Goal: Task Accomplishment & Management: Manage account settings

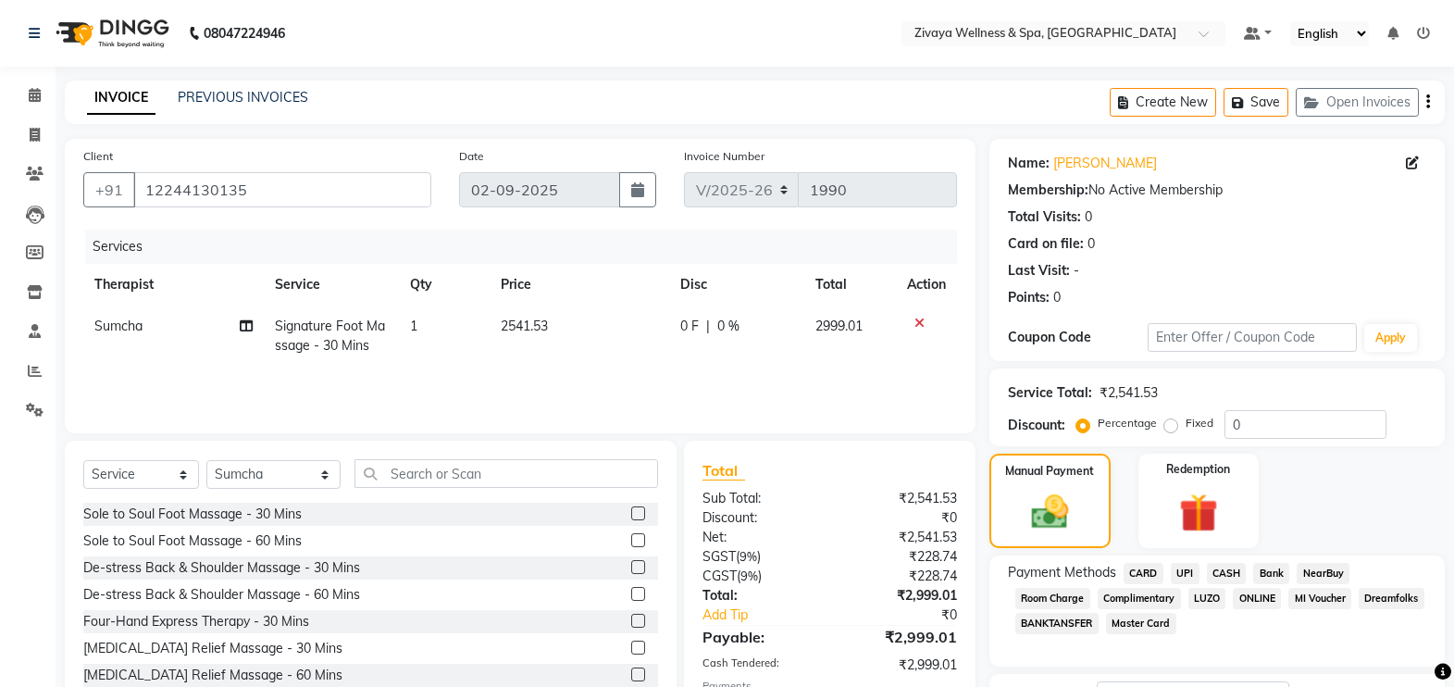
select select "7072"
select select "service"
select select "63085"
click at [1228, 574] on span "CASH" at bounding box center [1227, 573] width 40 height 21
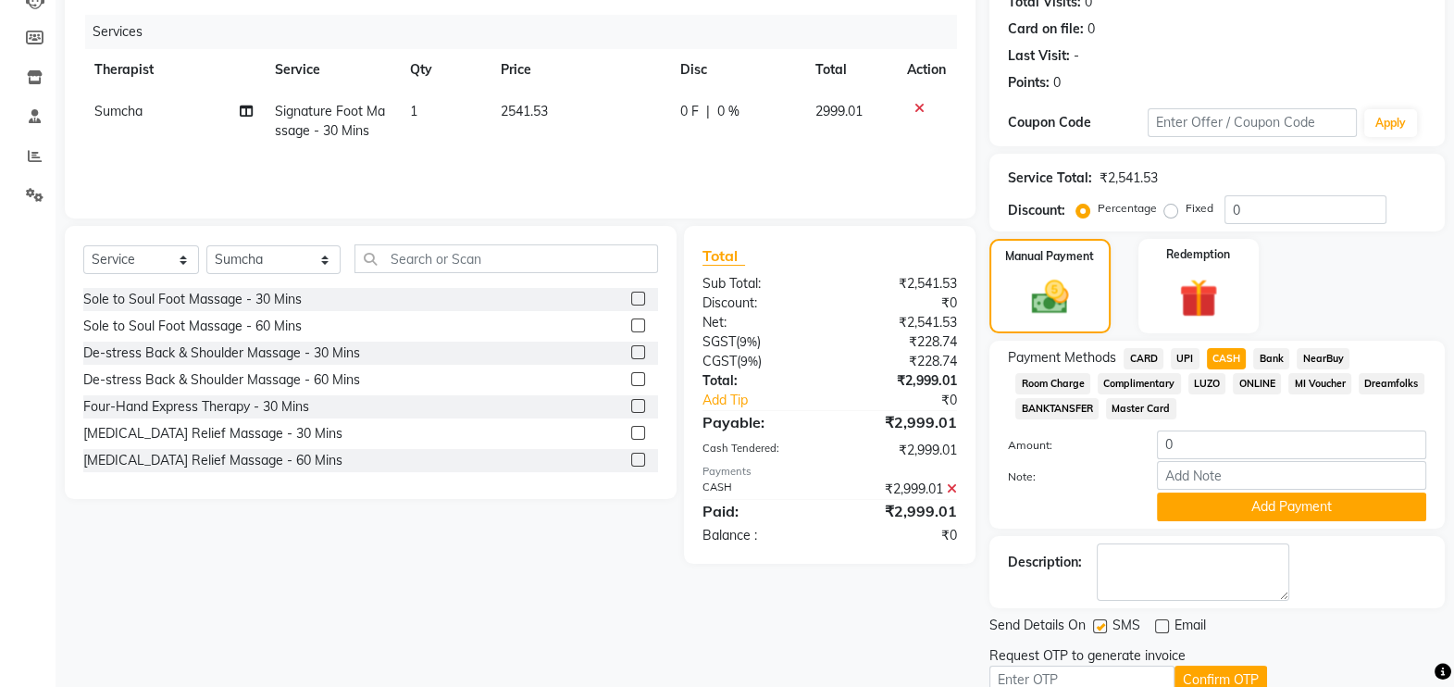
click at [949, 484] on icon at bounding box center [952, 488] width 10 height 13
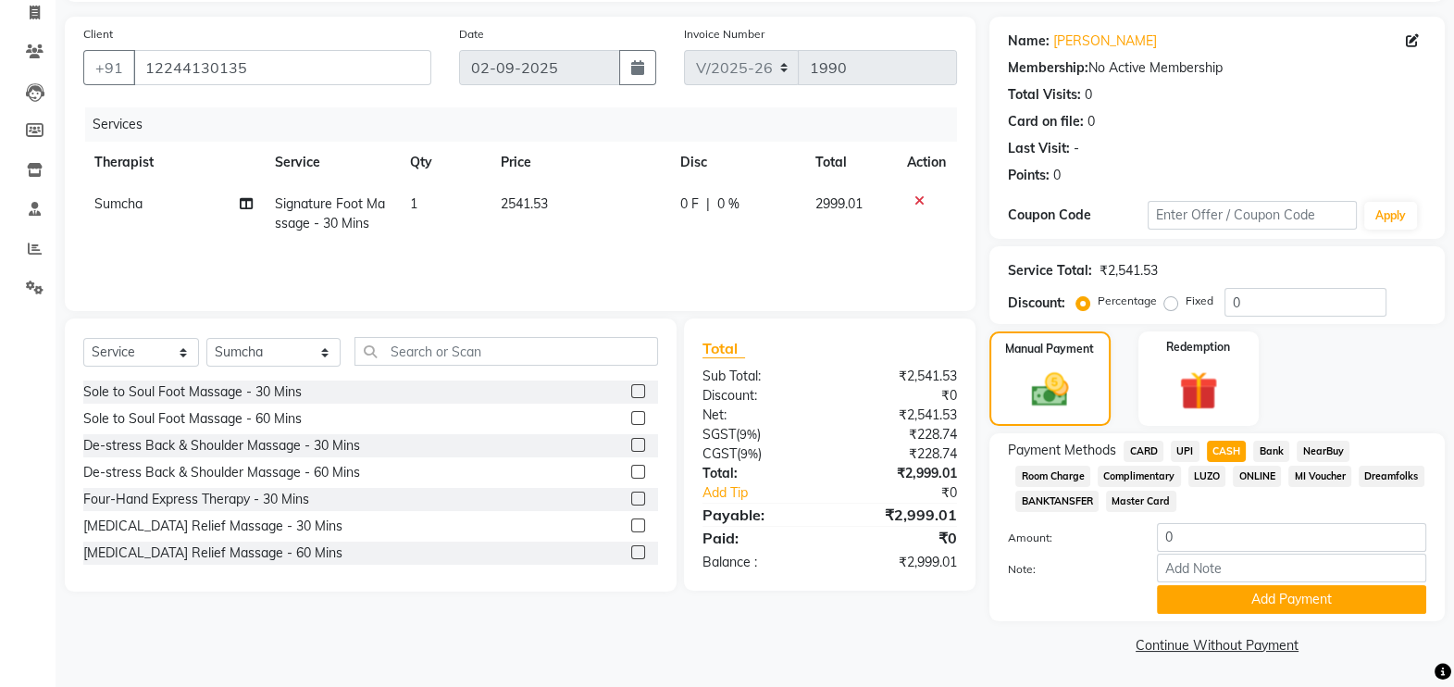
scroll to position [0, 0]
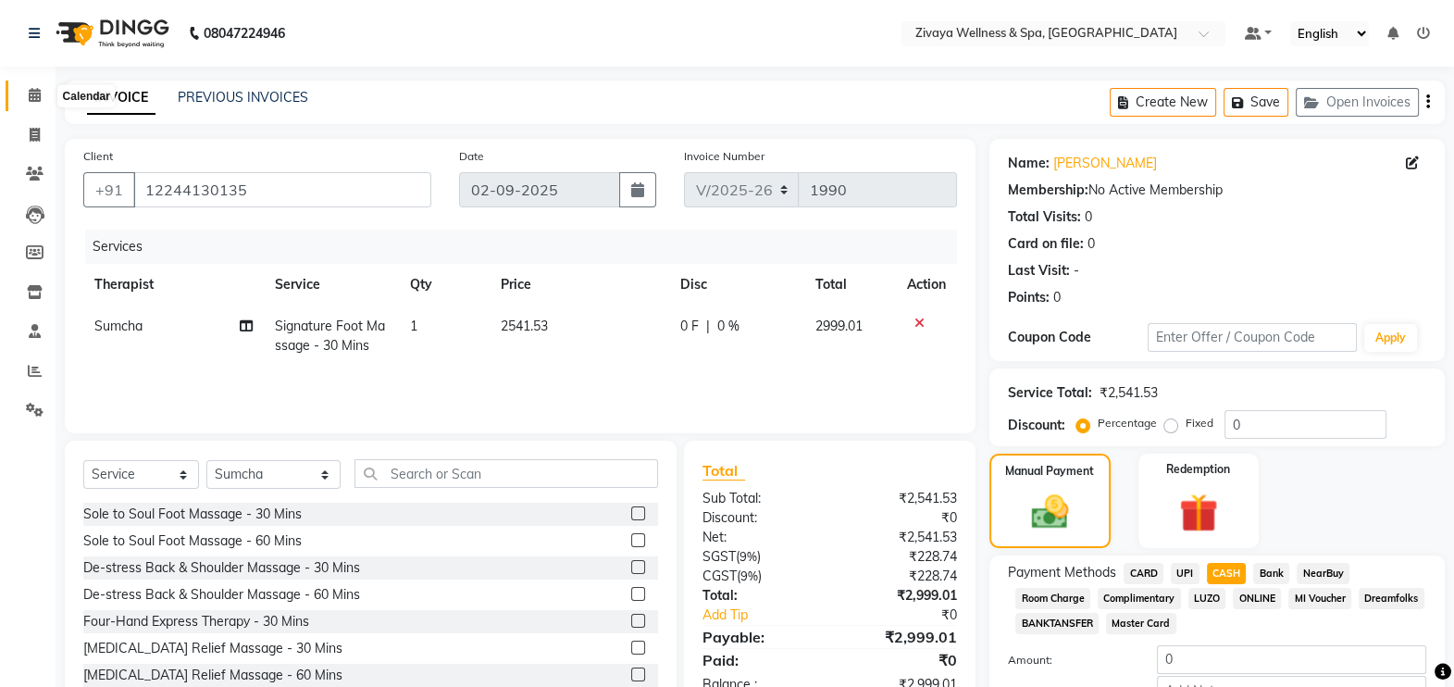
click at [34, 91] on icon at bounding box center [35, 95] width 12 height 14
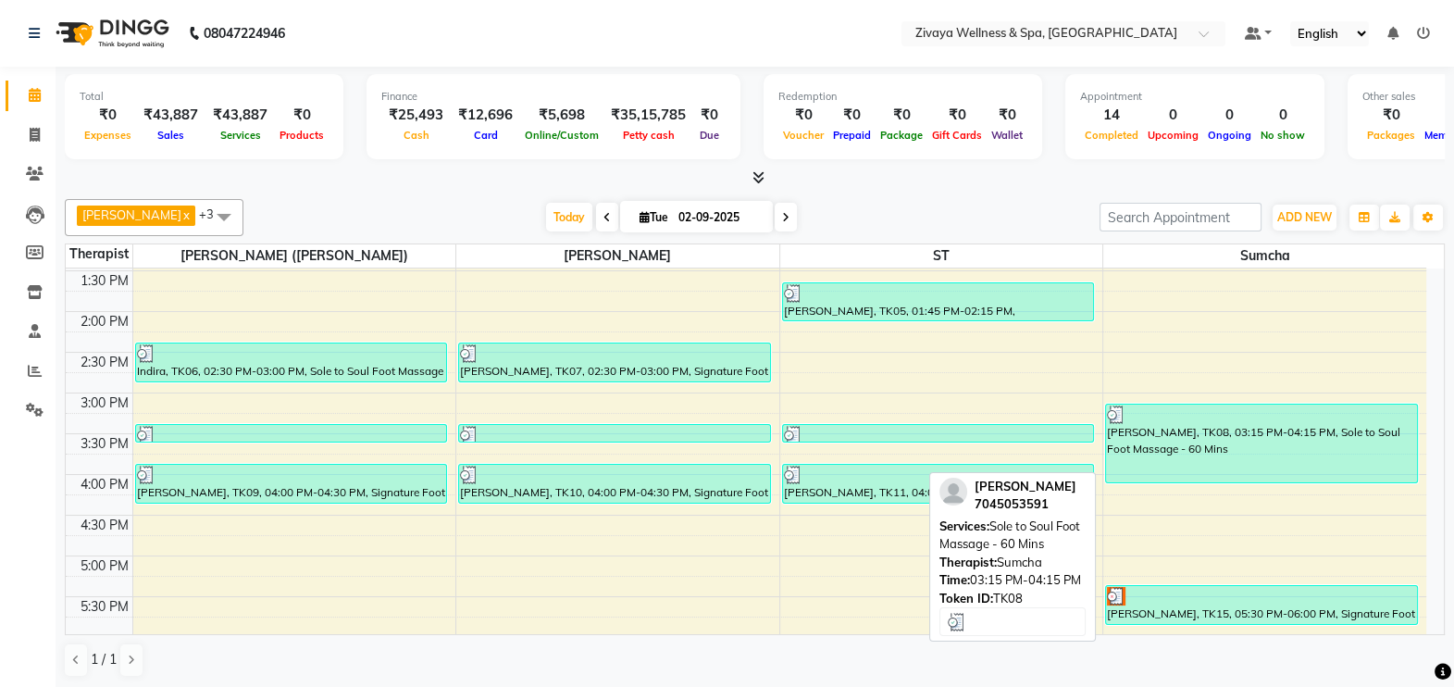
scroll to position [1208, 0]
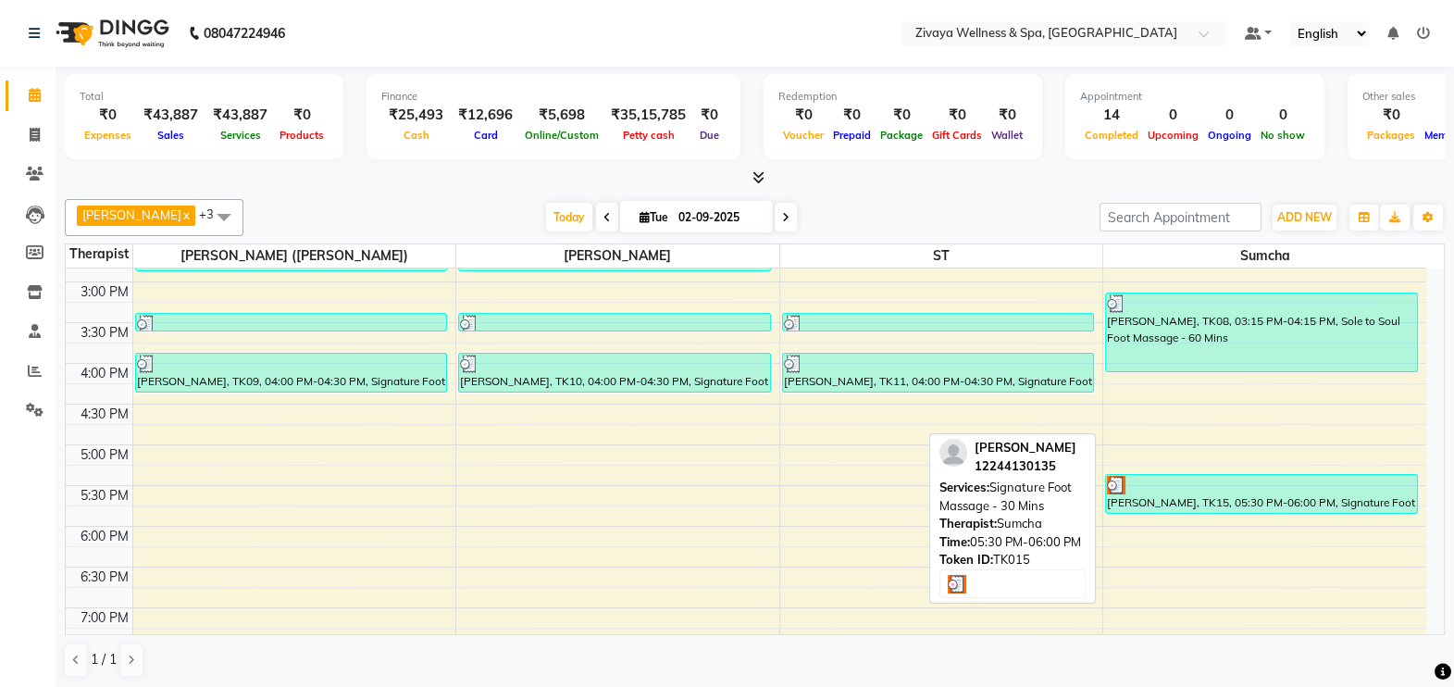
click at [1196, 500] on div "[PERSON_NAME], TK15, 05:30 PM-06:00 PM, Signature Foot Massage - 30 Mins" at bounding box center [1261, 494] width 311 height 38
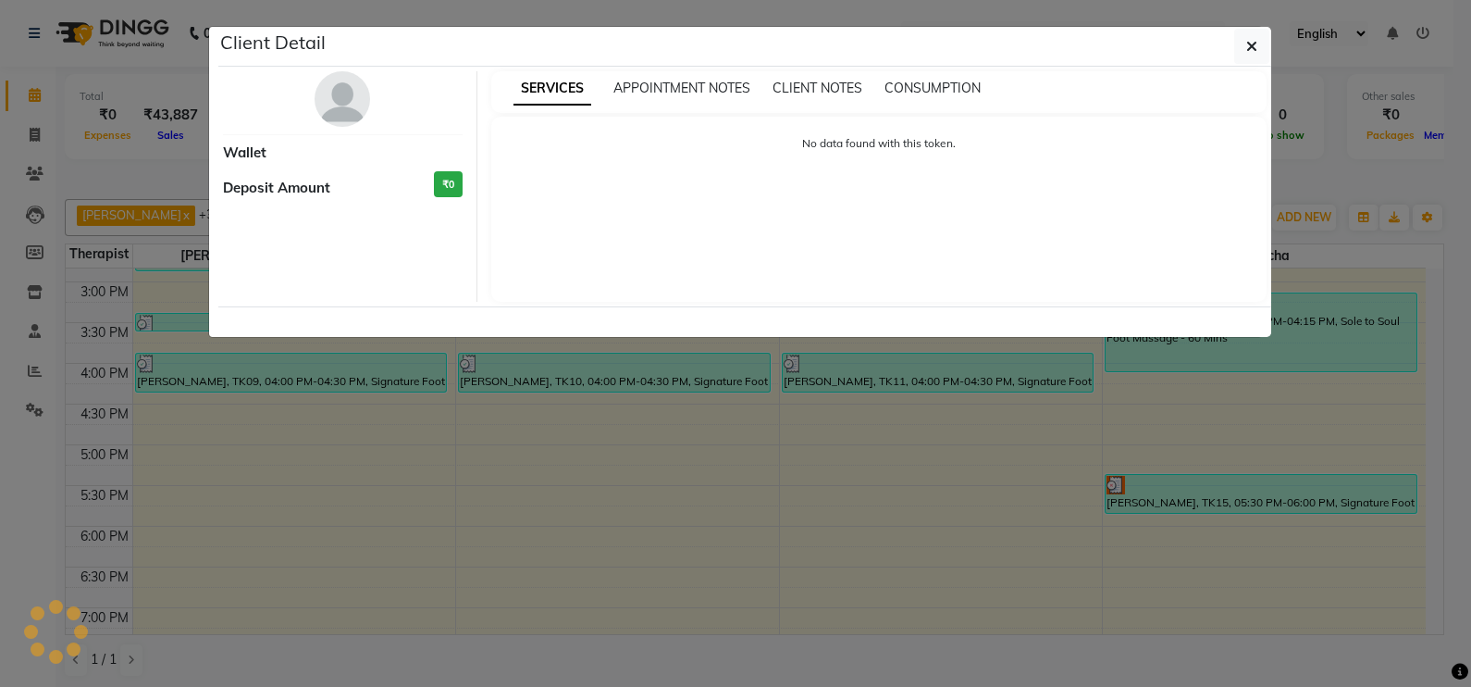
select select "3"
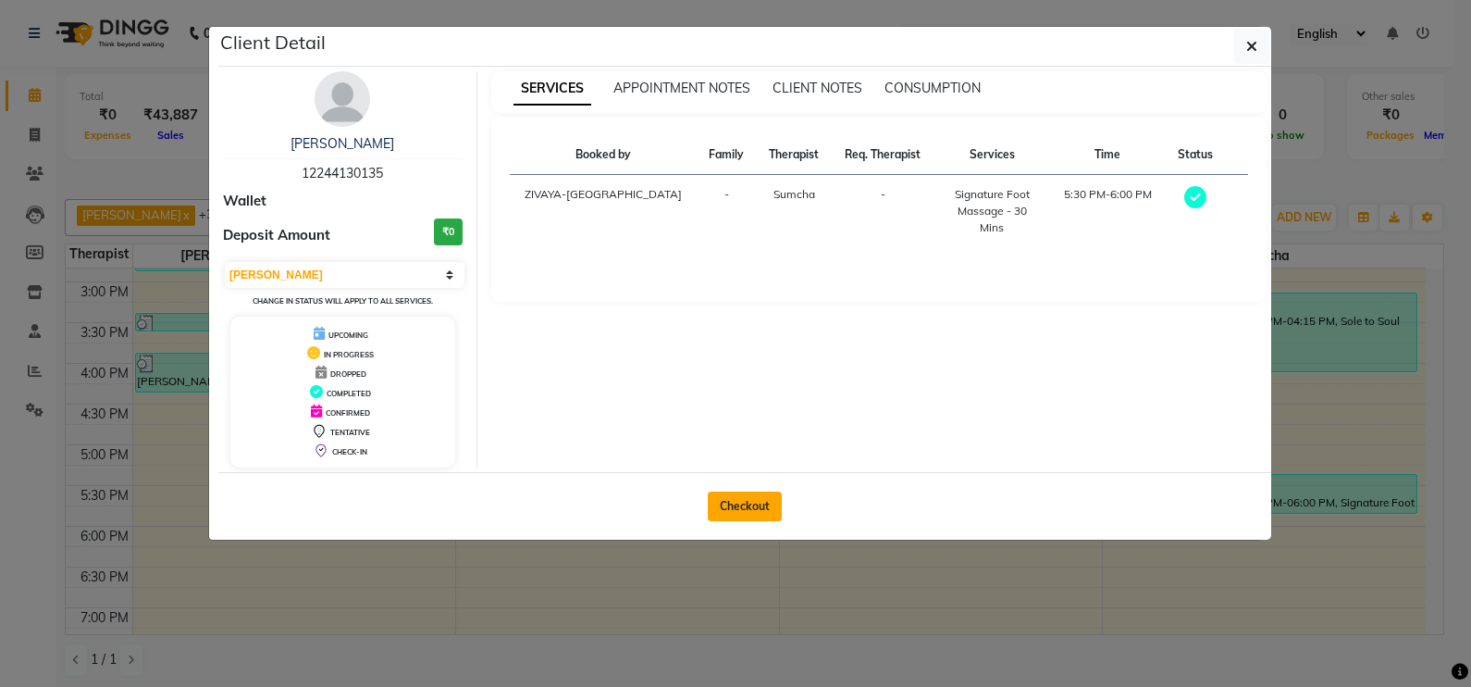
click at [748, 502] on button "Checkout" at bounding box center [745, 506] width 74 height 30
select select "service"
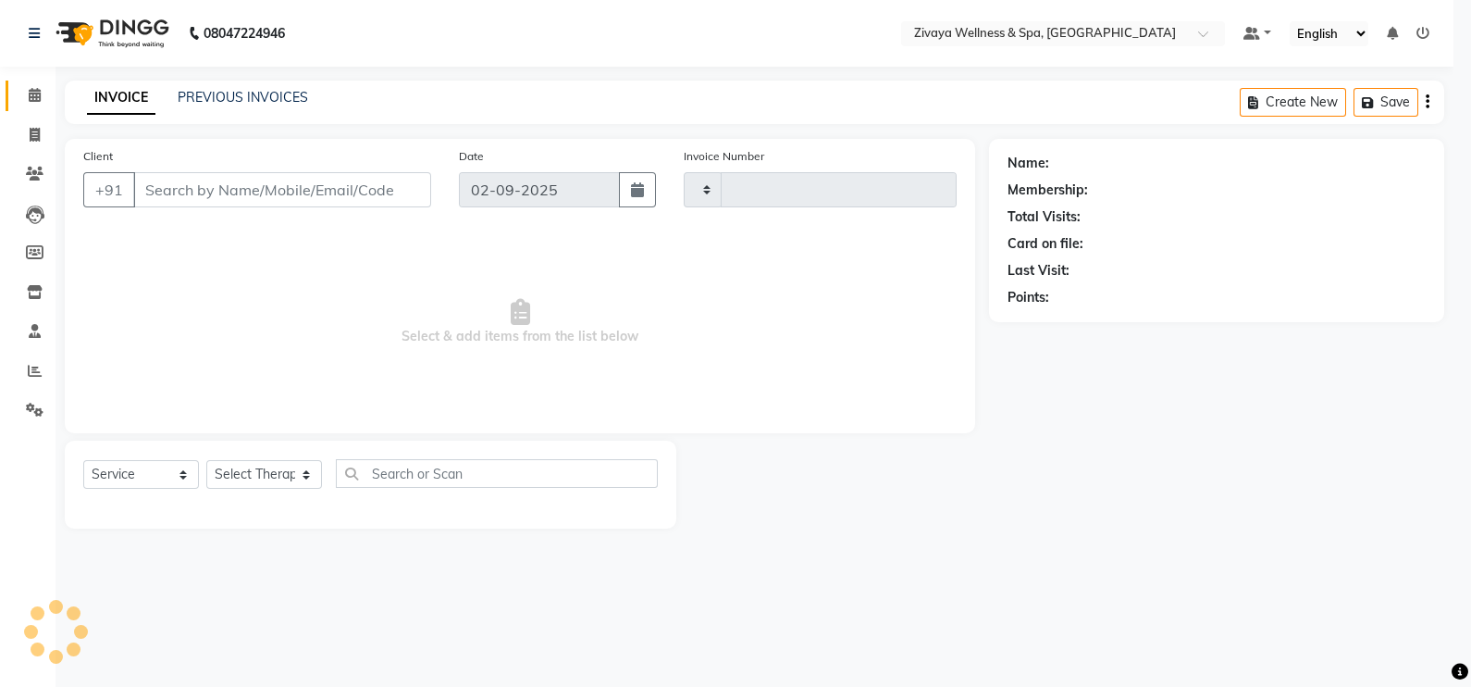
type input "1990"
select select "7072"
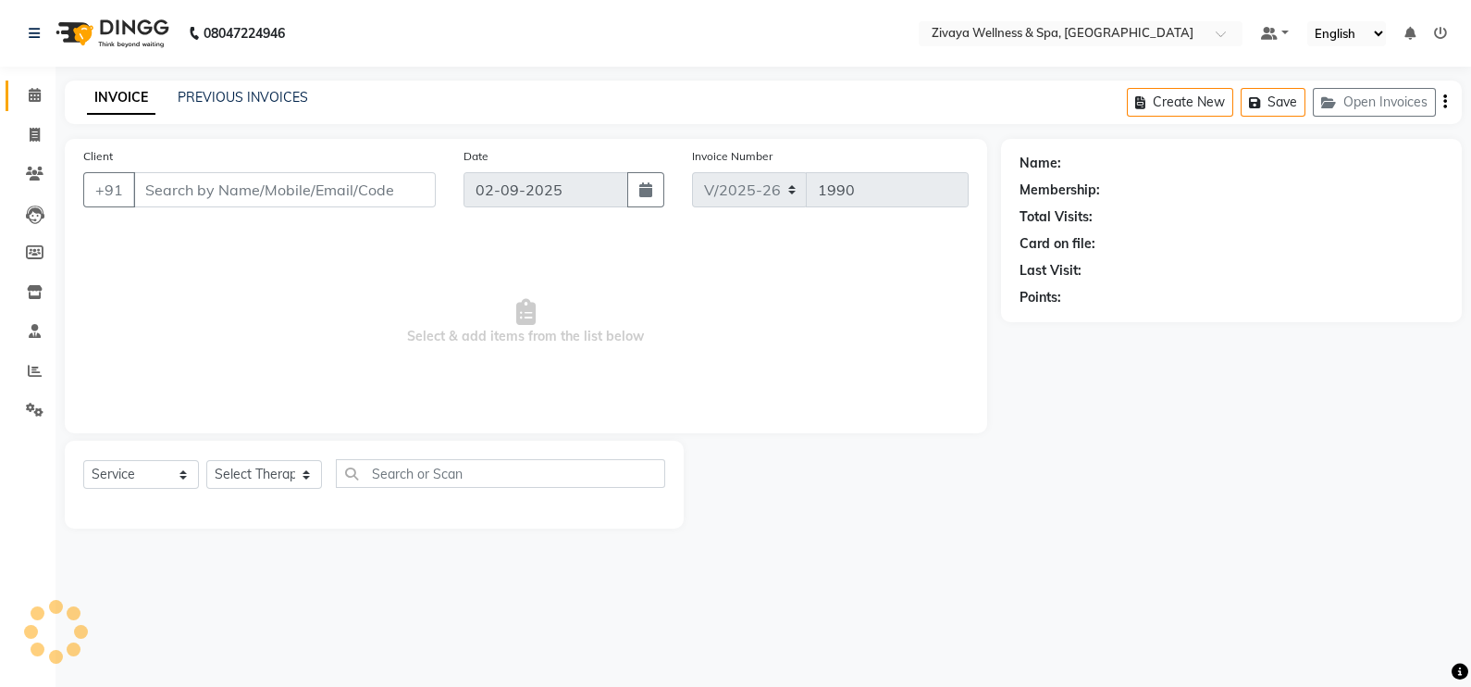
type input "12244130135"
select select "63085"
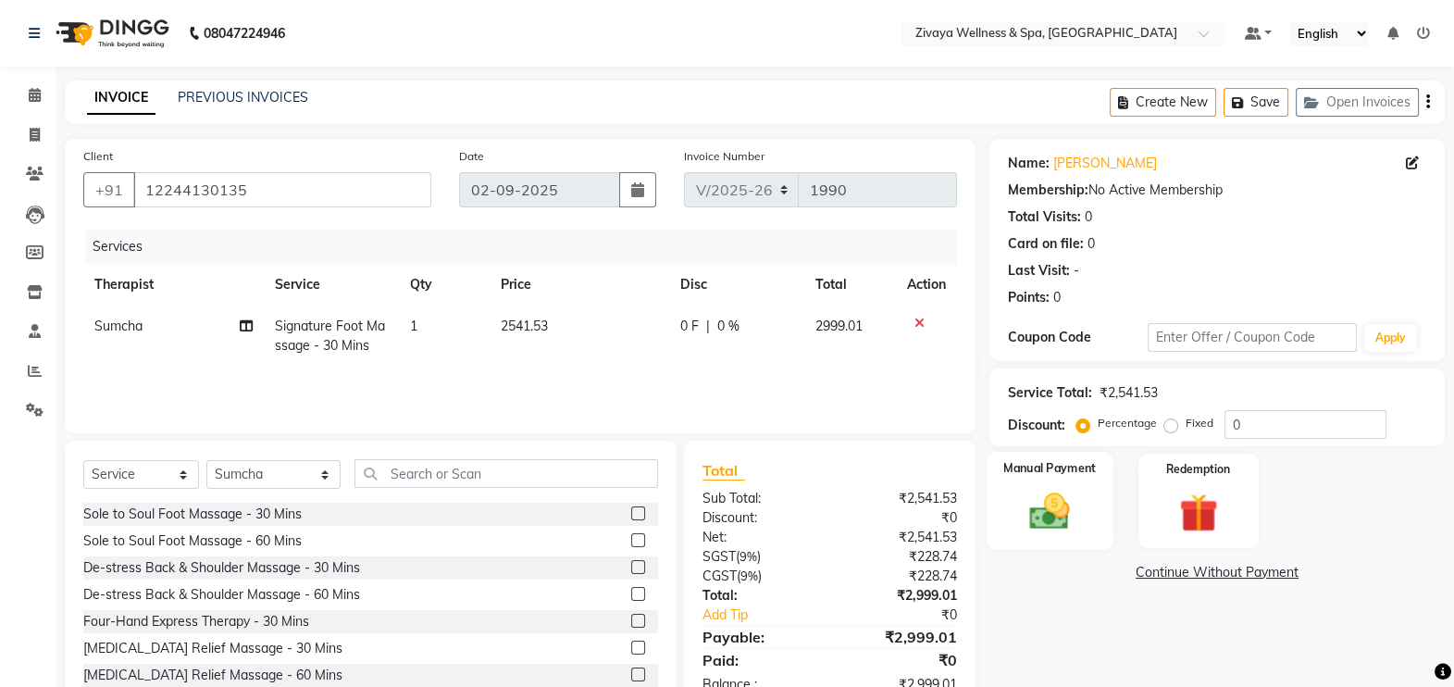
click at [1060, 509] on img at bounding box center [1050, 511] width 66 height 46
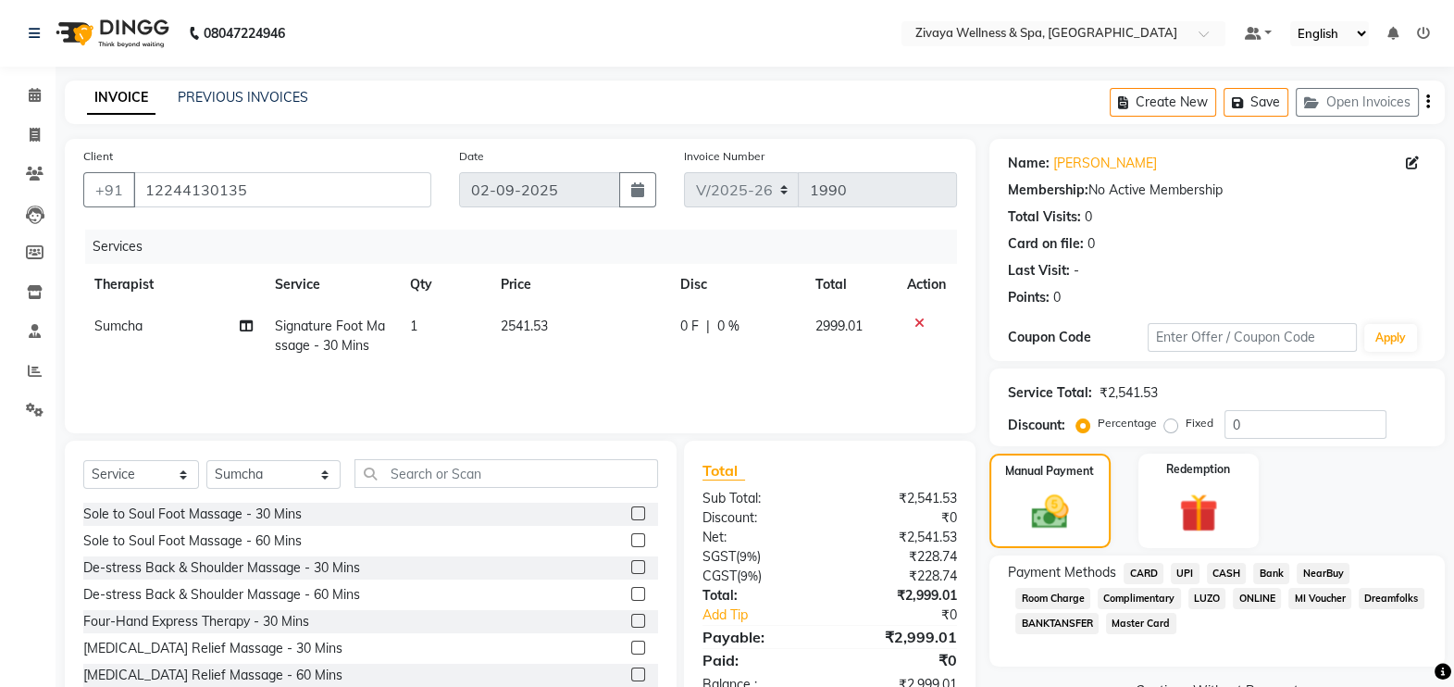
click at [1230, 574] on span "CASH" at bounding box center [1227, 573] width 40 height 21
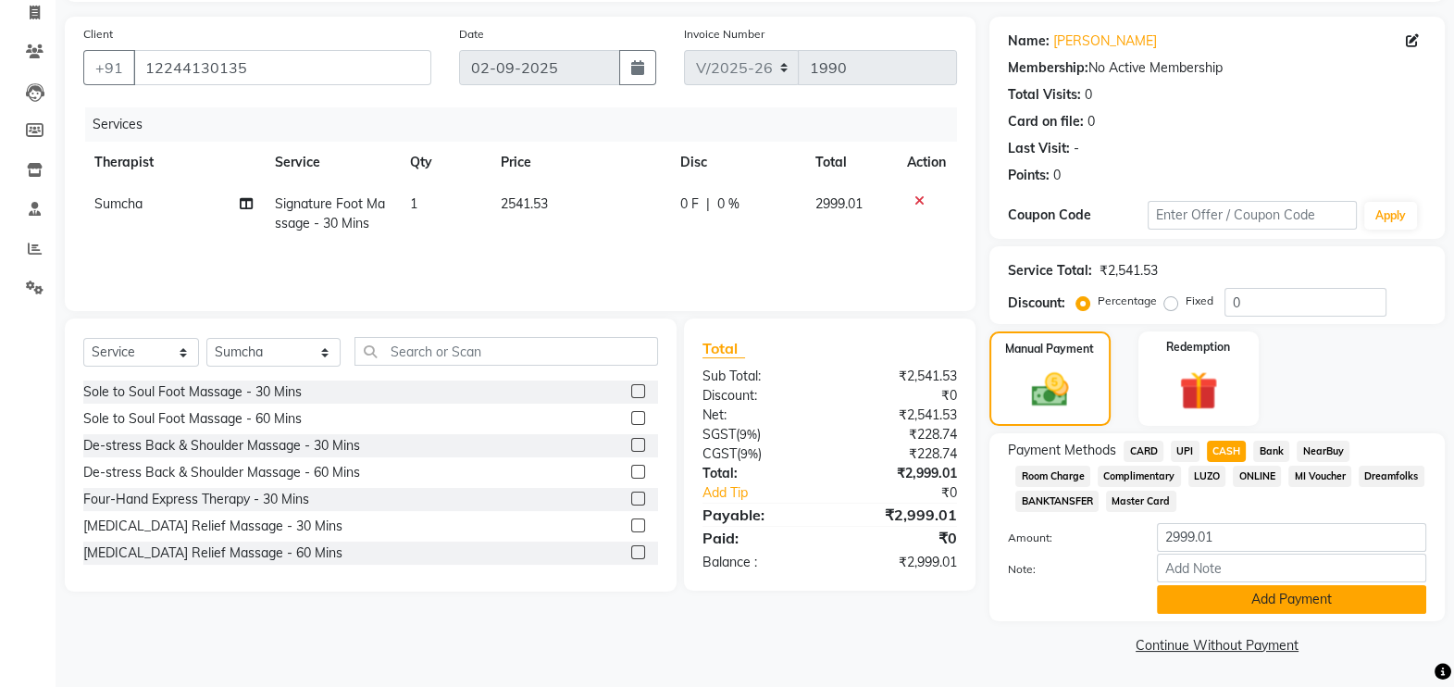
click at [1231, 597] on button "Add Payment" at bounding box center [1291, 599] width 269 height 29
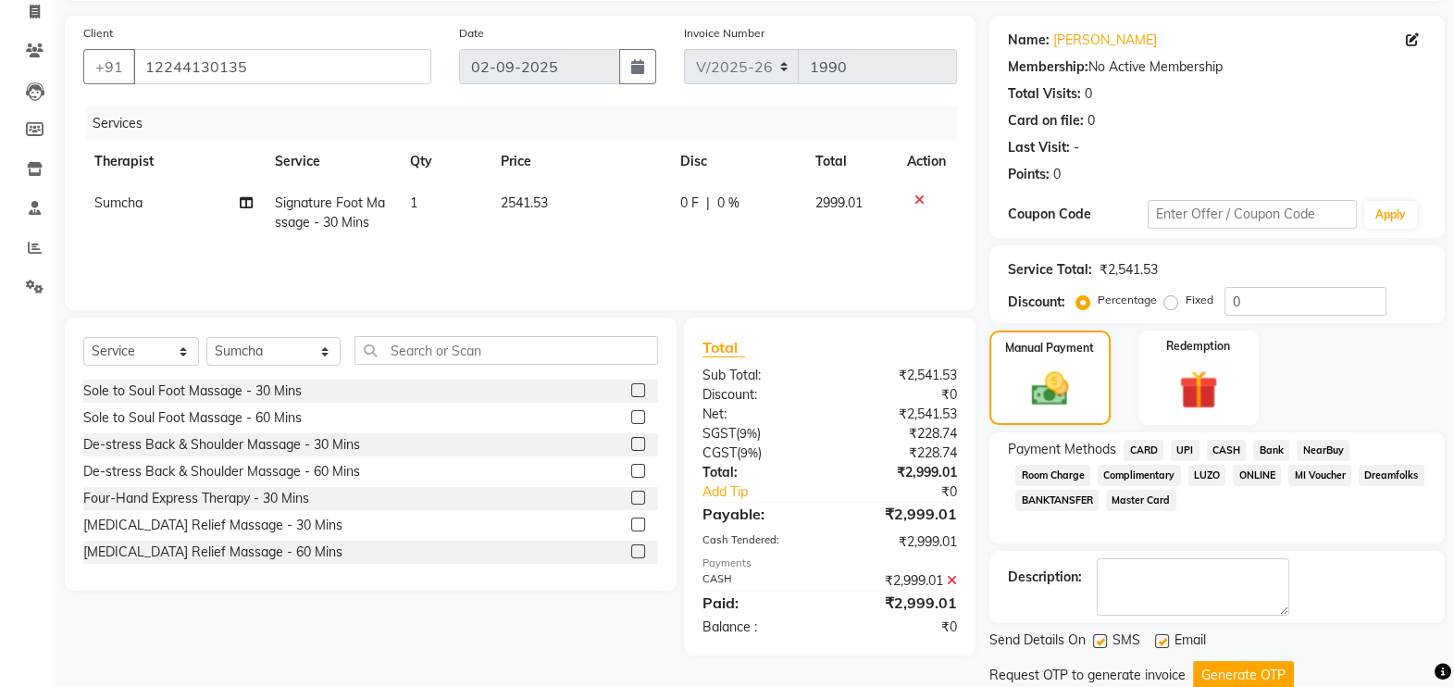
scroll to position [184, 0]
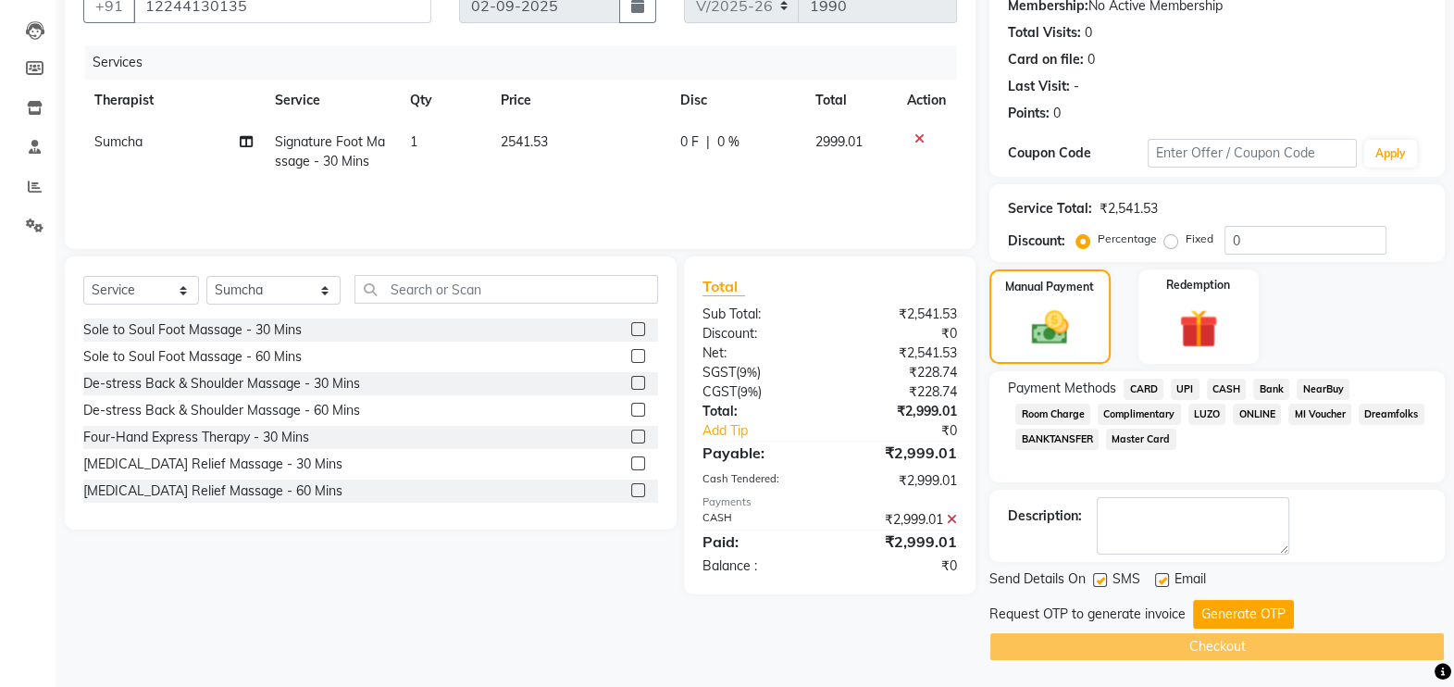
click at [1231, 597] on div "Send Details On SMS Email Request OTP to generate invoice Generate OTP Checkout" at bounding box center [1216, 615] width 455 height 92
click at [1231, 602] on button "Generate OTP" at bounding box center [1243, 614] width 101 height 29
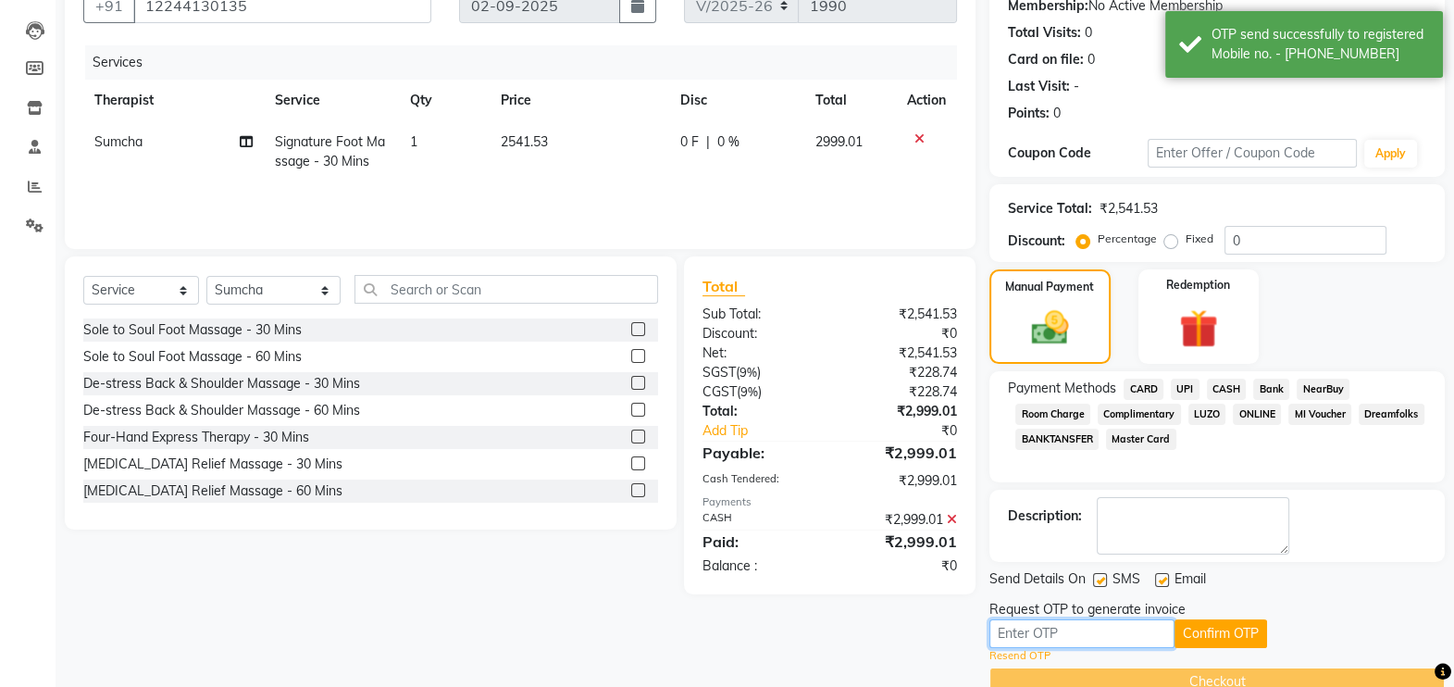
click at [1106, 634] on input "text" at bounding box center [1081, 633] width 185 height 29
type input "5898"
click at [1226, 623] on button "Confirm OTP" at bounding box center [1220, 633] width 93 height 29
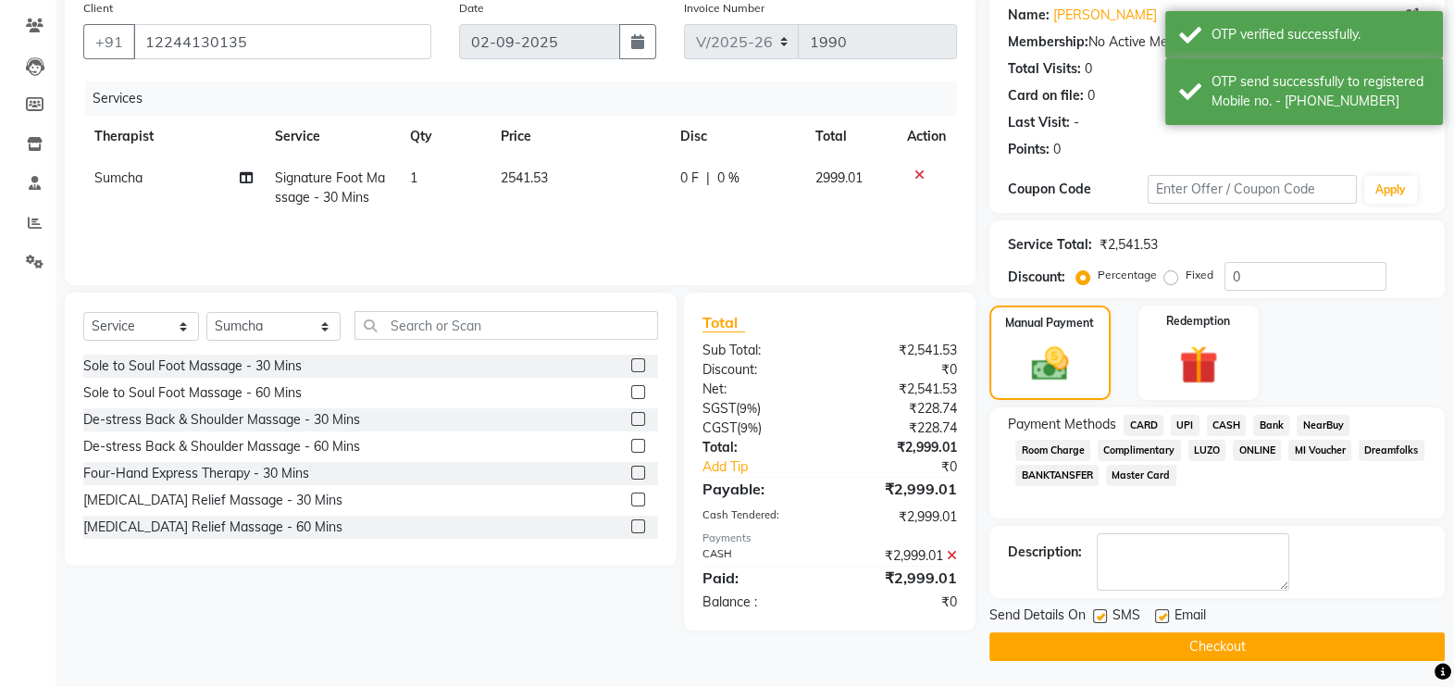
click at [1225, 647] on button "Checkout" at bounding box center [1216, 646] width 455 height 29
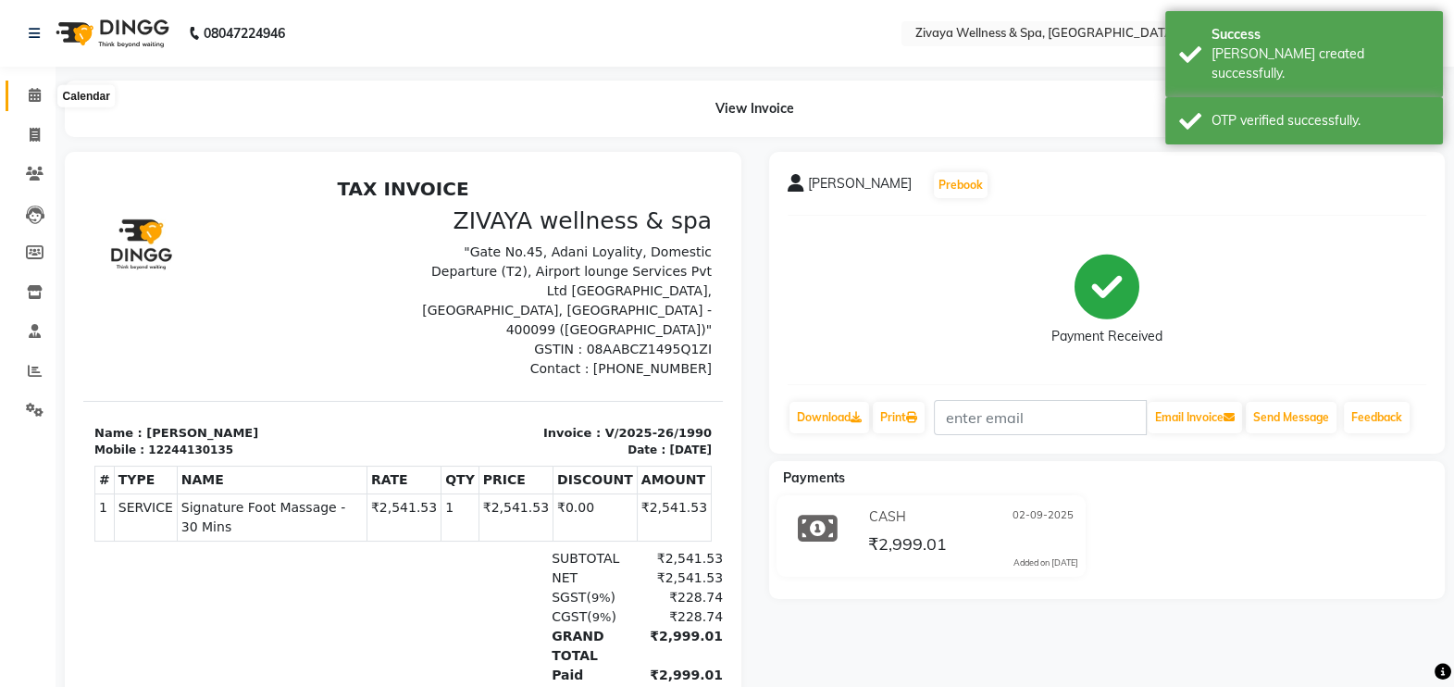
click at [31, 99] on icon at bounding box center [35, 95] width 12 height 14
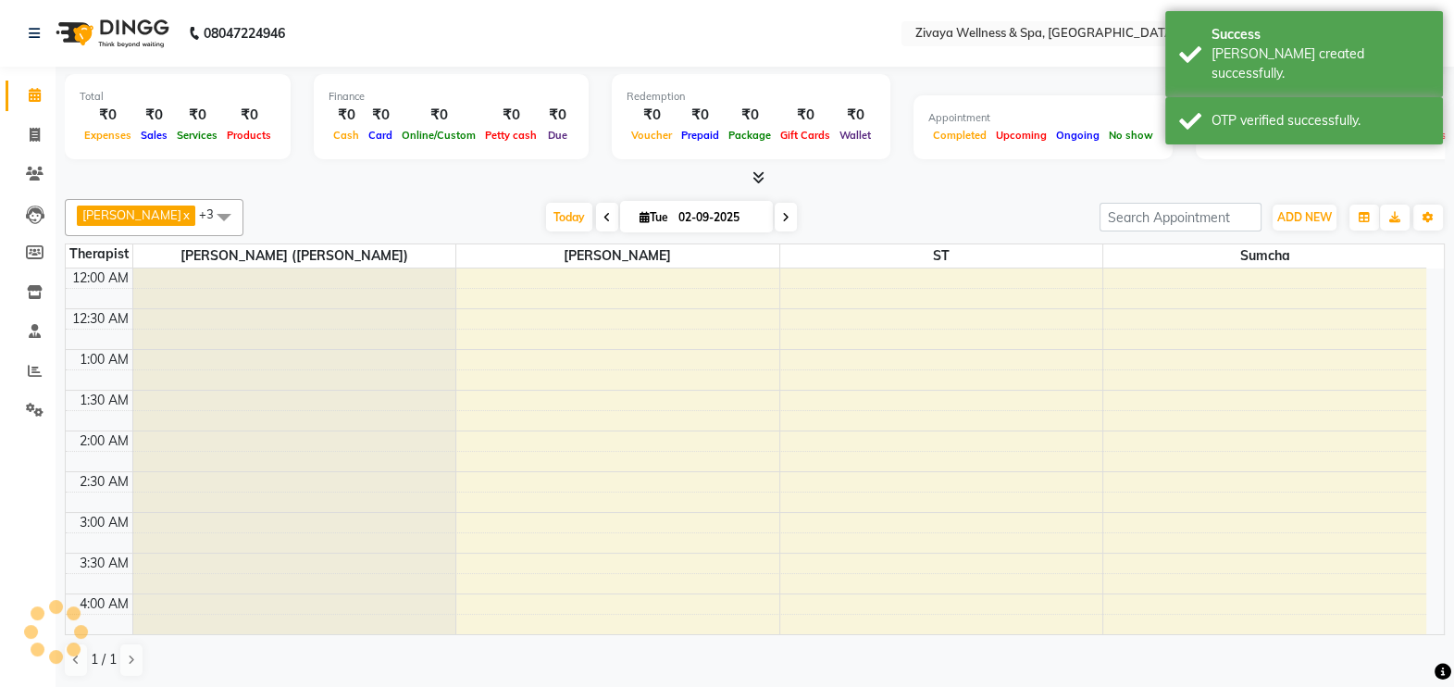
scroll to position [1549, 0]
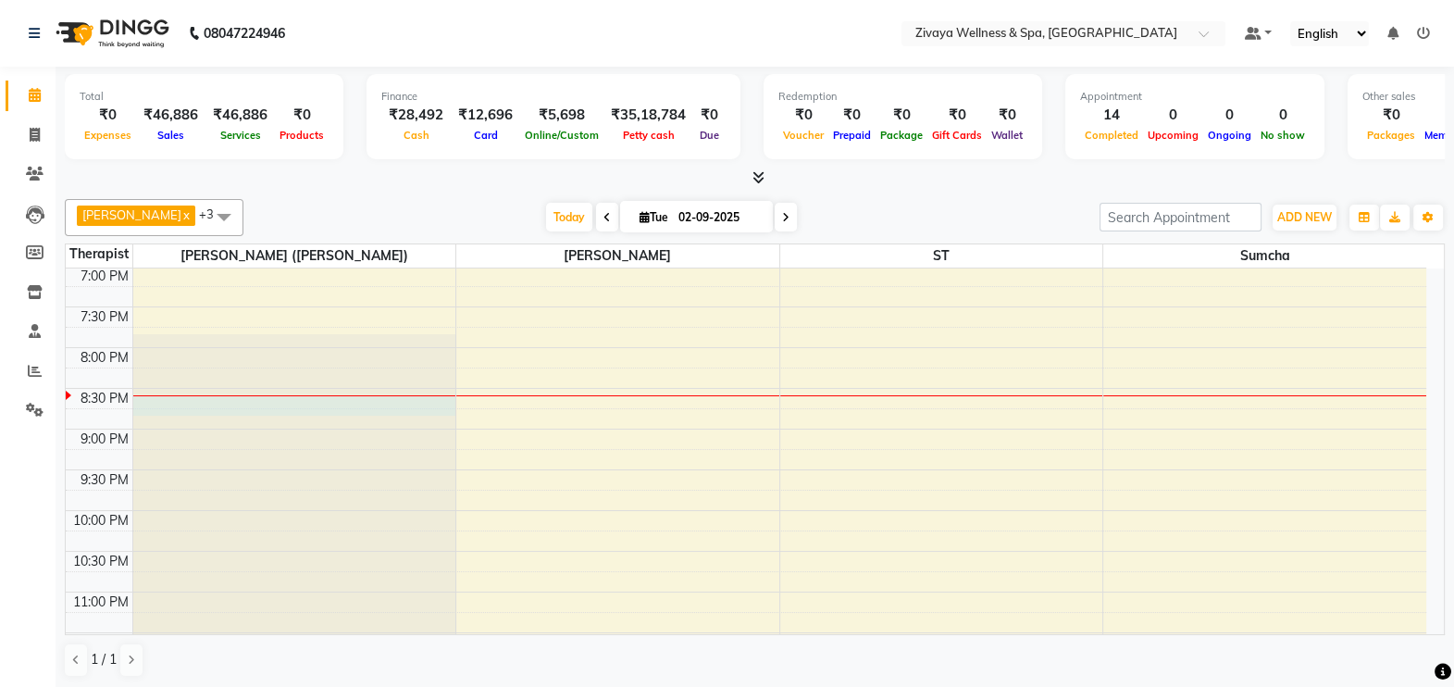
click at [133, 395] on div at bounding box center [294, 395] width 323 height 1
select select "58850"
select select "tentative"
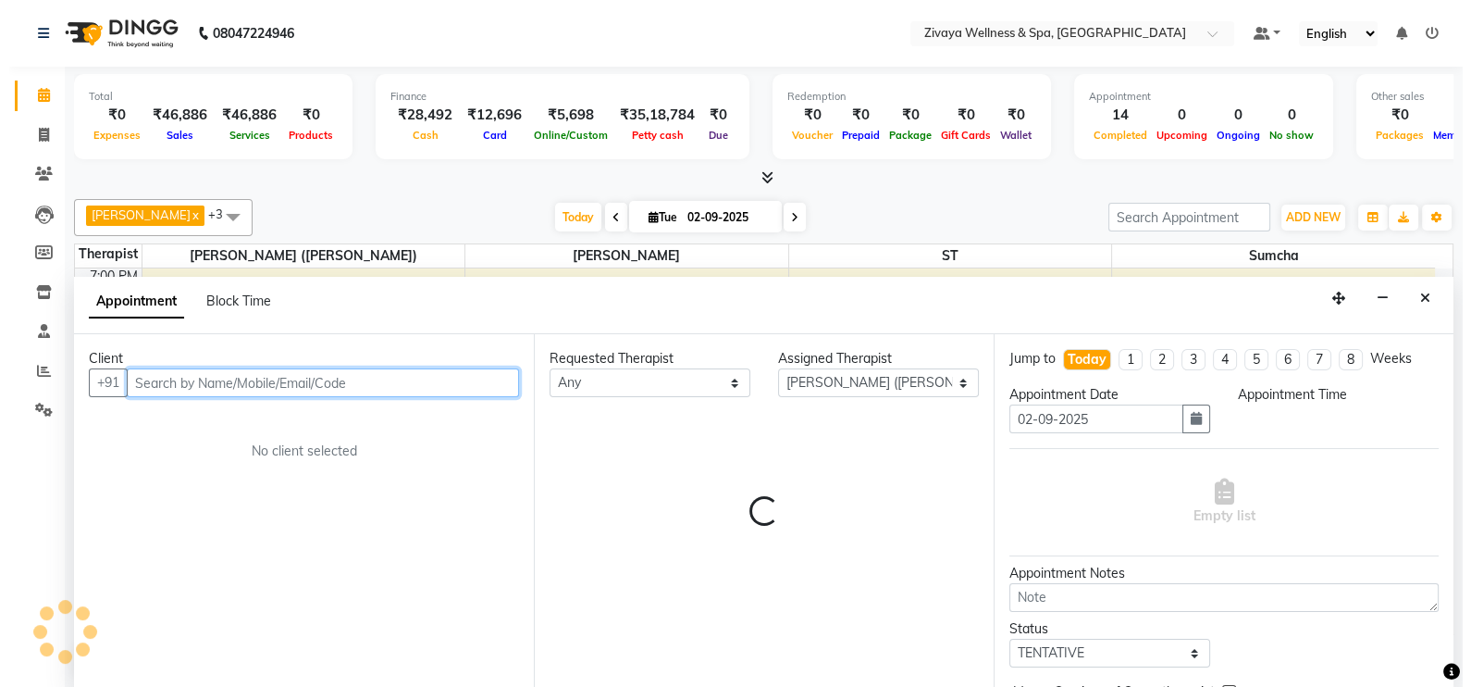
scroll to position [0, 0]
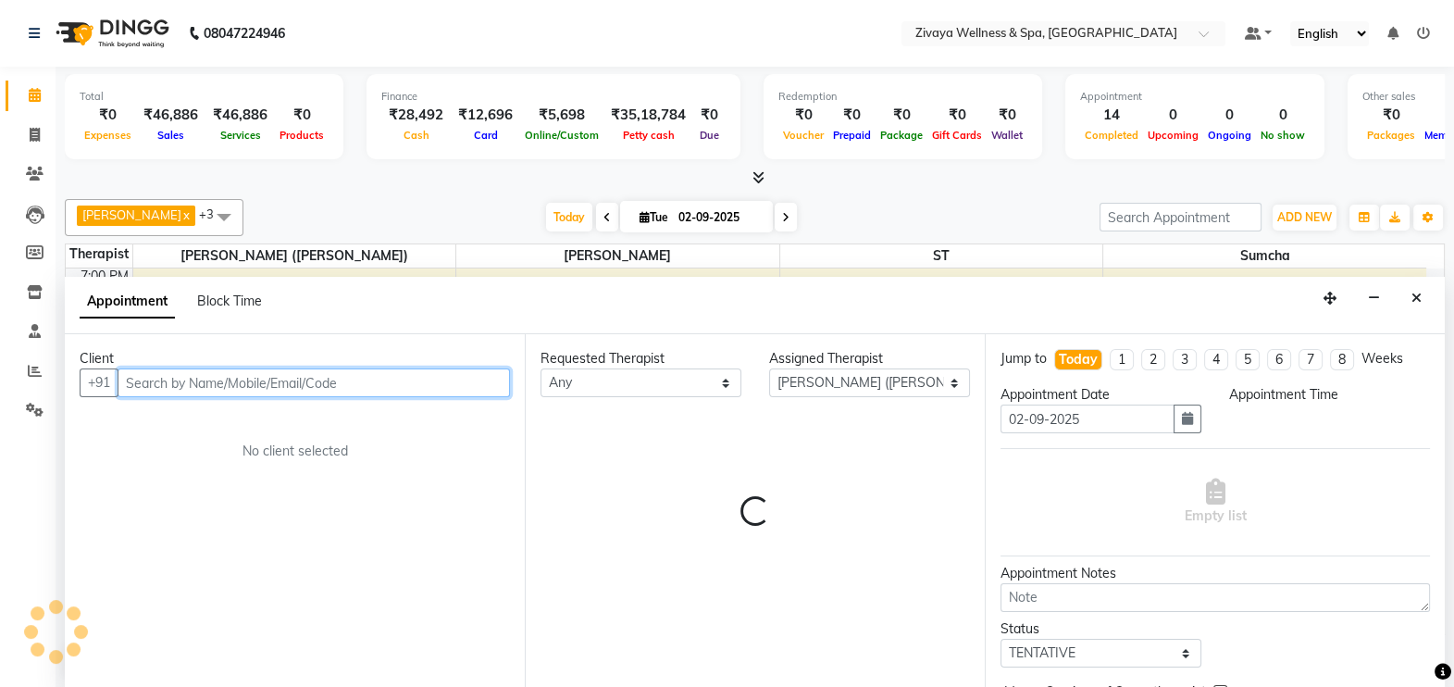
select select "1245"
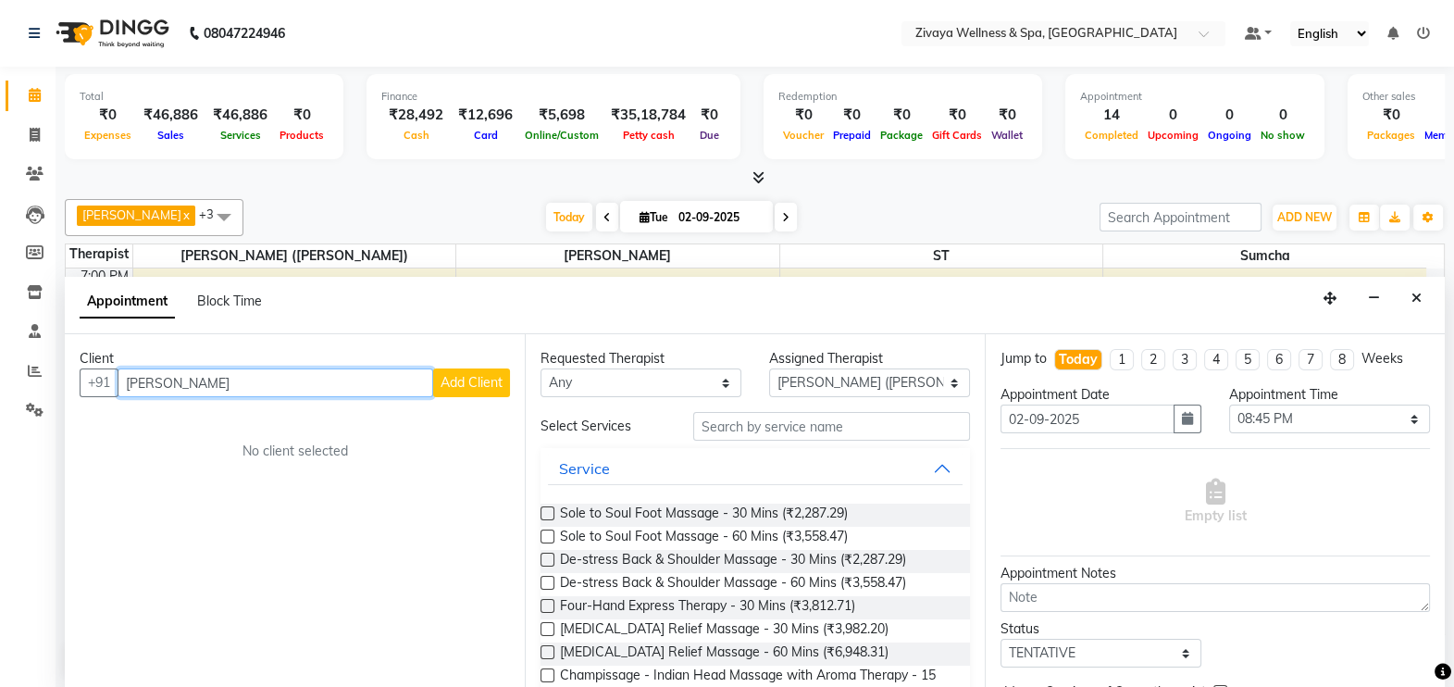
type input "[PERSON_NAME]"
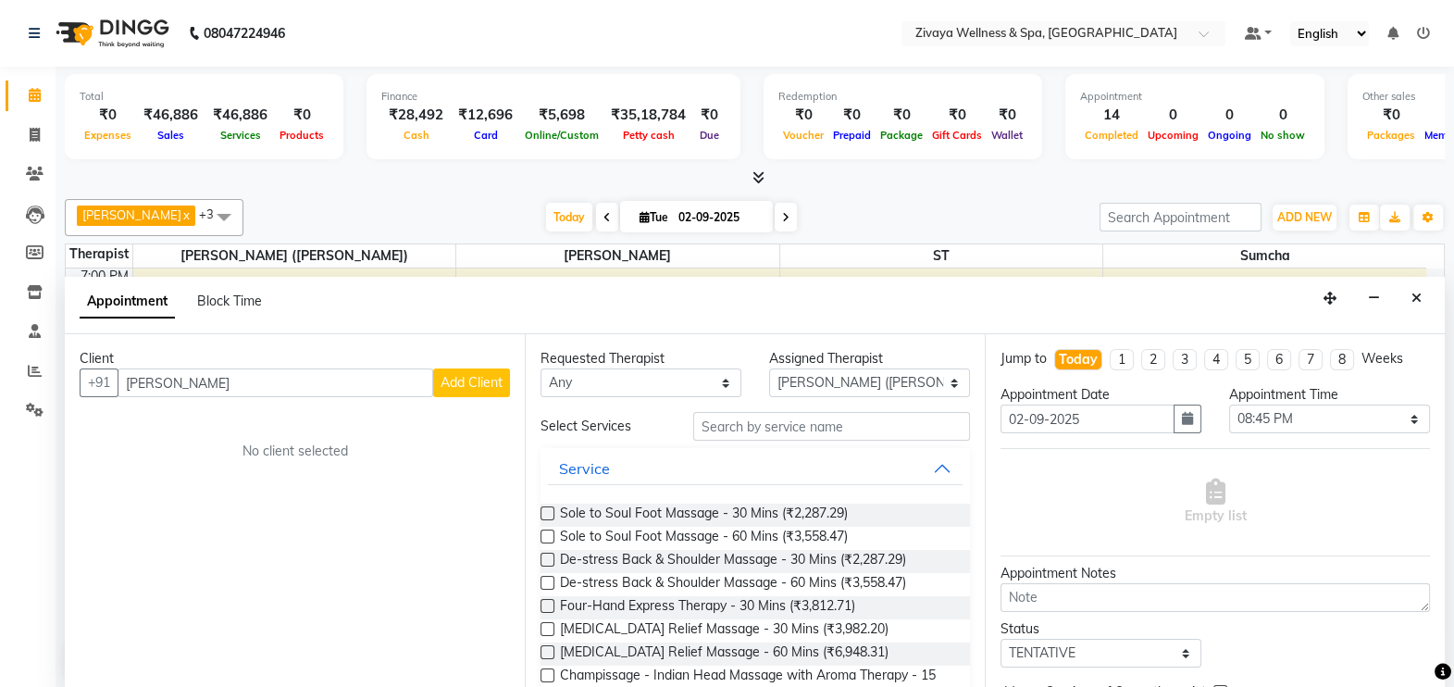
click at [463, 380] on span "Add Client" at bounding box center [471, 382] width 62 height 17
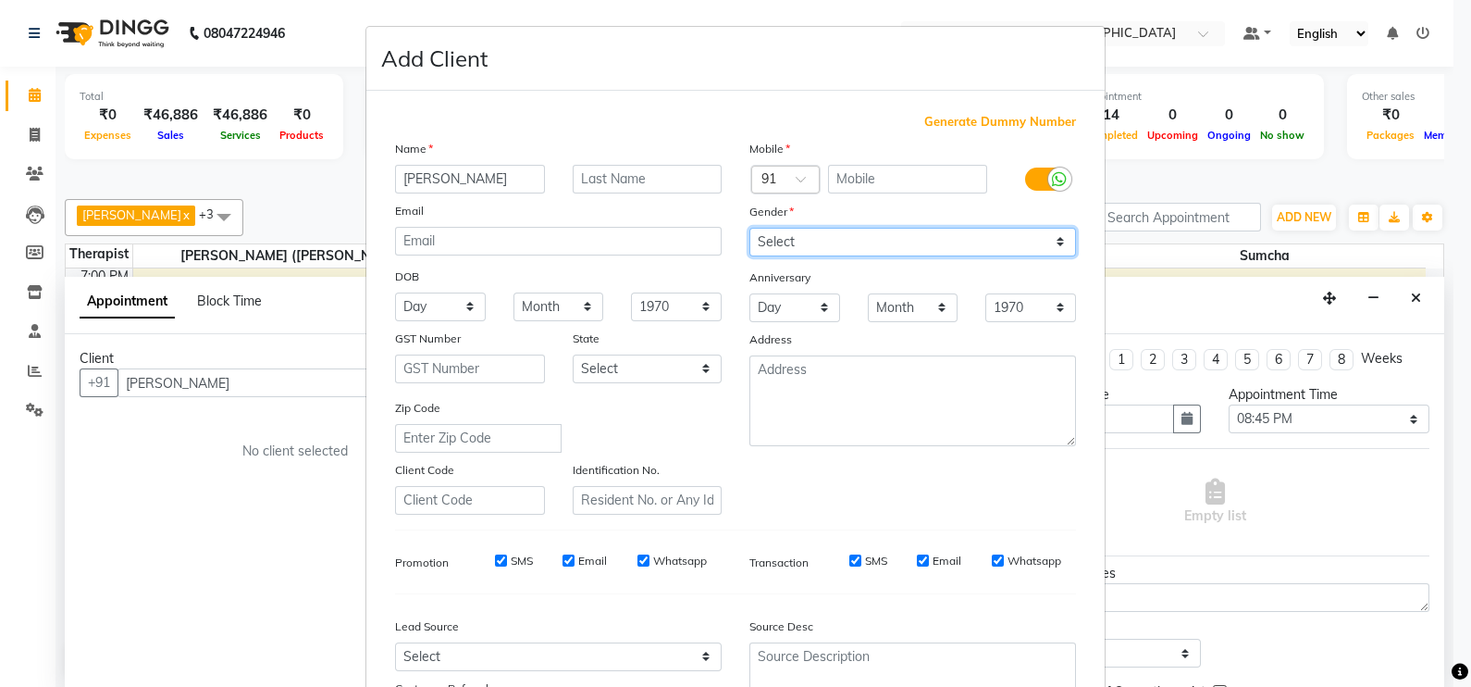
click at [824, 240] on select "Select [DEMOGRAPHIC_DATA] [DEMOGRAPHIC_DATA] Other Prefer Not To Say" at bounding box center [913, 242] width 327 height 29
select select "[DEMOGRAPHIC_DATA]"
click at [750, 229] on select "Select [DEMOGRAPHIC_DATA] [DEMOGRAPHIC_DATA] Other Prefer Not To Say" at bounding box center [913, 242] width 327 height 29
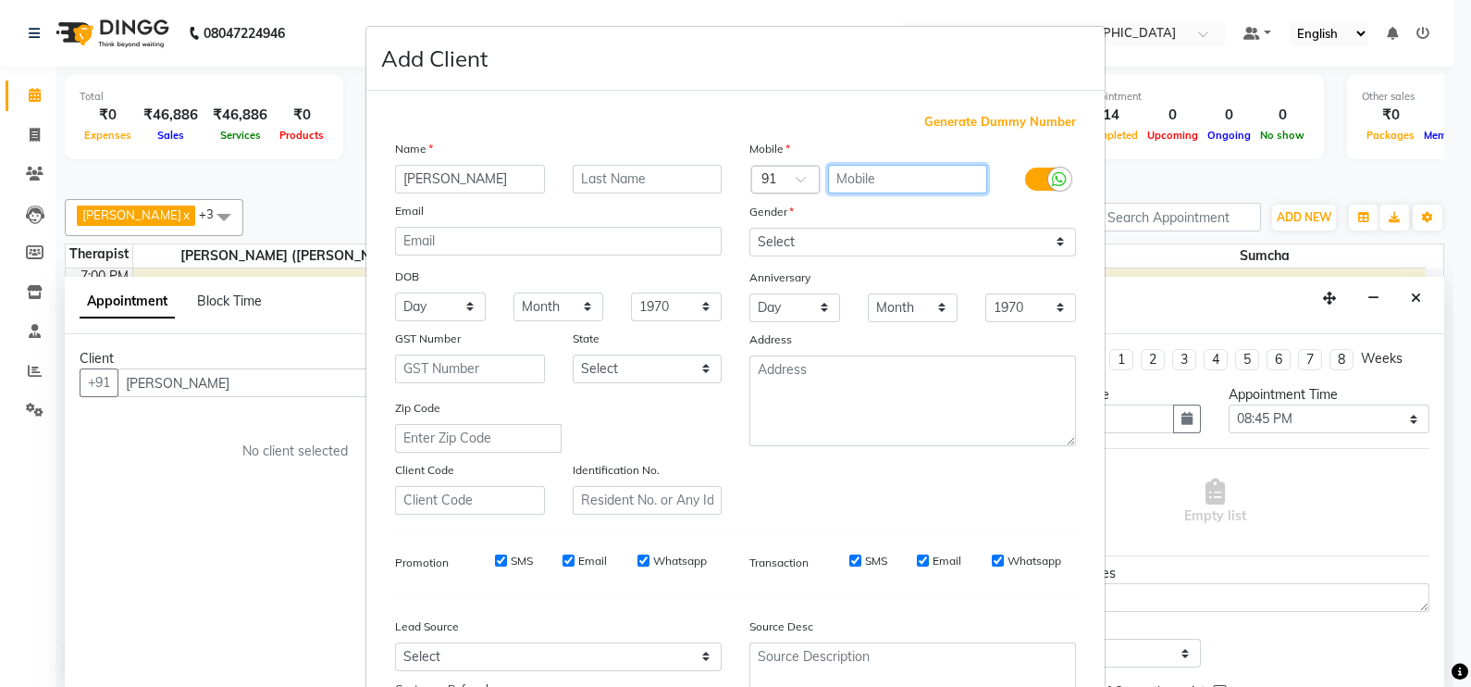
click at [867, 176] on input "text" at bounding box center [908, 179] width 160 height 29
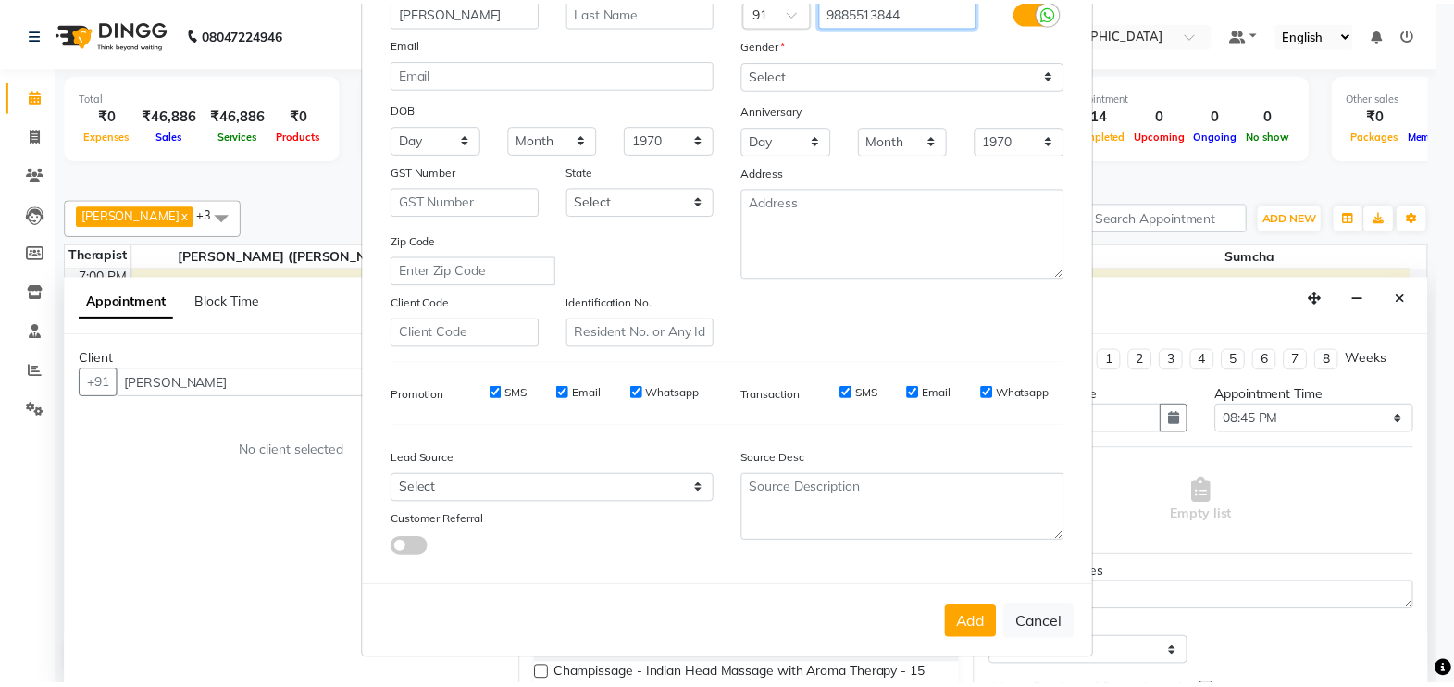
scroll to position [171, 0]
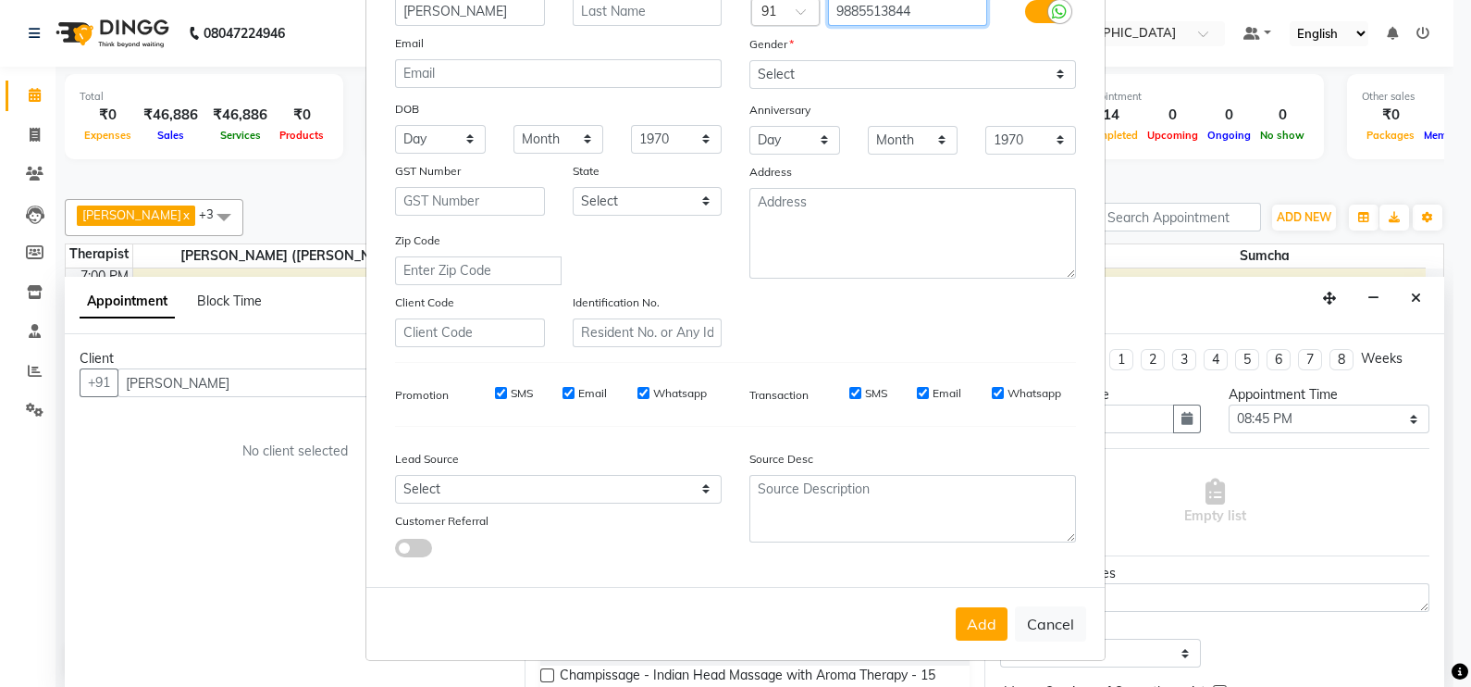
type input "9885513844"
click at [917, 398] on input "Email" at bounding box center [923, 393] width 12 height 12
checkbox input "false"
click at [992, 398] on input "Whatsapp" at bounding box center [998, 393] width 12 height 12
checkbox input "false"
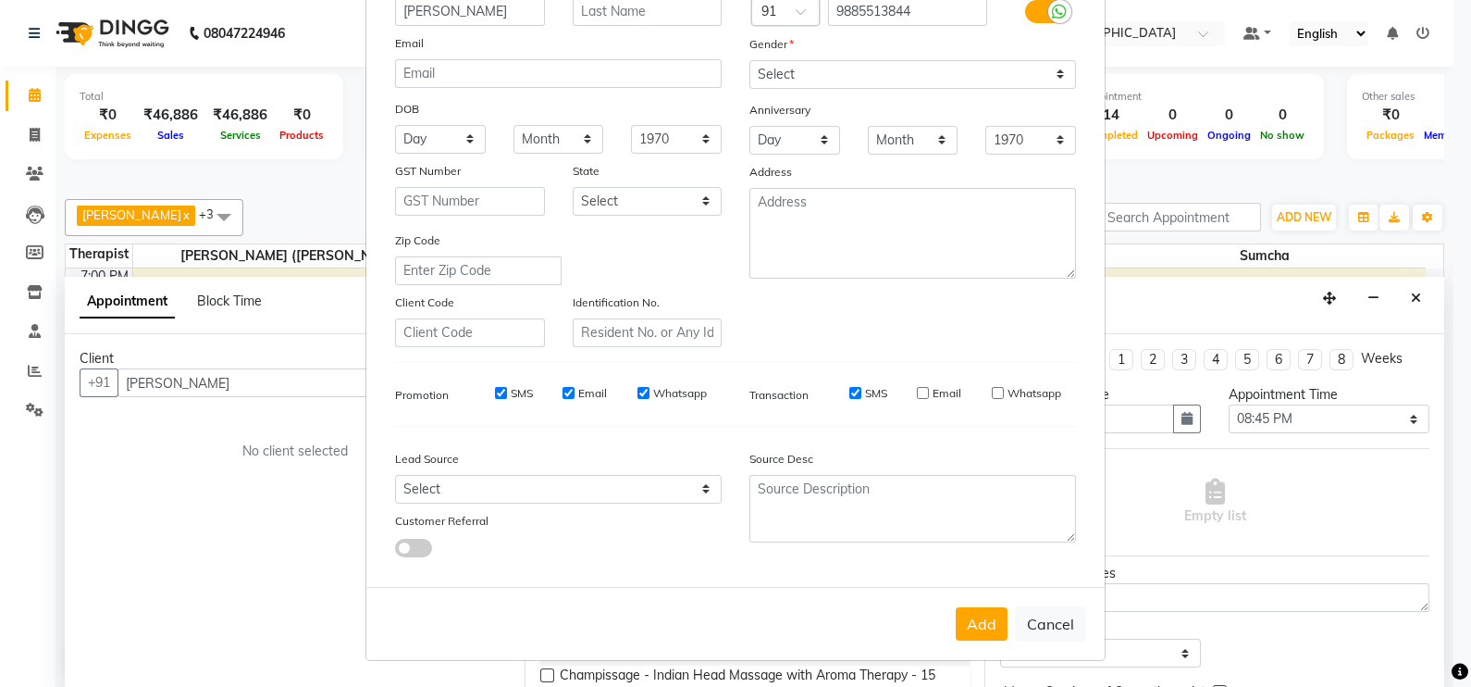
click at [638, 395] on input "Whatsapp" at bounding box center [644, 393] width 12 height 12
checkbox input "false"
click at [563, 395] on input "Email" at bounding box center [569, 393] width 12 height 12
checkbox input "false"
click at [495, 396] on input "SMS" at bounding box center [501, 393] width 12 height 12
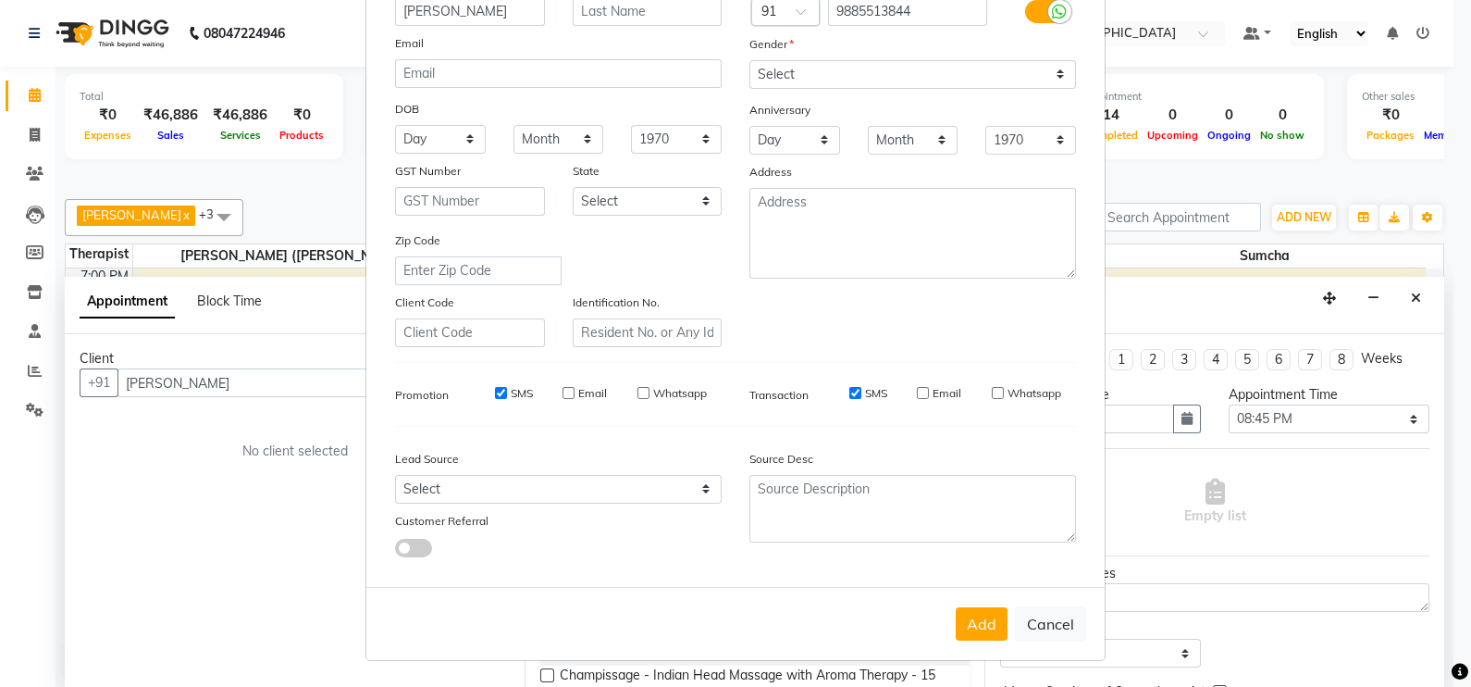
checkbox input "false"
click at [982, 625] on button "Add" at bounding box center [982, 623] width 52 height 33
type input "9885513844"
select select
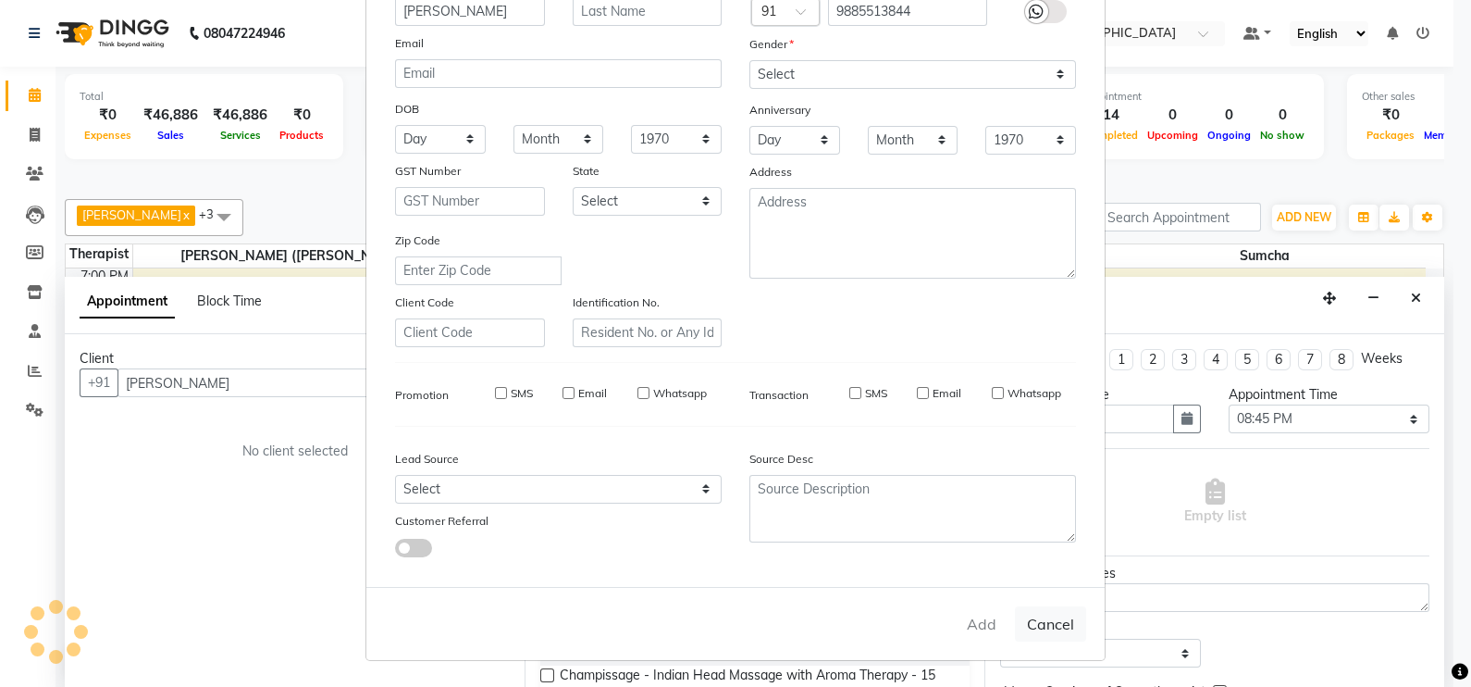
select select
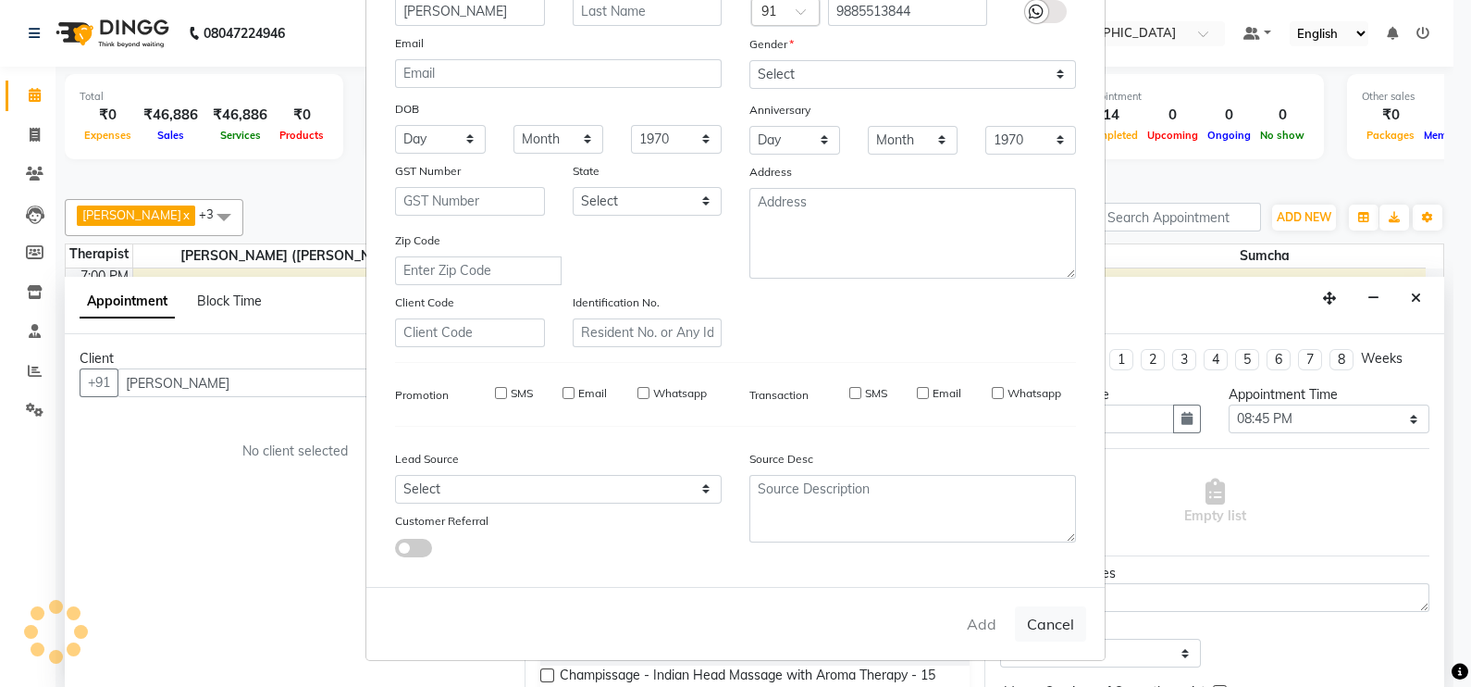
checkbox input "false"
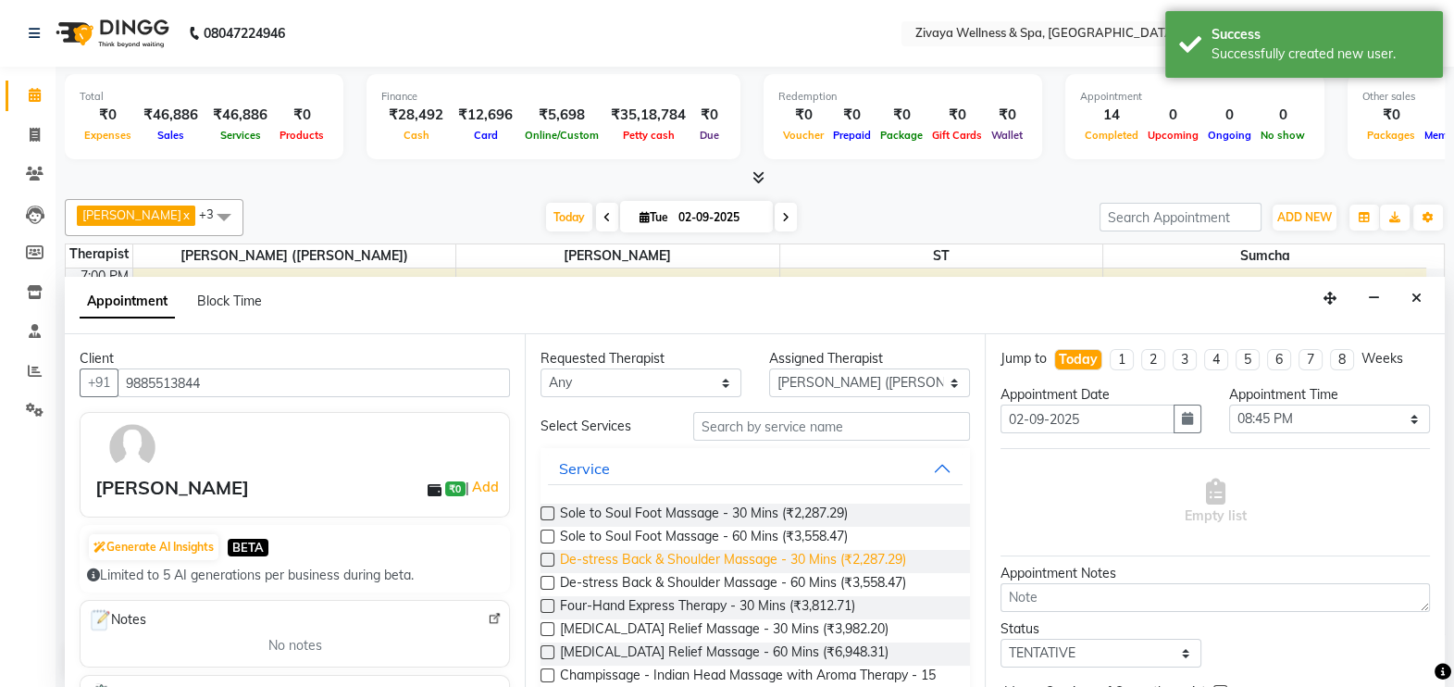
scroll to position [120, 0]
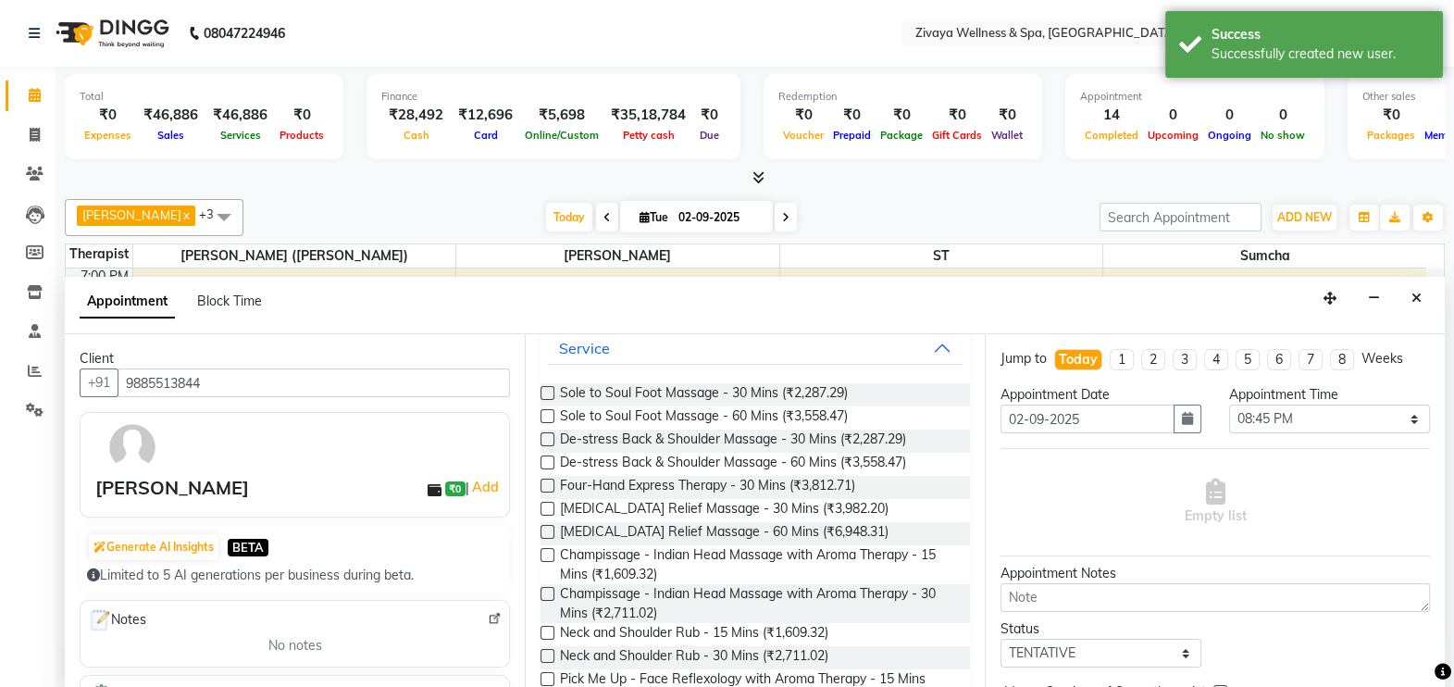
click at [548, 555] on label at bounding box center [547, 555] width 14 height 14
click at [548, 555] on input "checkbox" at bounding box center [546, 557] width 12 height 12
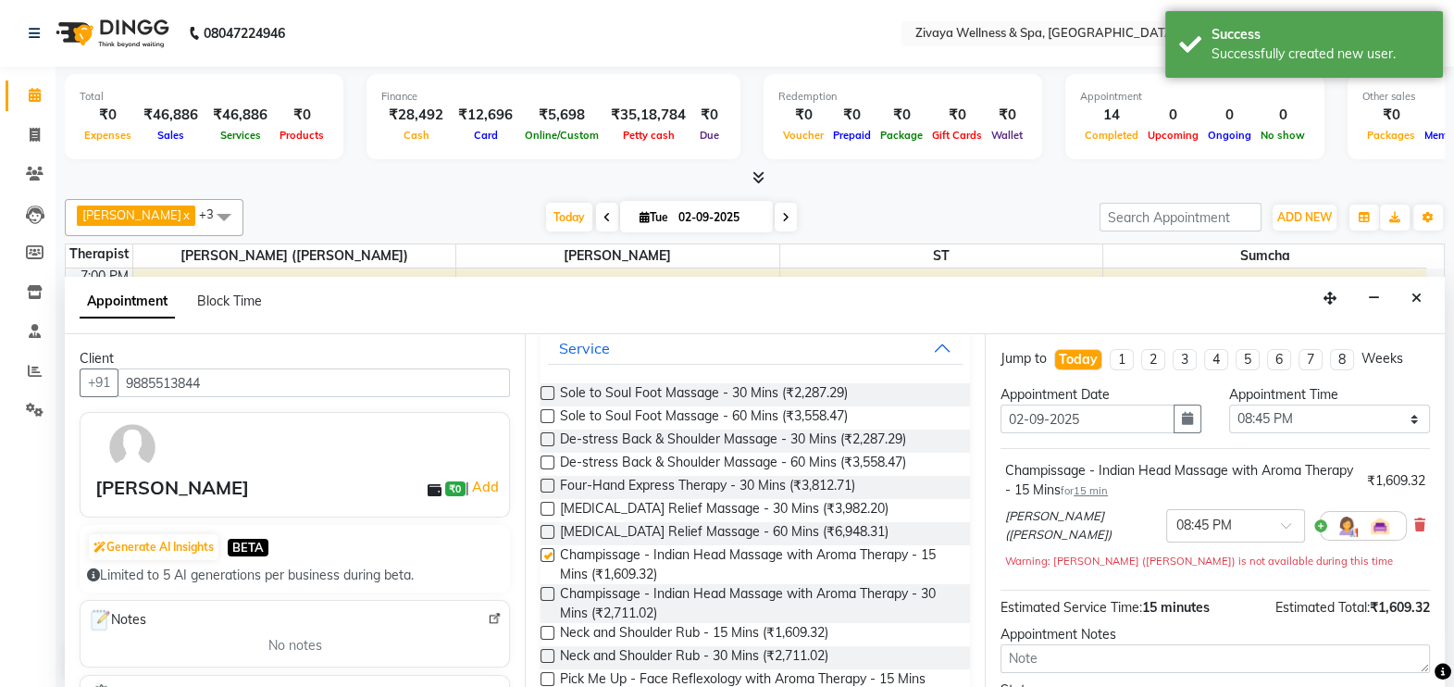
checkbox input "false"
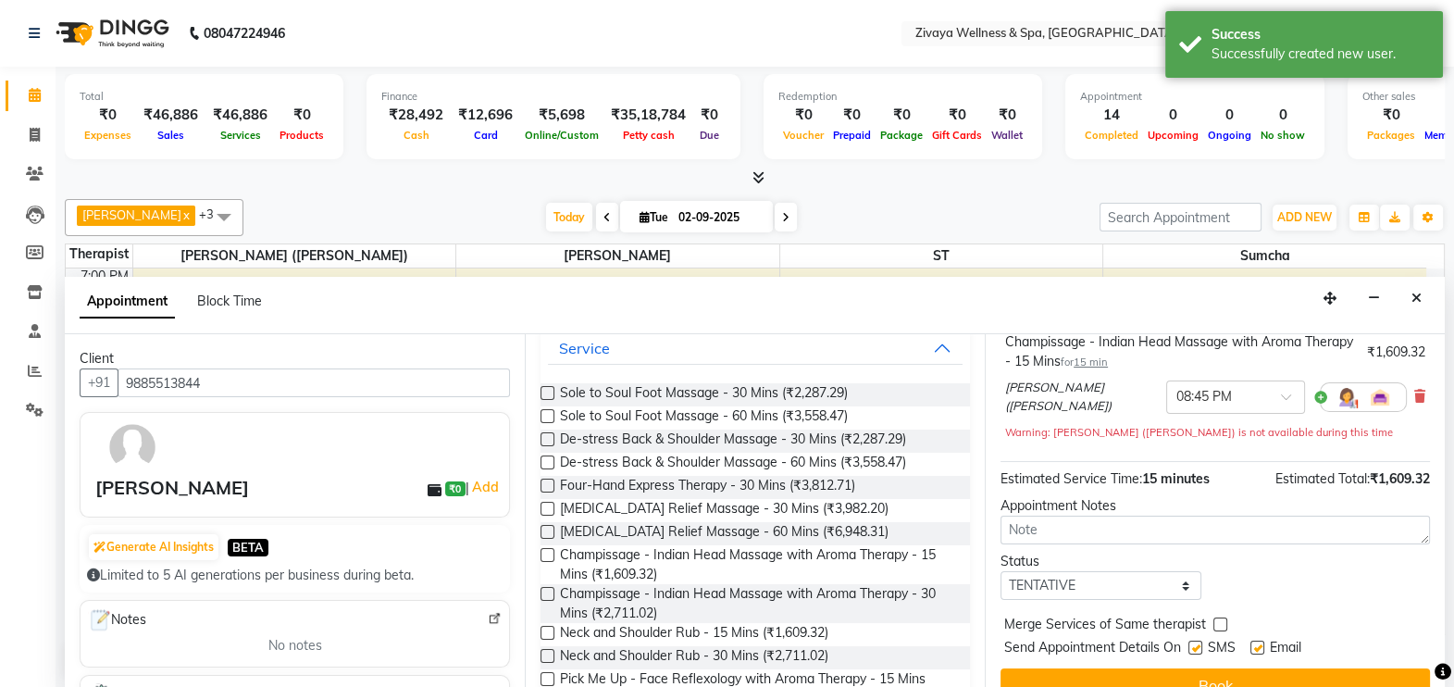
scroll to position [130, 0]
click at [1181, 578] on select "Select TENTATIVE CONFIRM CHECK-IN UPCOMING" at bounding box center [1100, 584] width 201 height 29
select select "confirm booking"
click at [1000, 570] on select "Select TENTATIVE CONFIRM CHECK-IN UPCOMING" at bounding box center [1100, 584] width 201 height 29
click at [1258, 644] on label at bounding box center [1257, 646] width 14 height 14
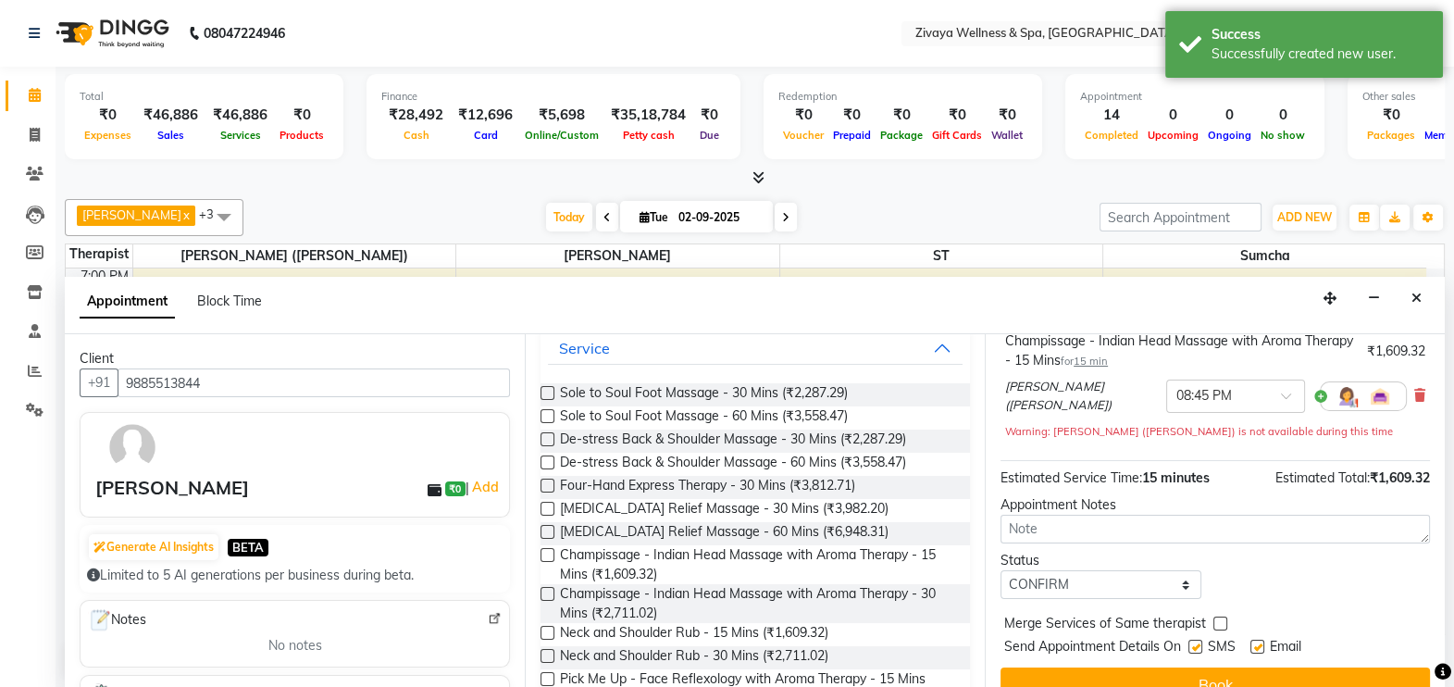
click at [1258, 644] on input "checkbox" at bounding box center [1256, 648] width 12 height 12
checkbox input "false"
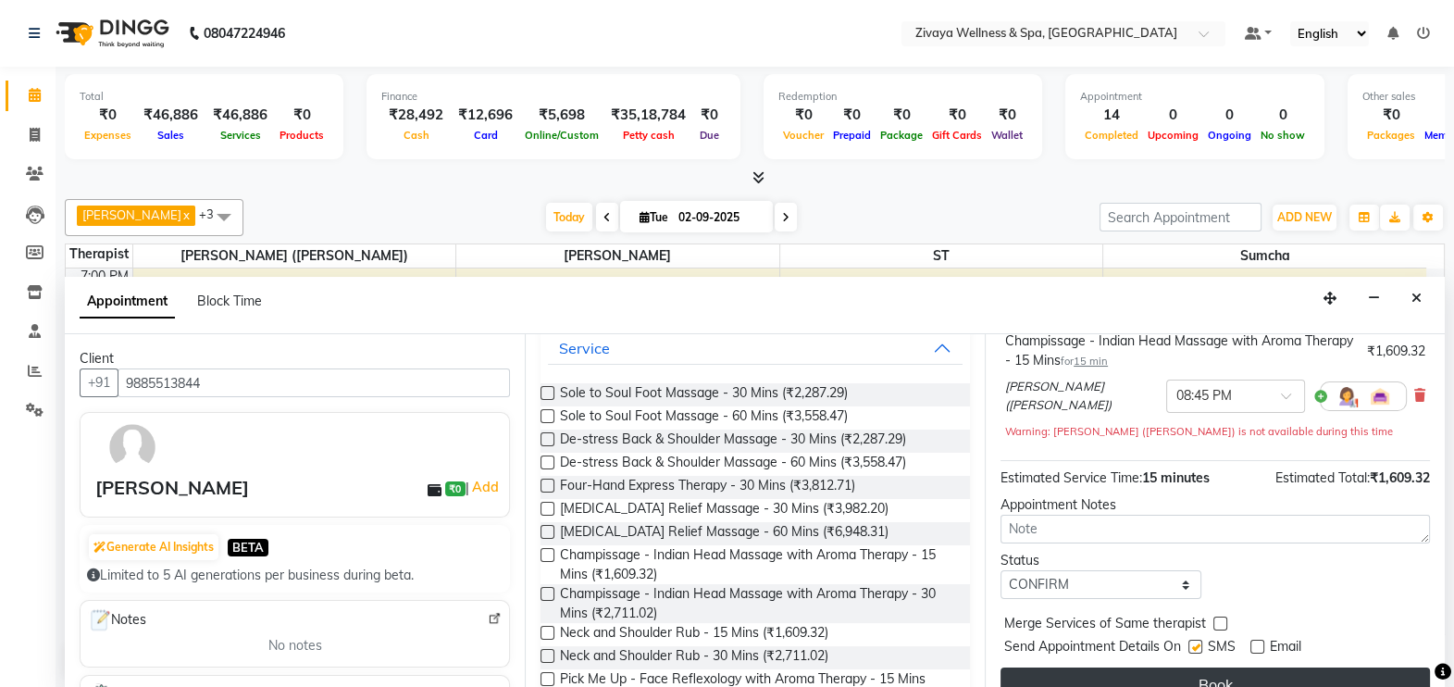
click at [1244, 676] on button "Book" at bounding box center [1214, 683] width 429 height 33
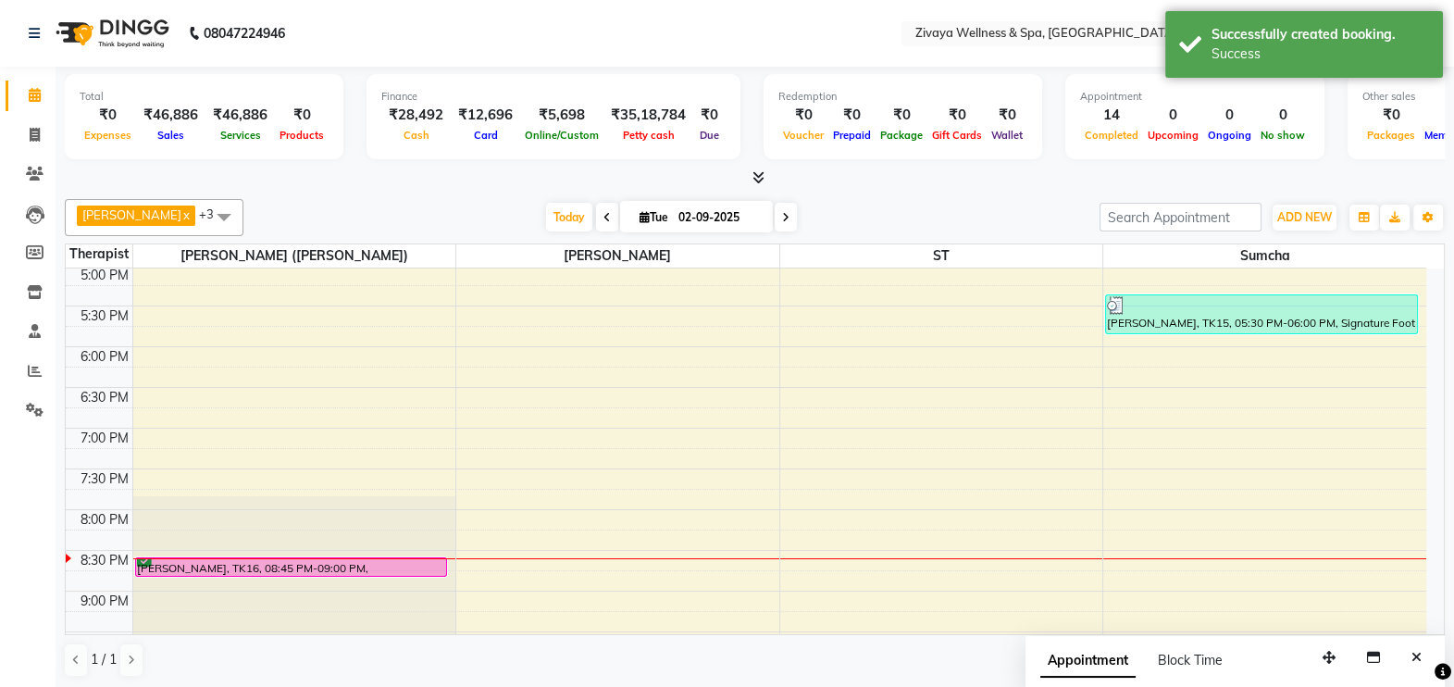
scroll to position [1385, 0]
click at [570, 218] on span "Today" at bounding box center [569, 217] width 46 height 29
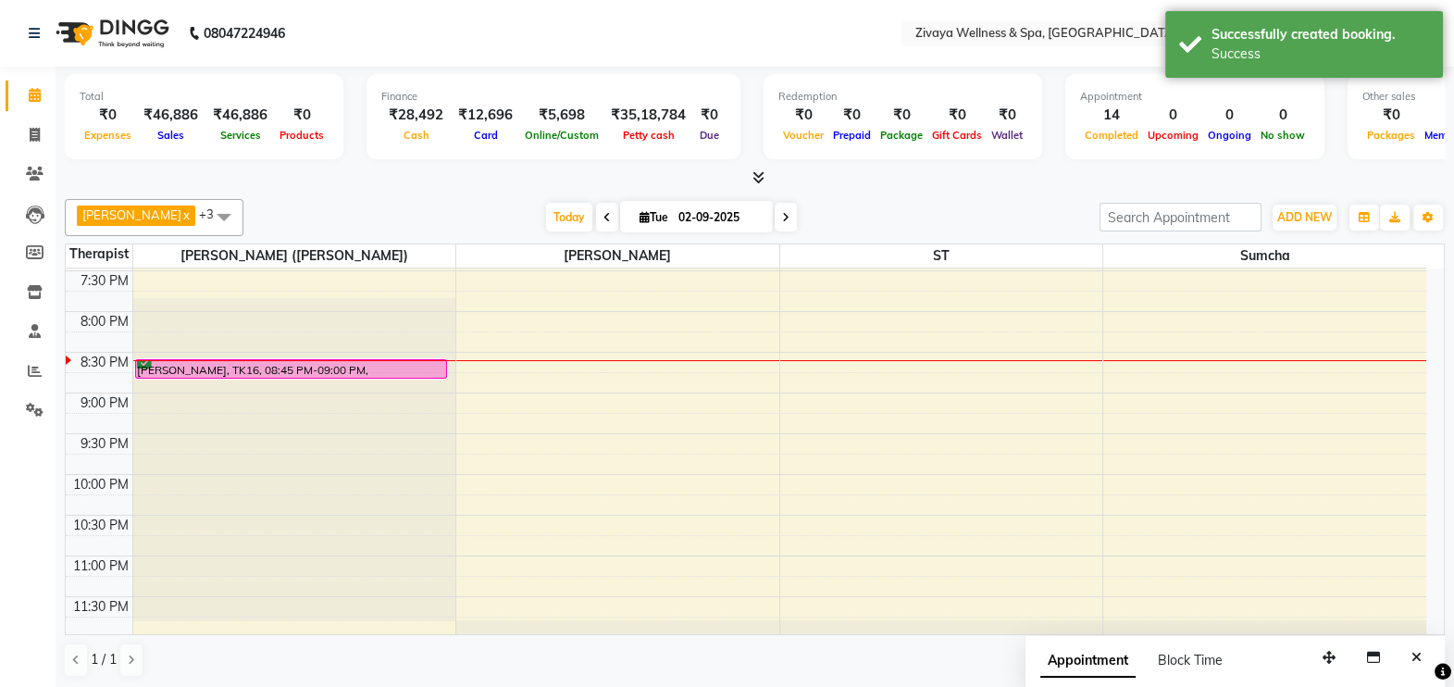
click at [603, 219] on icon at bounding box center [606, 217] width 7 height 11
type input "[DATE]"
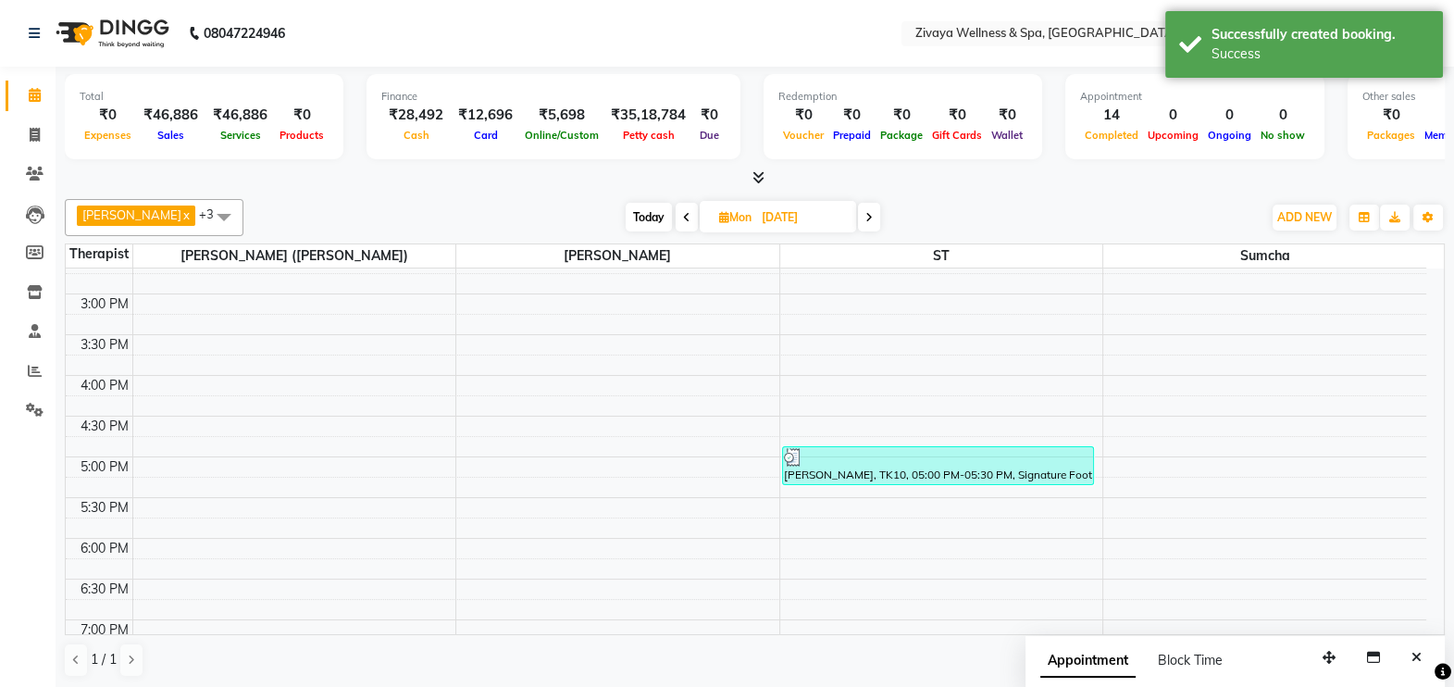
scroll to position [1218, 0]
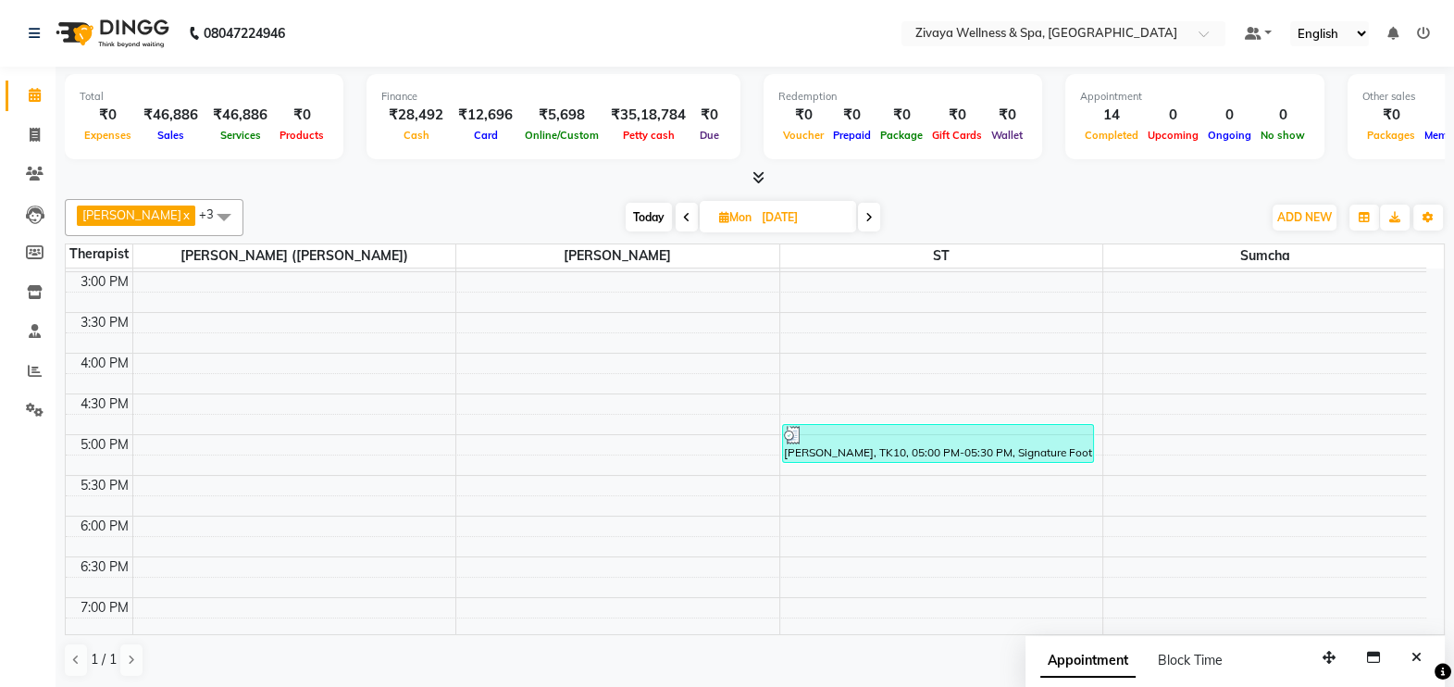
click at [228, 213] on span at bounding box center [223, 216] width 37 height 35
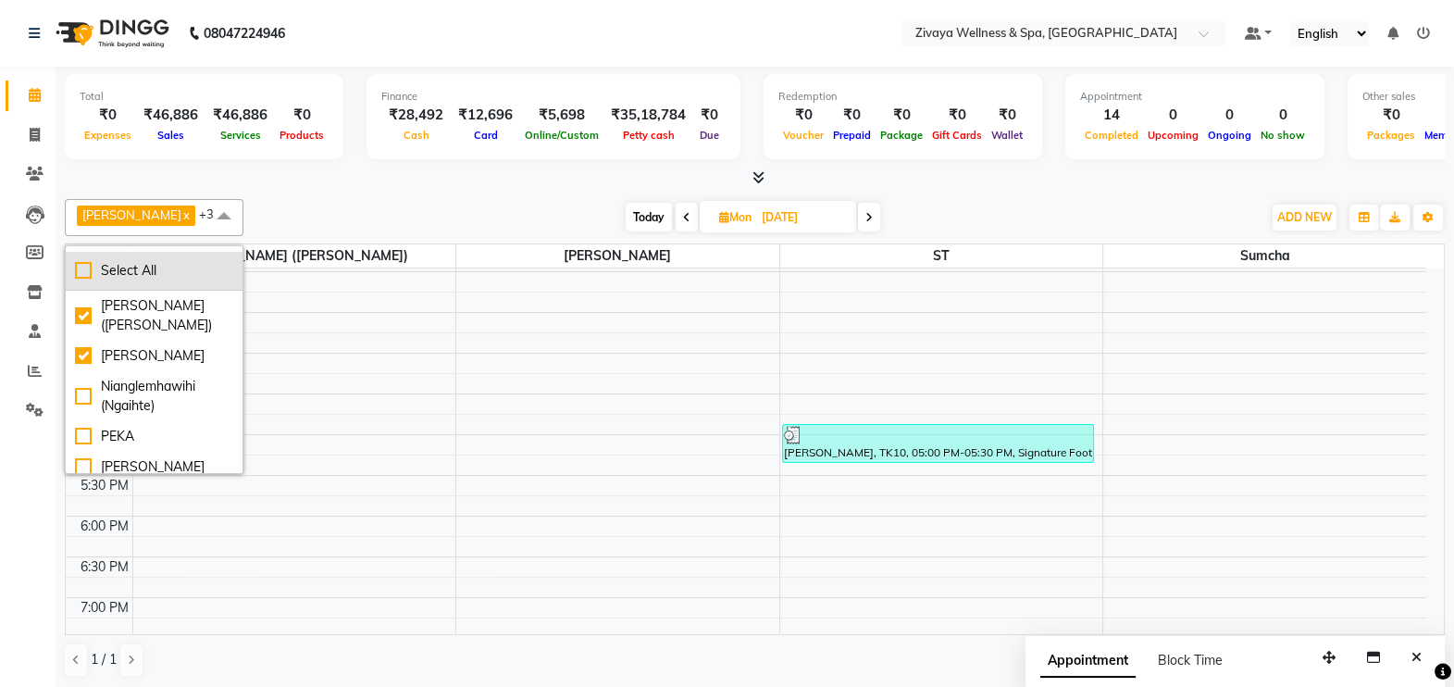
click at [158, 267] on div "Select All" at bounding box center [154, 270] width 158 height 19
checkbox input "true"
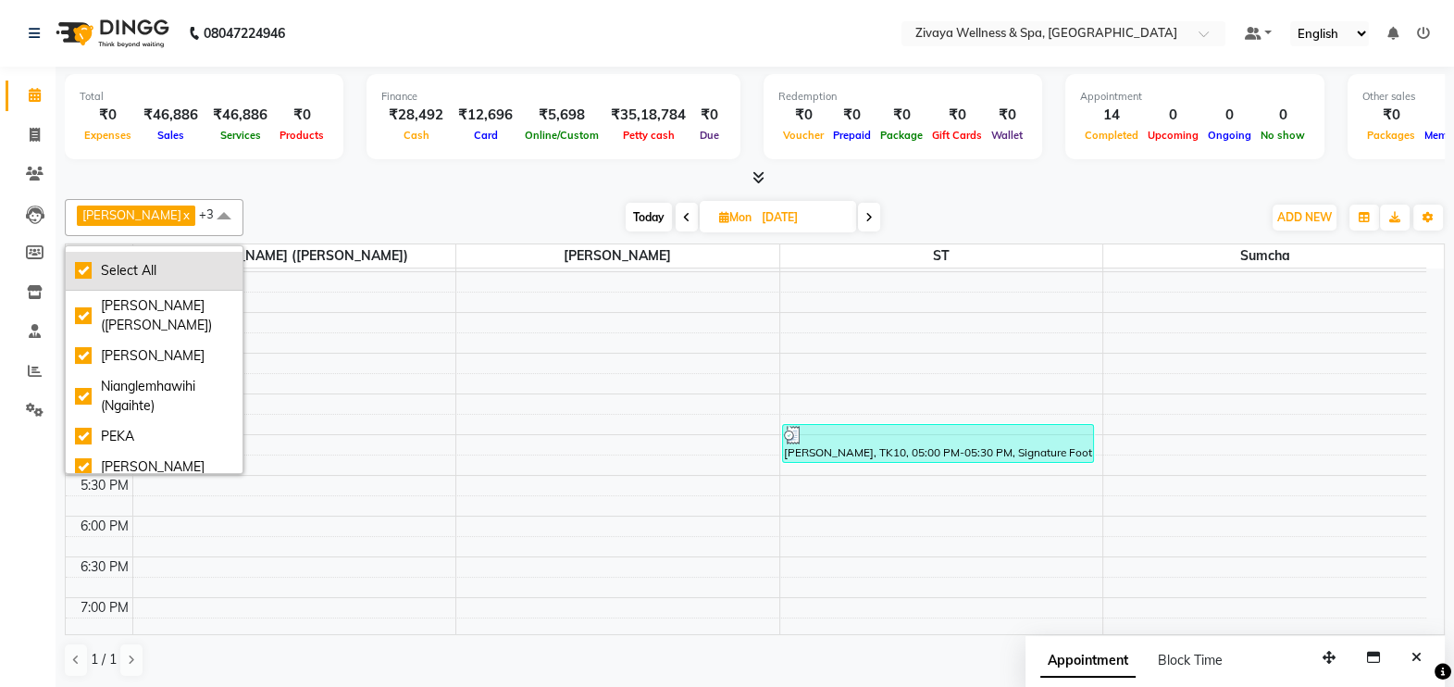
checkbox input "true"
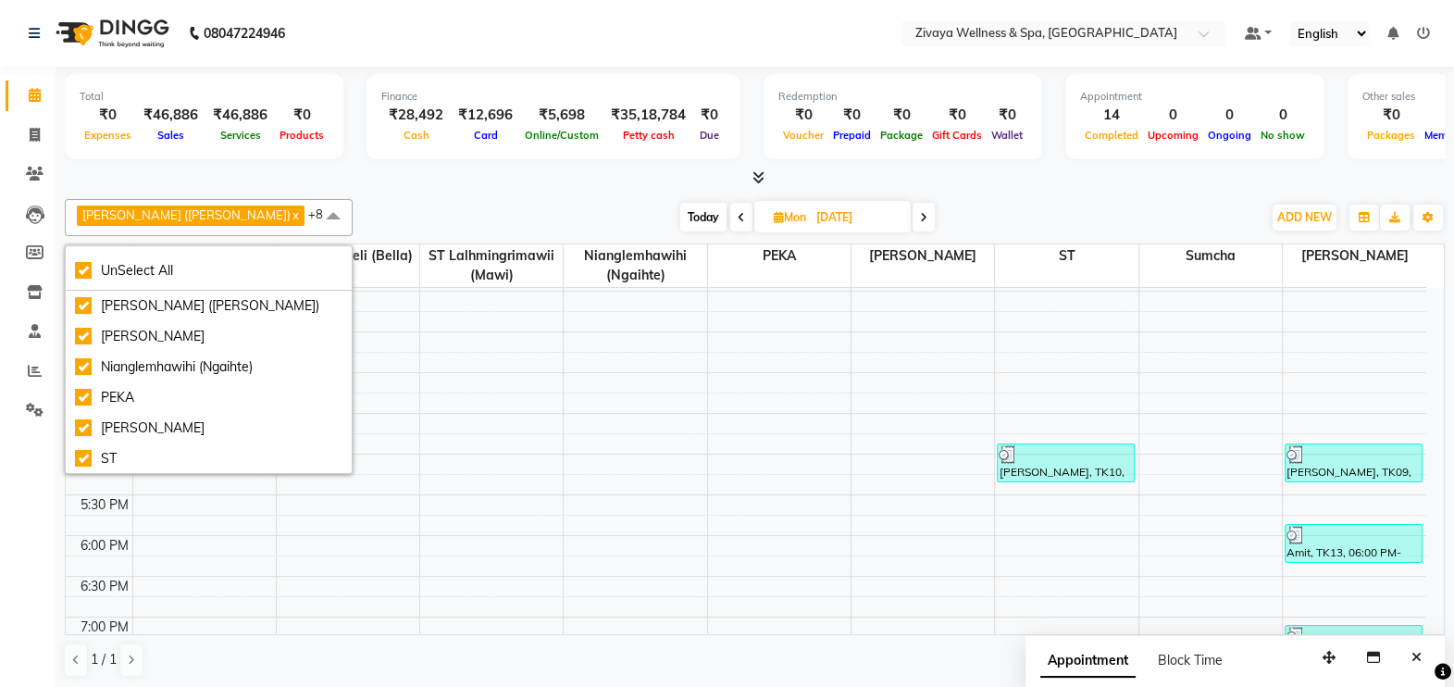
click at [315, 214] on span at bounding box center [333, 216] width 37 height 35
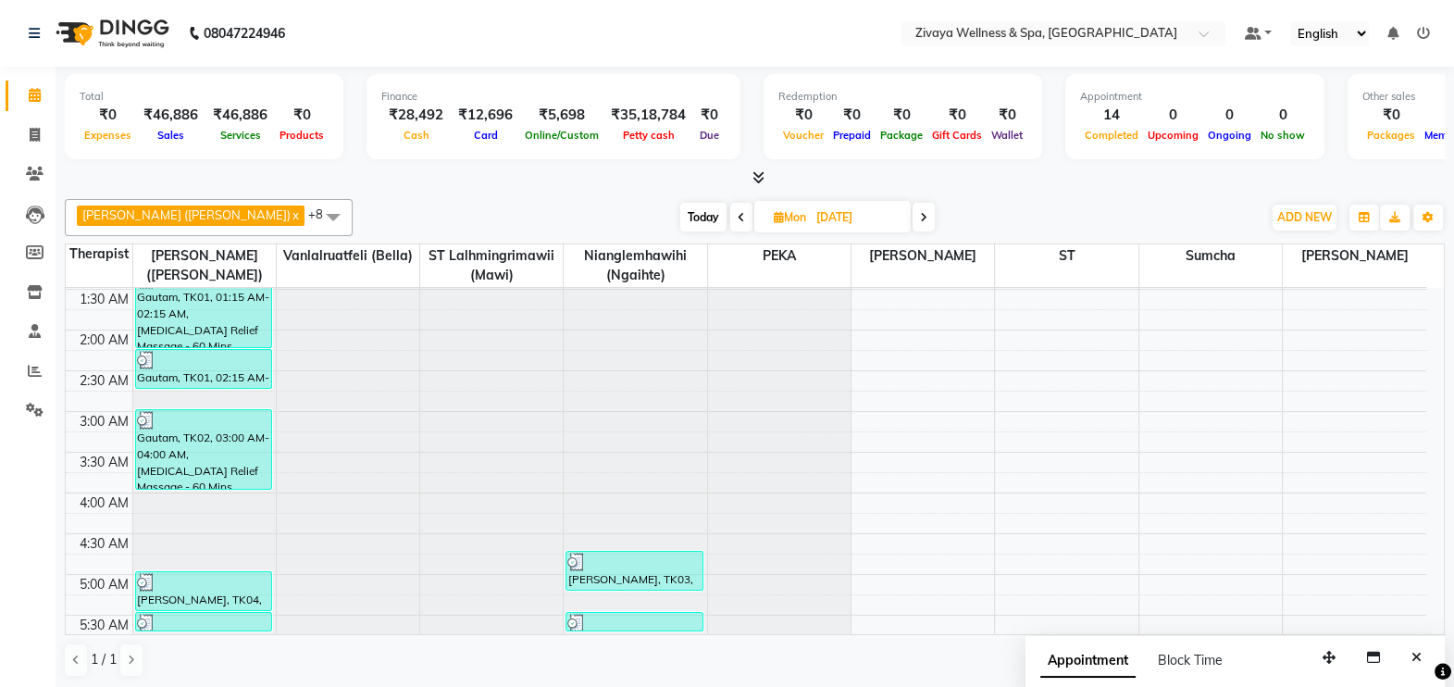
scroll to position [0, 0]
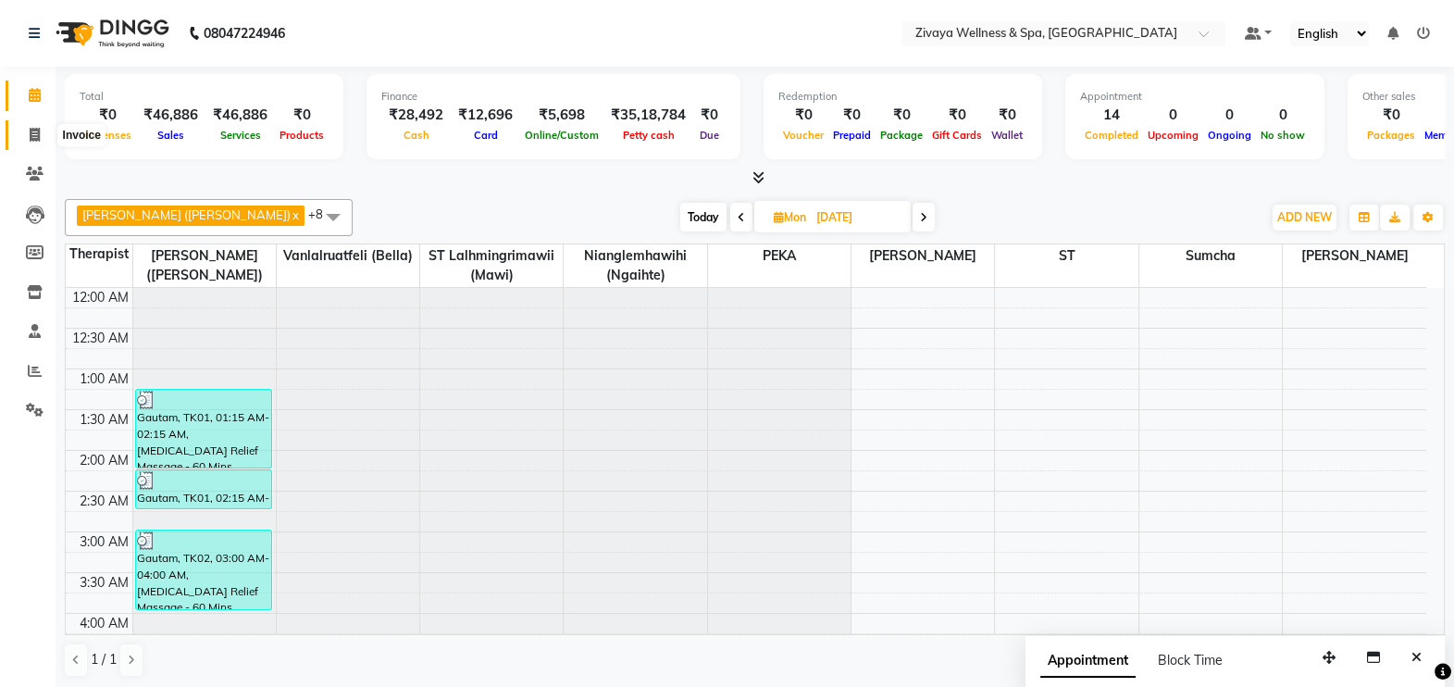
click at [33, 133] on icon at bounding box center [35, 135] width 10 height 14
select select "service"
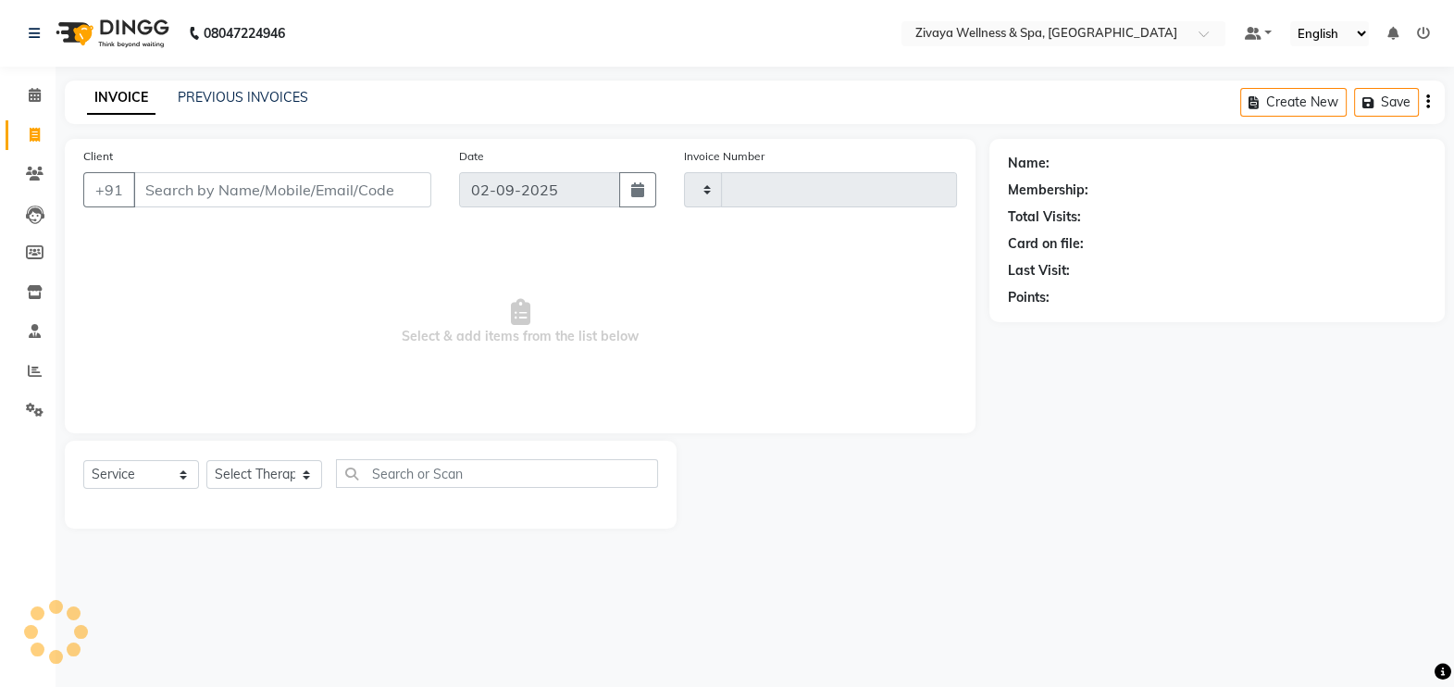
type input "1991"
select select "7072"
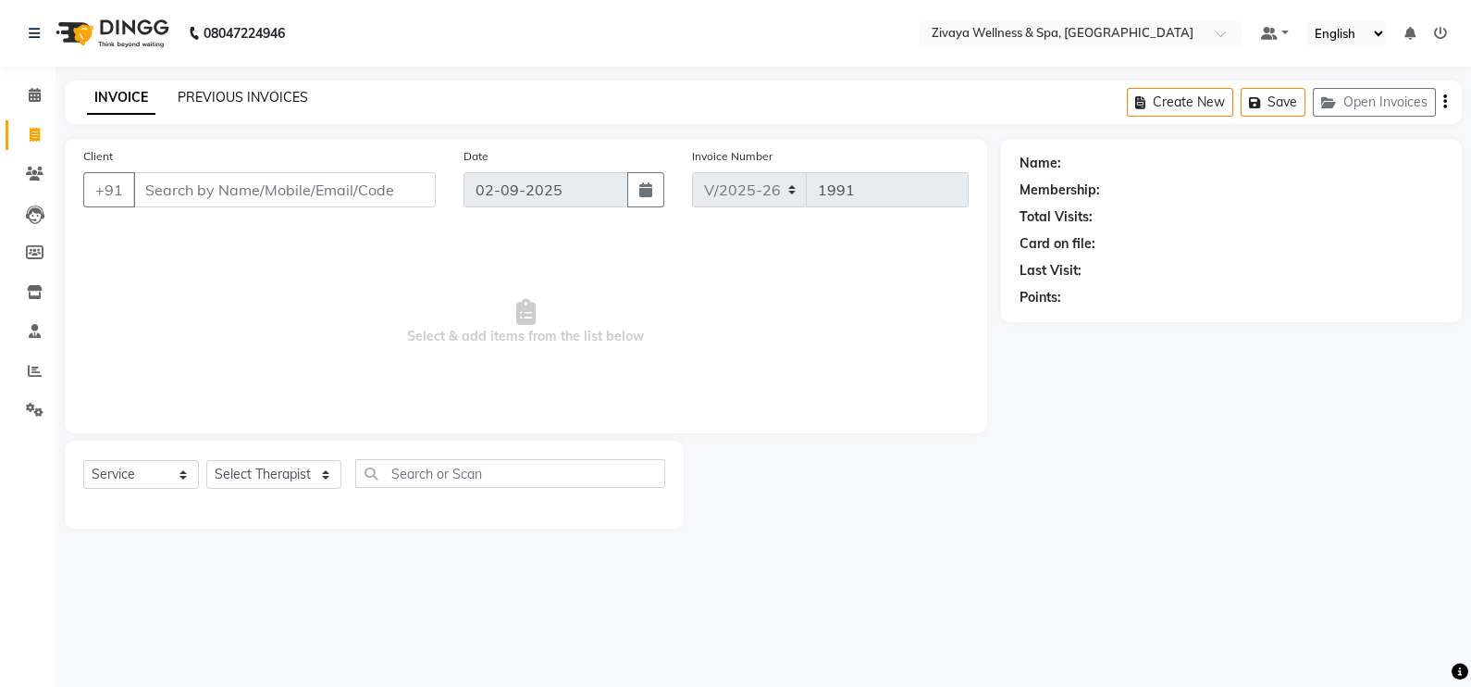
click at [285, 92] on link "PREVIOUS INVOICES" at bounding box center [243, 97] width 130 height 17
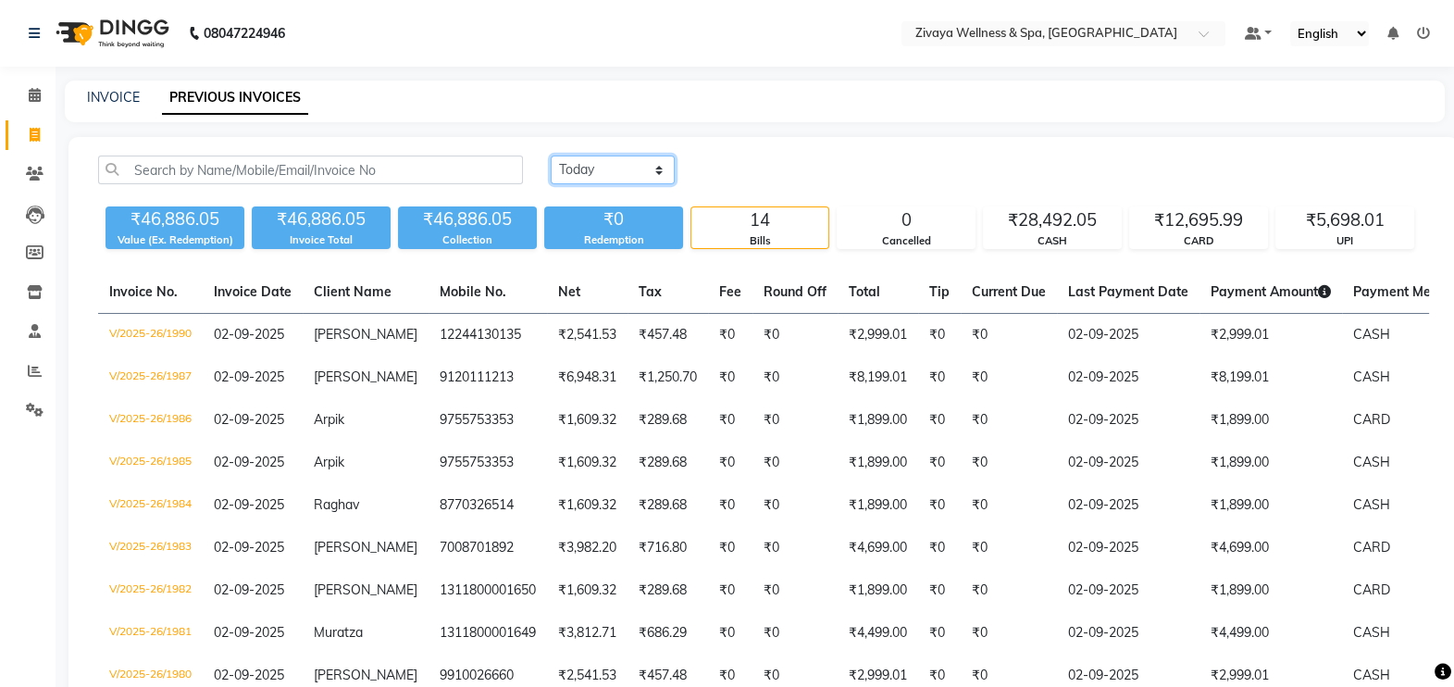
click at [623, 175] on select "[DATE] [DATE] Custom Range" at bounding box center [613, 169] width 124 height 29
select select "[DATE]"
click at [551, 155] on select "[DATE] [DATE] Custom Range" at bounding box center [613, 169] width 124 height 29
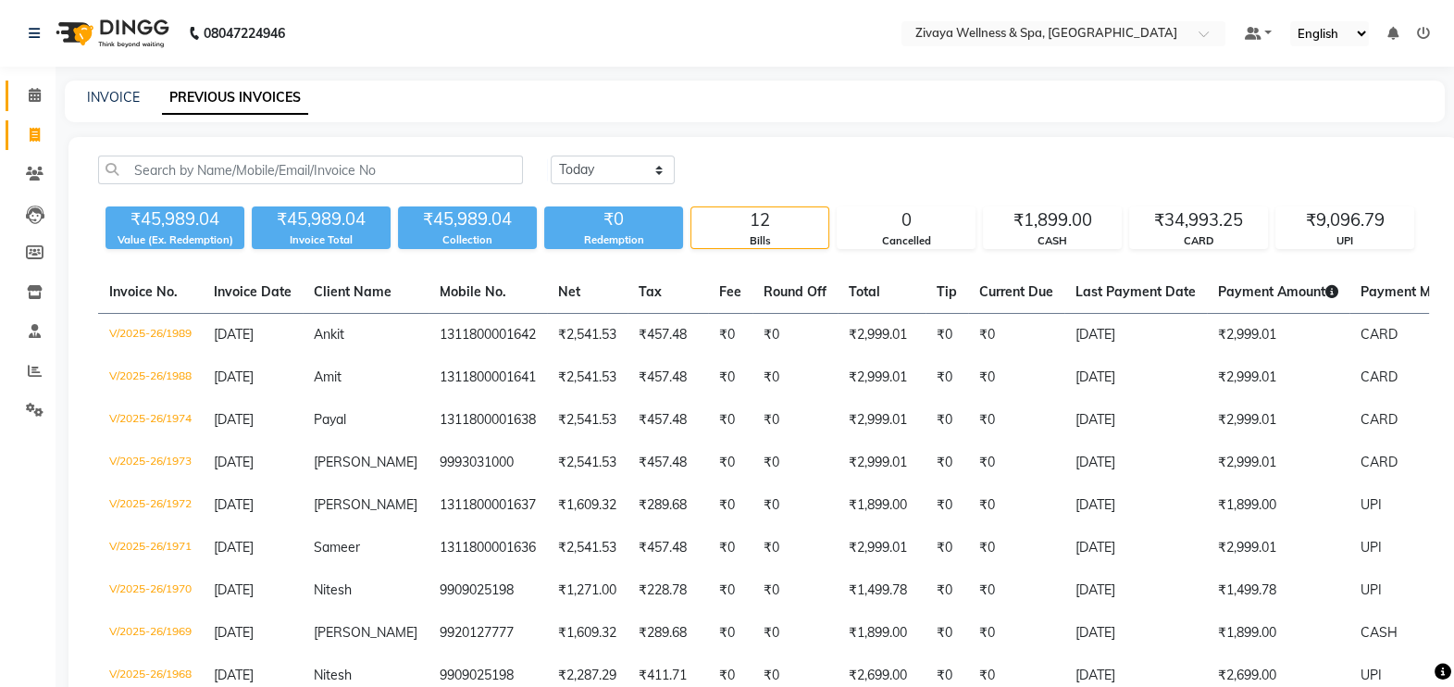
click at [33, 97] on icon at bounding box center [35, 95] width 12 height 14
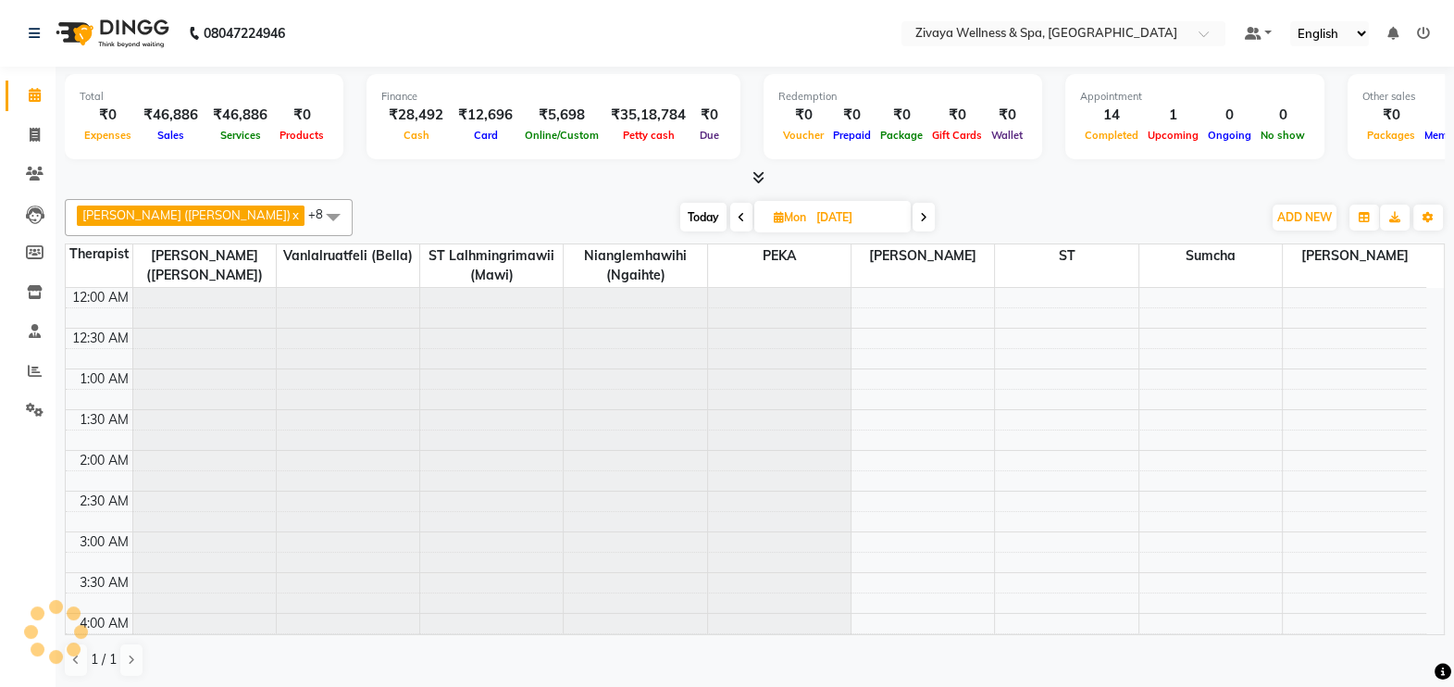
scroll to position [486, 0]
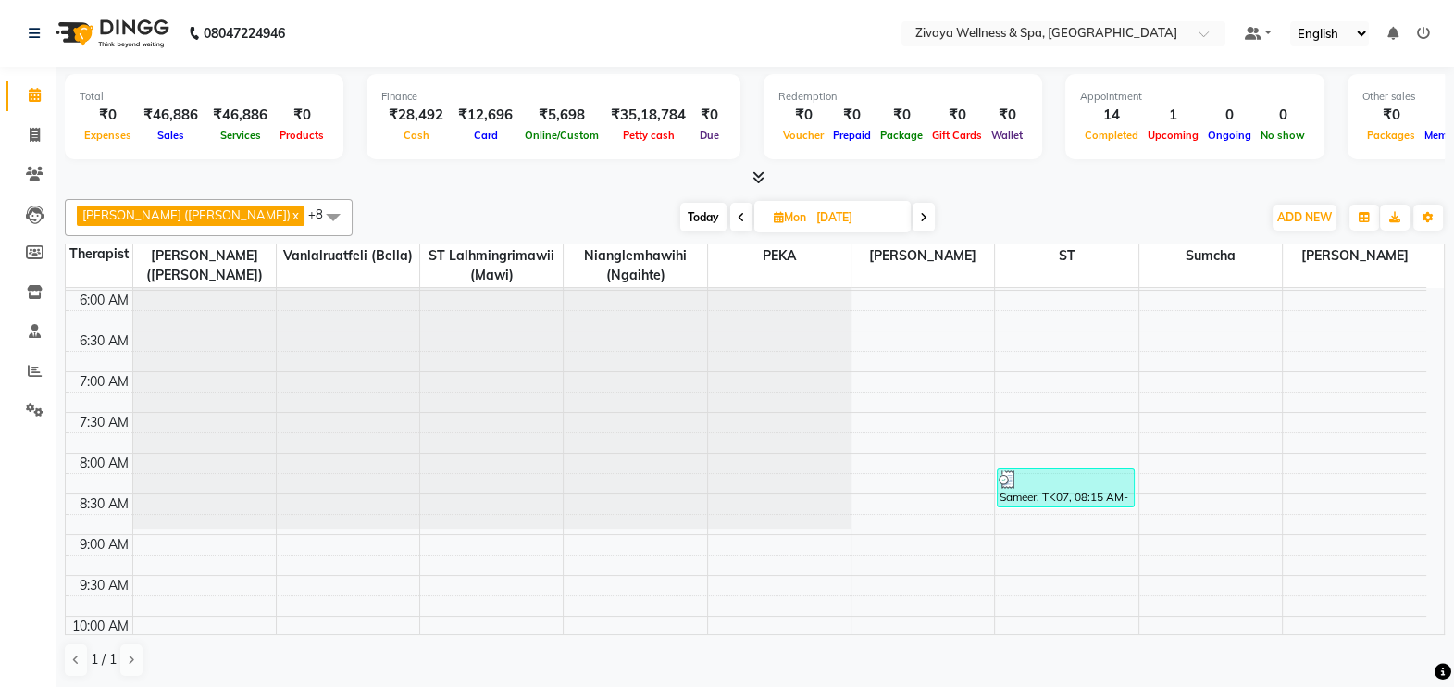
click at [680, 217] on span "Today" at bounding box center [703, 217] width 46 height 29
type input "02-09-2025"
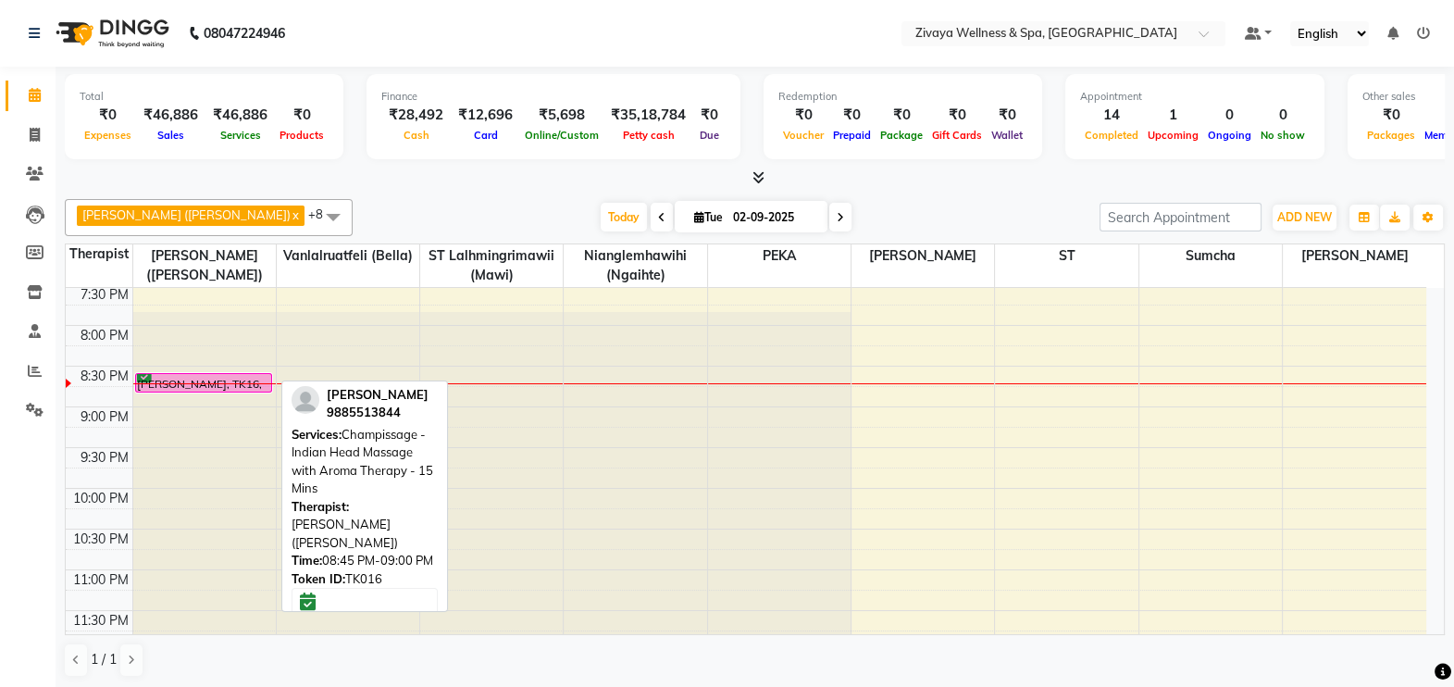
click at [222, 381] on div "[PERSON_NAME], TK16, 08:45 PM-09:00 PM, [GEOGRAPHIC_DATA] - Indian Head Massage…" at bounding box center [203, 383] width 135 height 18
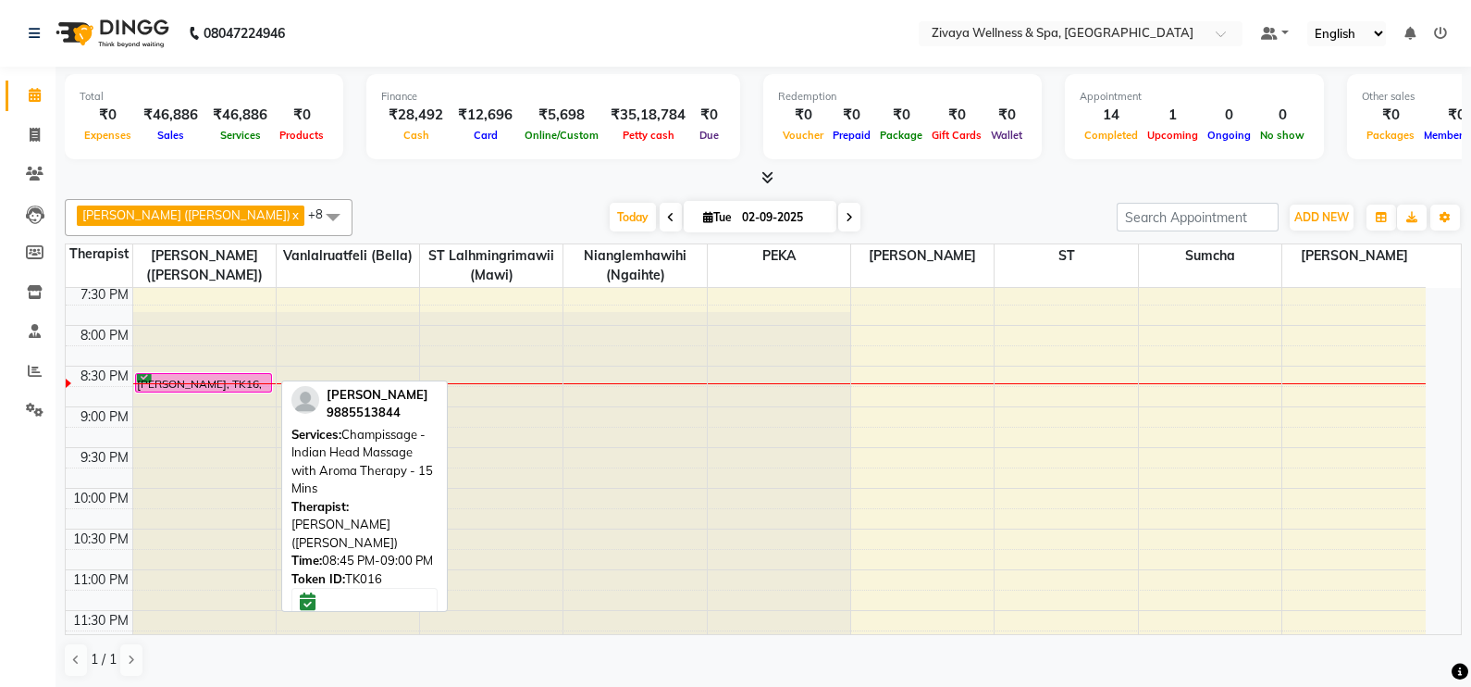
select select "6"
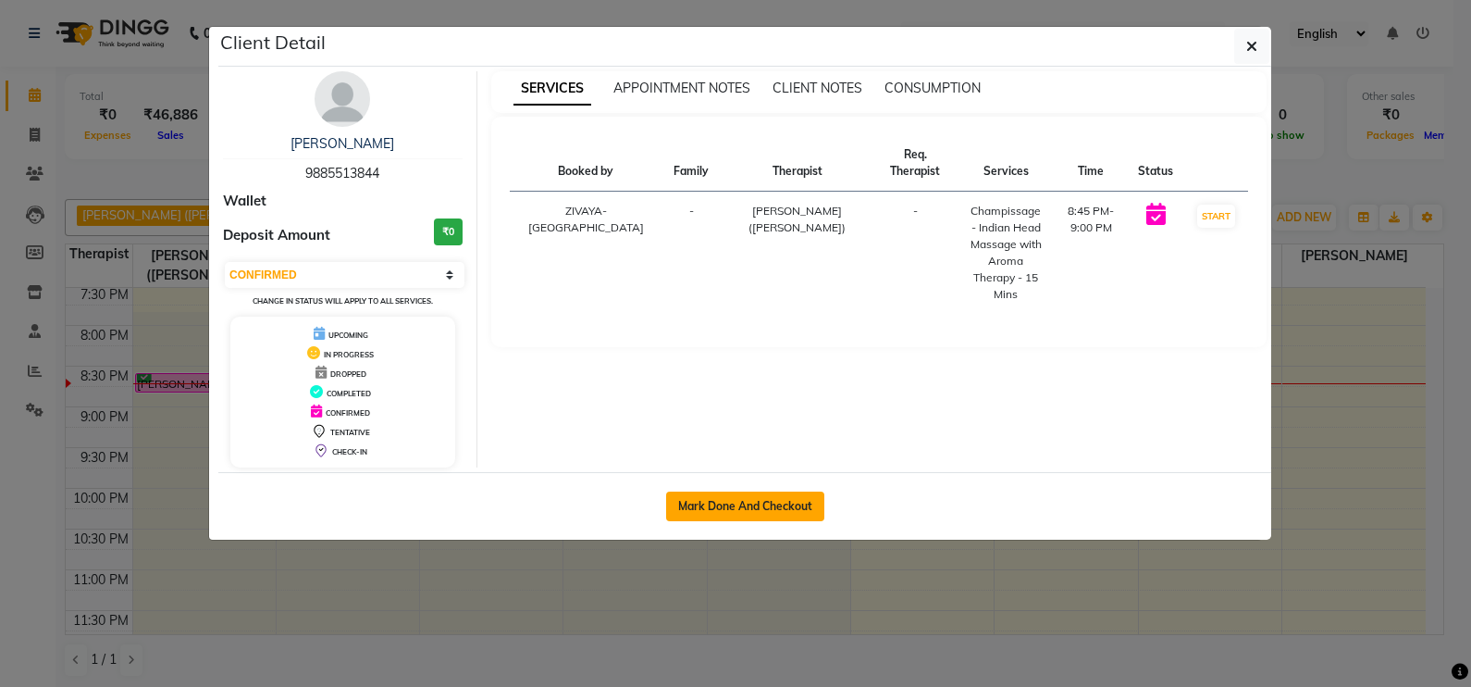
click at [690, 502] on button "Mark Done And Checkout" at bounding box center [745, 506] width 158 height 30
select select "service"
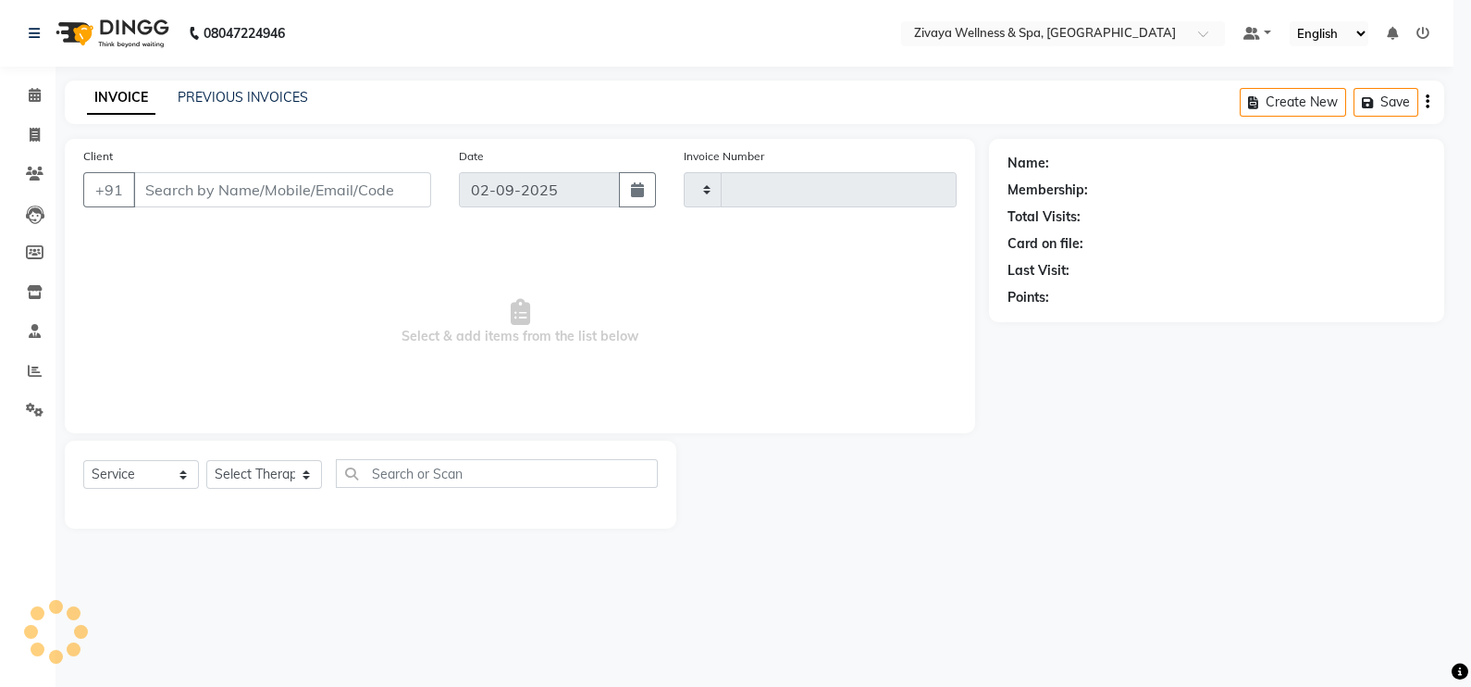
type input "1991"
select select "3"
select select "7072"
type input "9885513844"
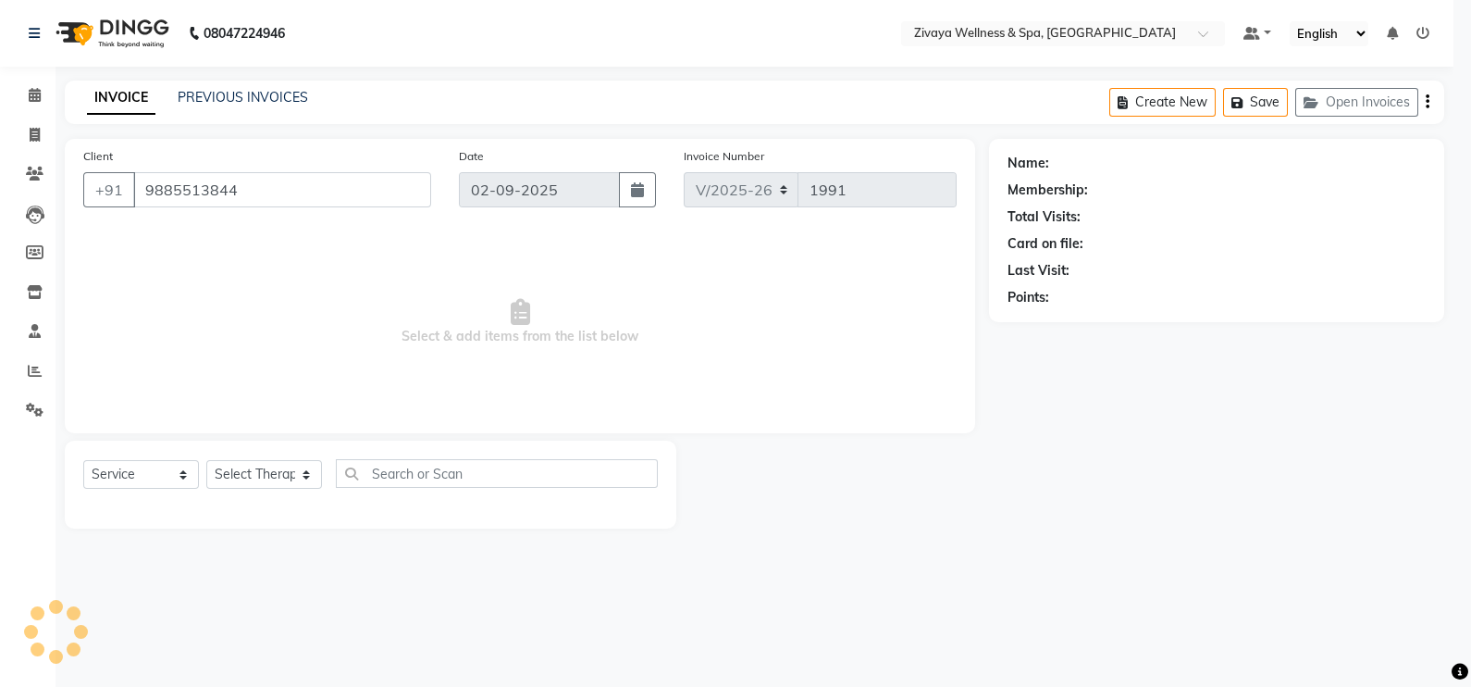
select select "58850"
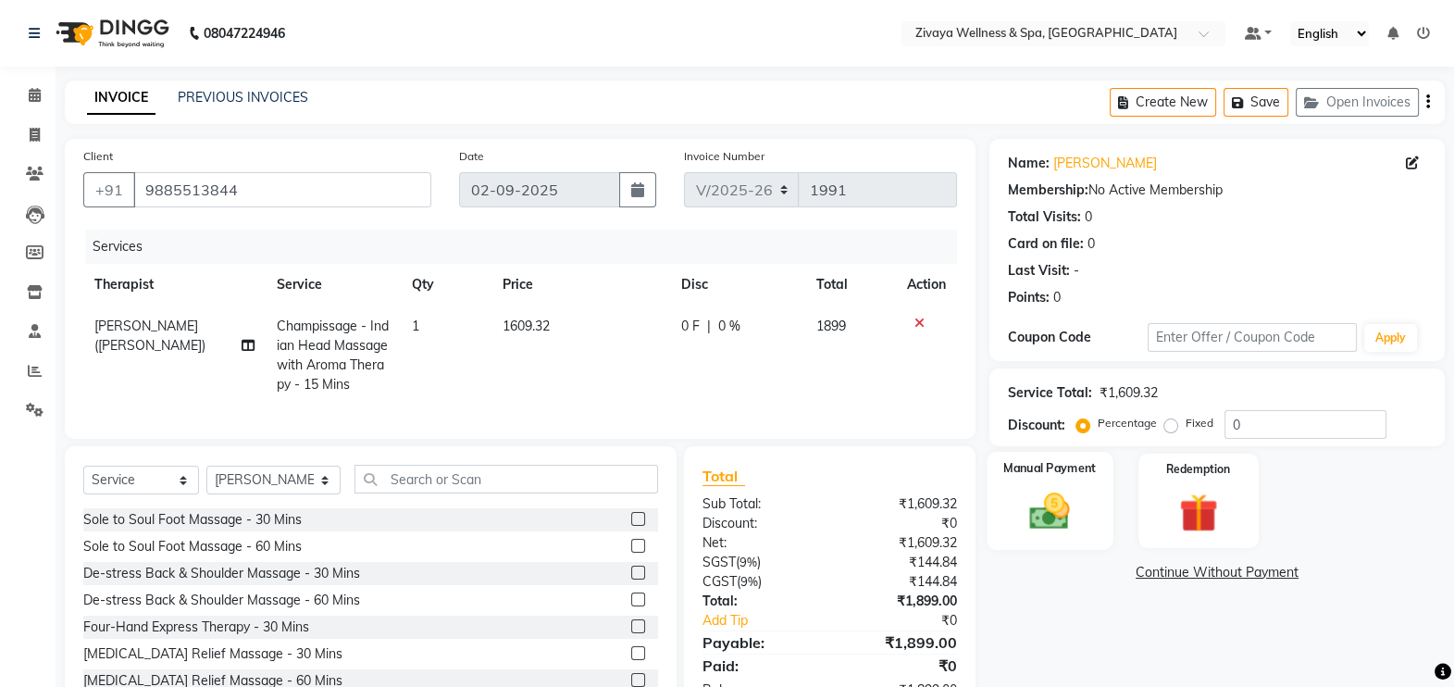
click at [1036, 501] on img at bounding box center [1050, 511] width 66 height 46
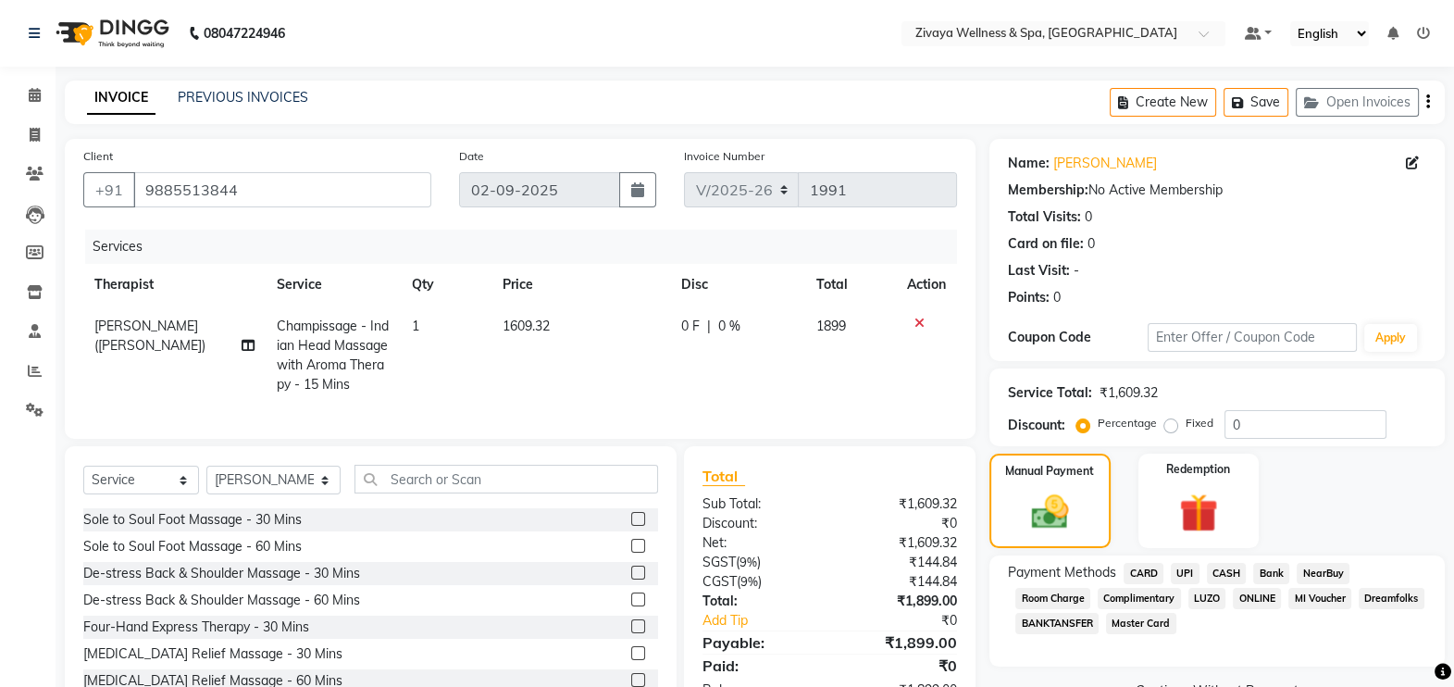
click at [1226, 570] on span "CASH" at bounding box center [1227, 573] width 40 height 21
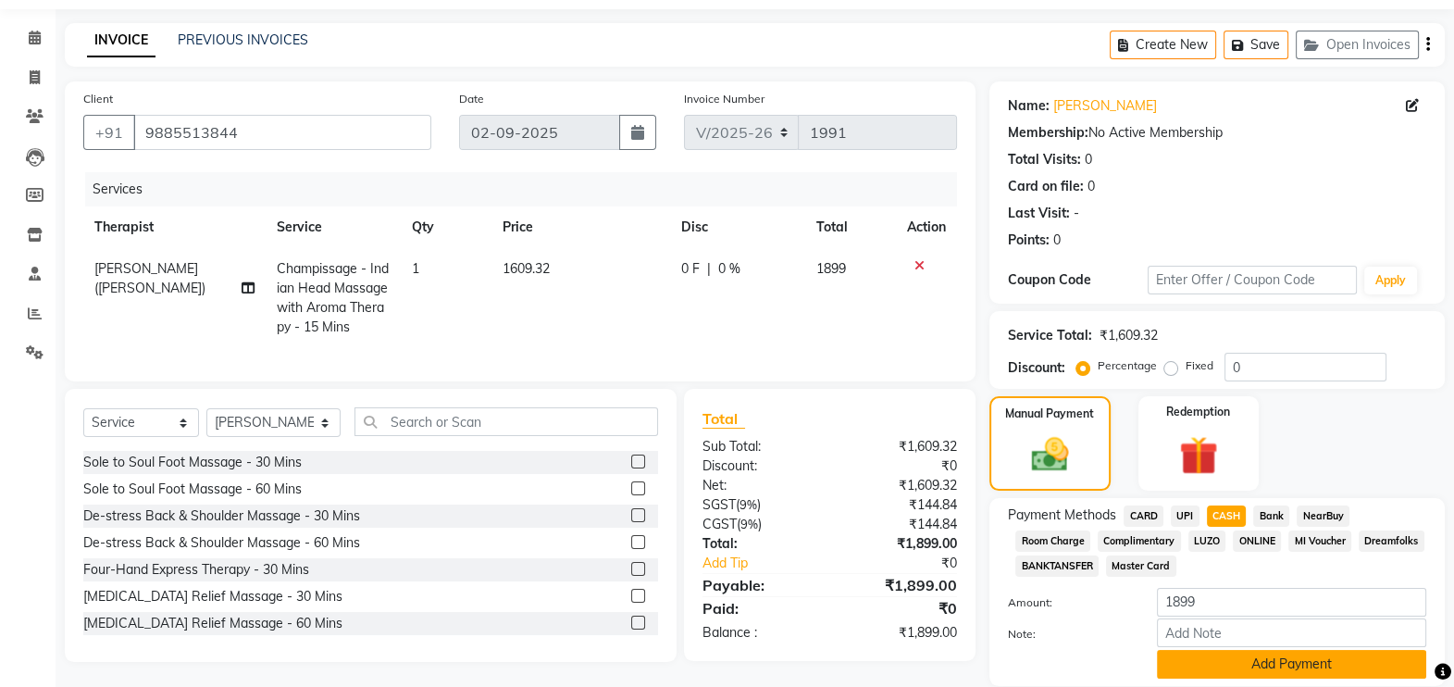
click at [1224, 664] on button "Add Payment" at bounding box center [1291, 664] width 269 height 29
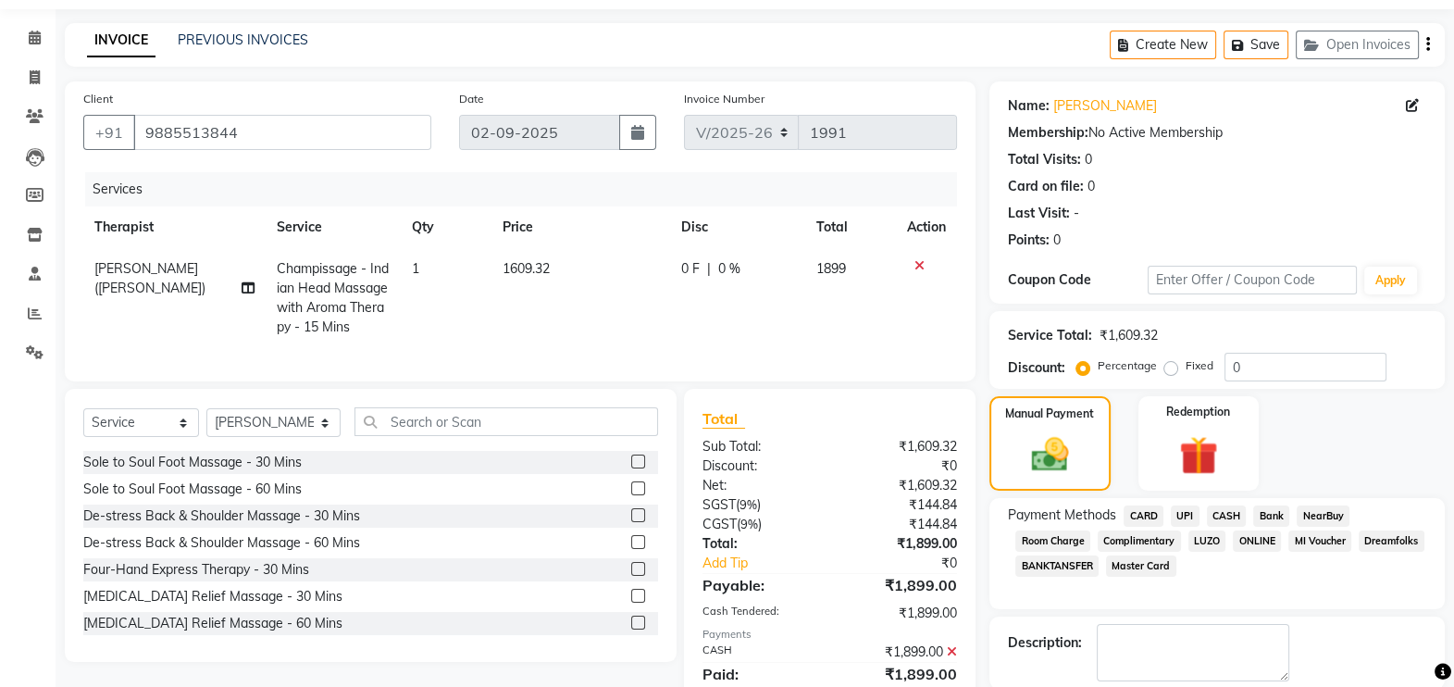
scroll to position [112, 0]
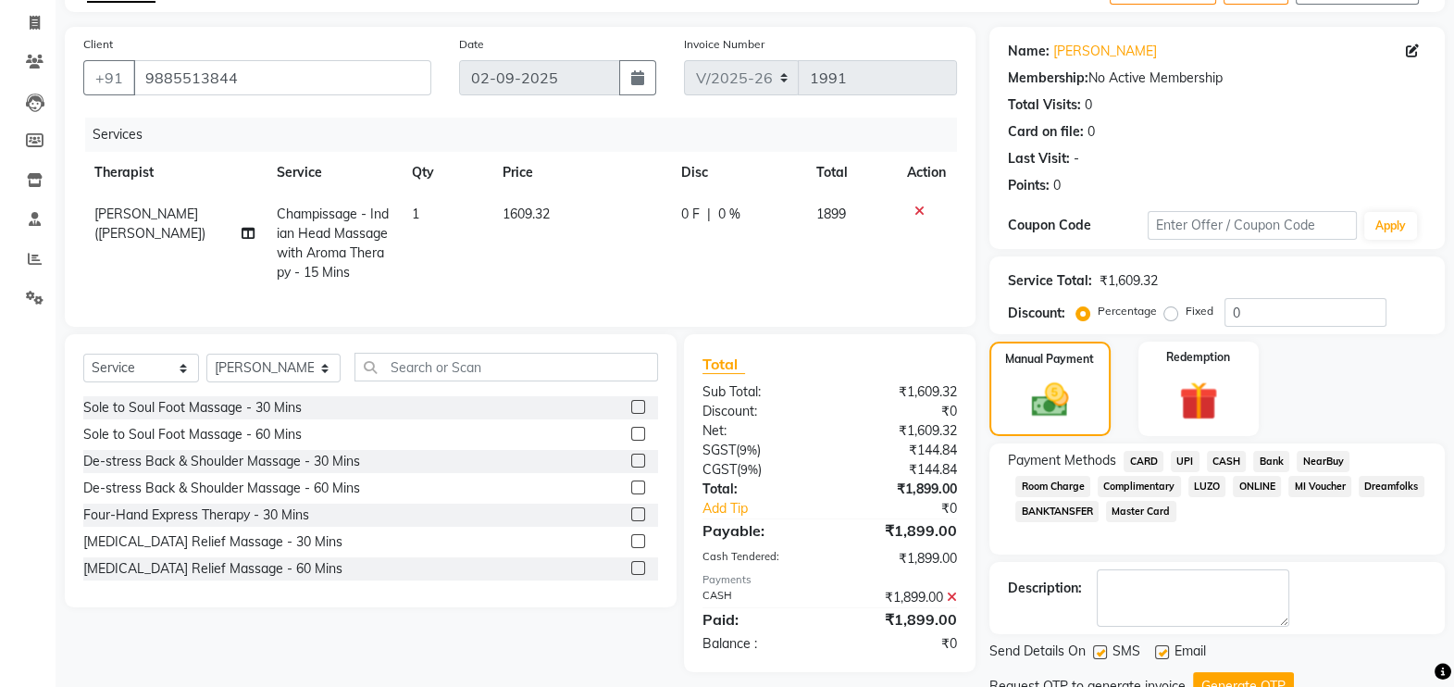
click at [1165, 653] on label at bounding box center [1162, 652] width 14 height 14
click at [1165, 653] on input "checkbox" at bounding box center [1161, 653] width 12 height 12
checkbox input "false"
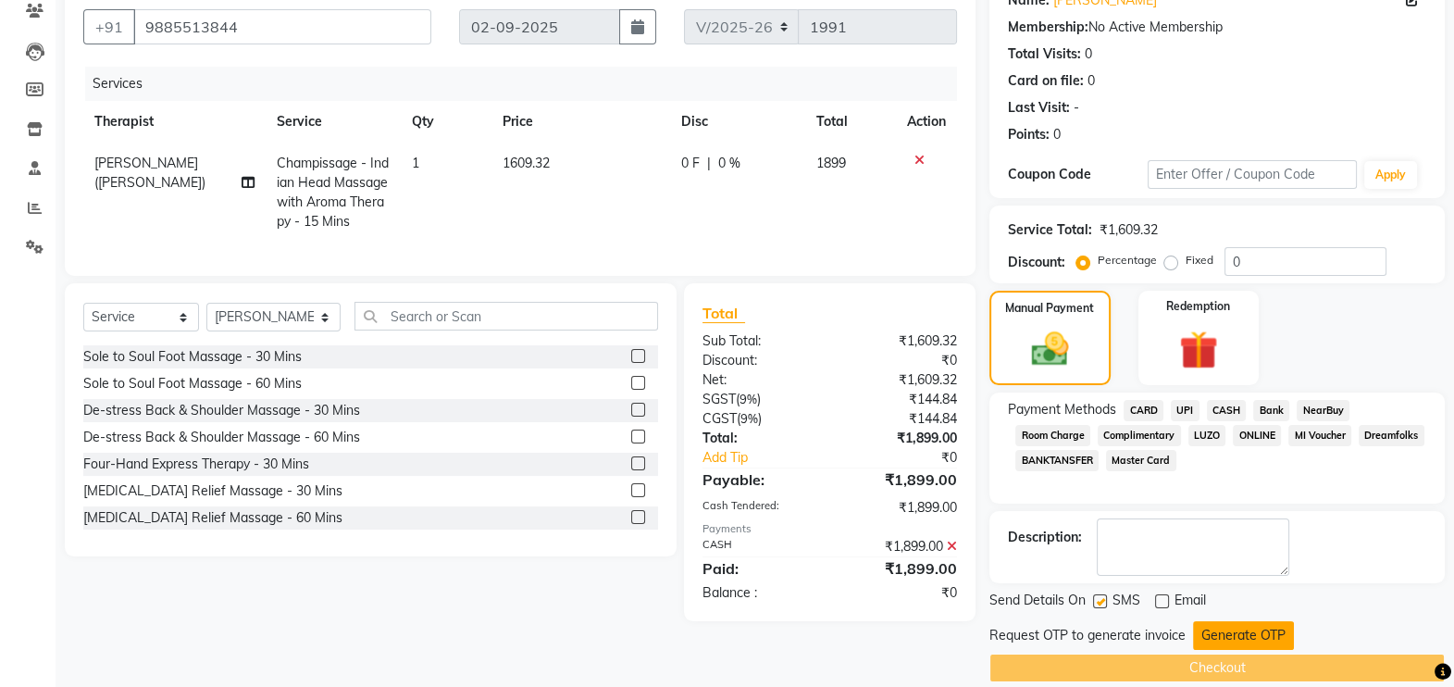
click at [1248, 639] on button "Generate OTP" at bounding box center [1243, 635] width 101 height 29
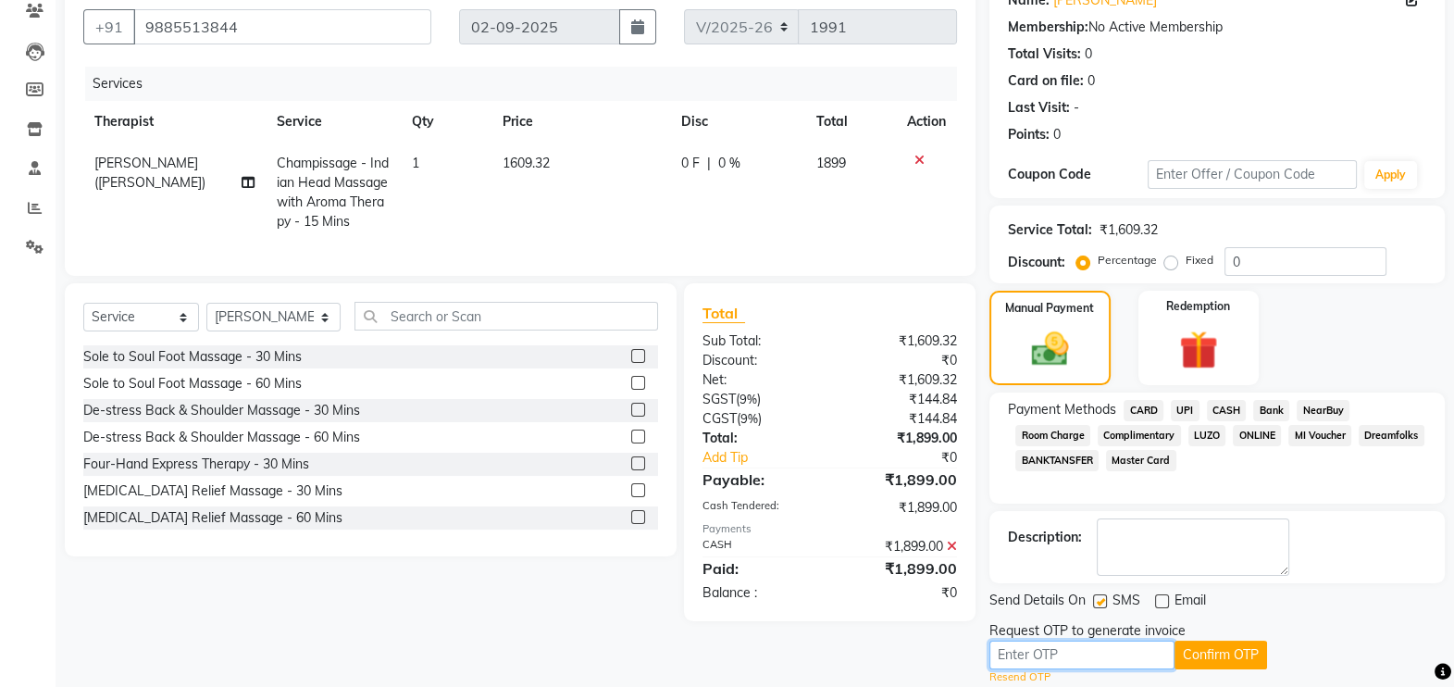
click at [1114, 643] on input "text" at bounding box center [1081, 654] width 185 height 29
click at [1197, 652] on button "Confirm OTP" at bounding box center [1220, 654] width 93 height 29
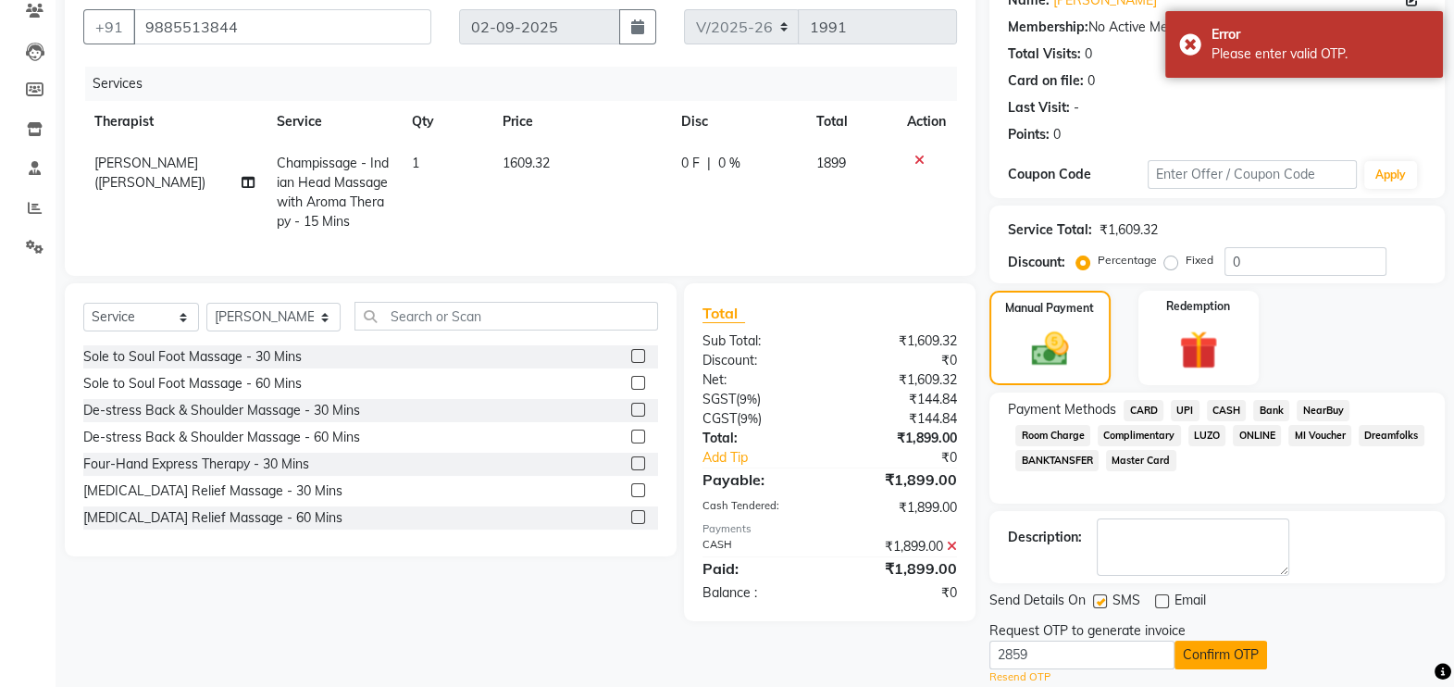
scroll to position [219, 0]
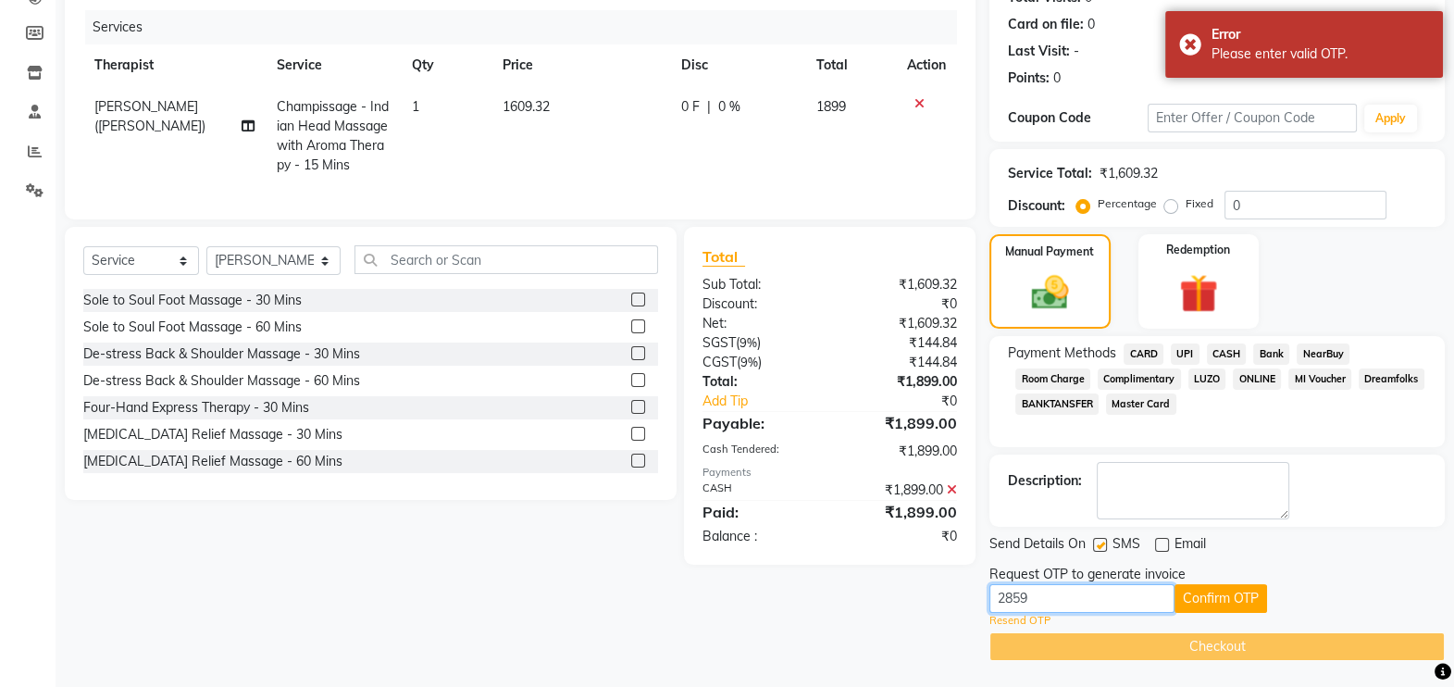
click at [1091, 596] on input "2859" at bounding box center [1081, 598] width 185 height 29
type input "2"
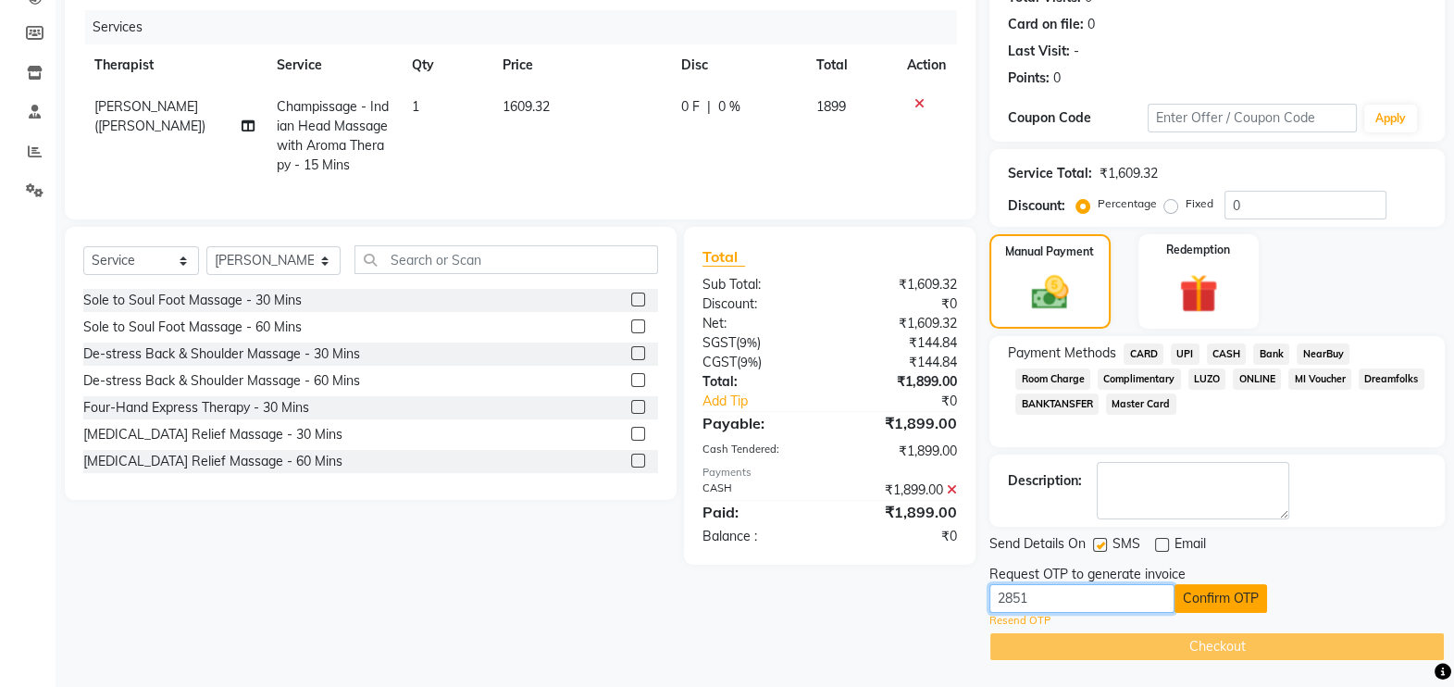
type input "2851"
click at [1236, 588] on button "Confirm OTP" at bounding box center [1220, 598] width 93 height 29
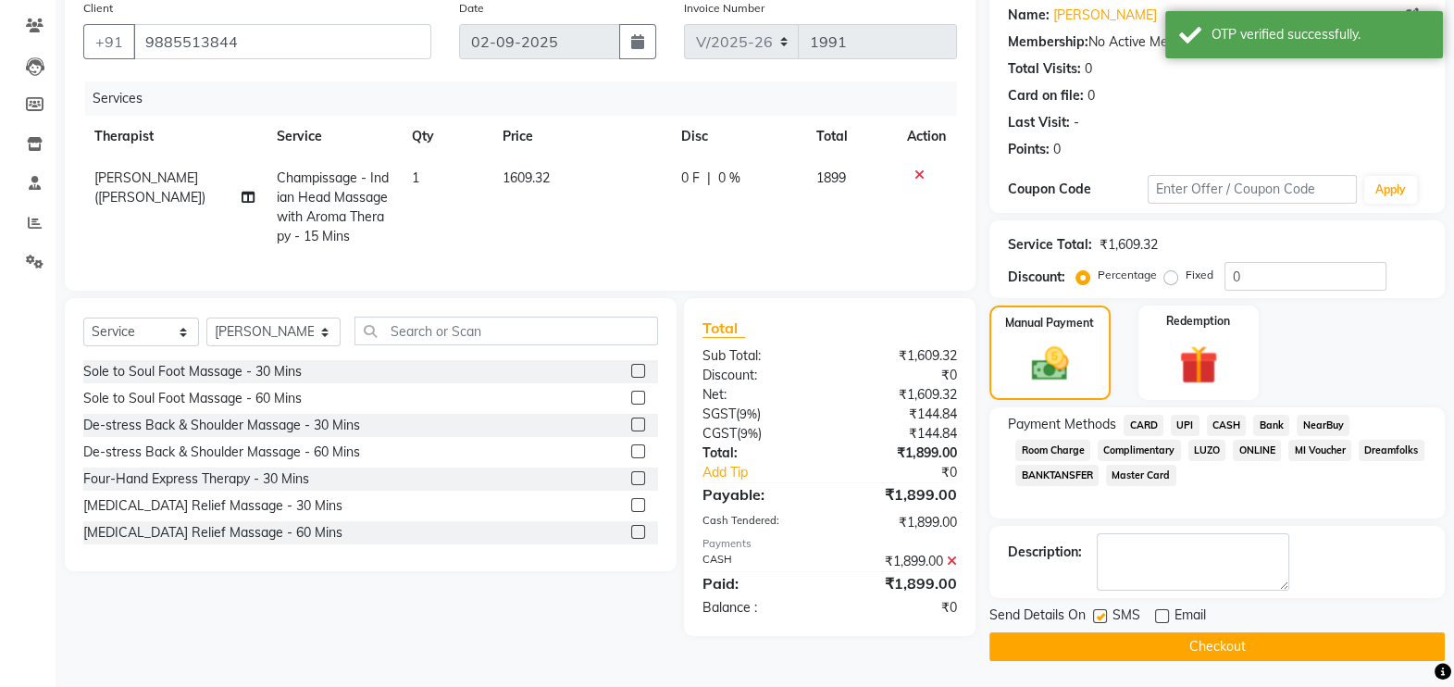
click at [1220, 652] on button "Checkout" at bounding box center [1216, 646] width 455 height 29
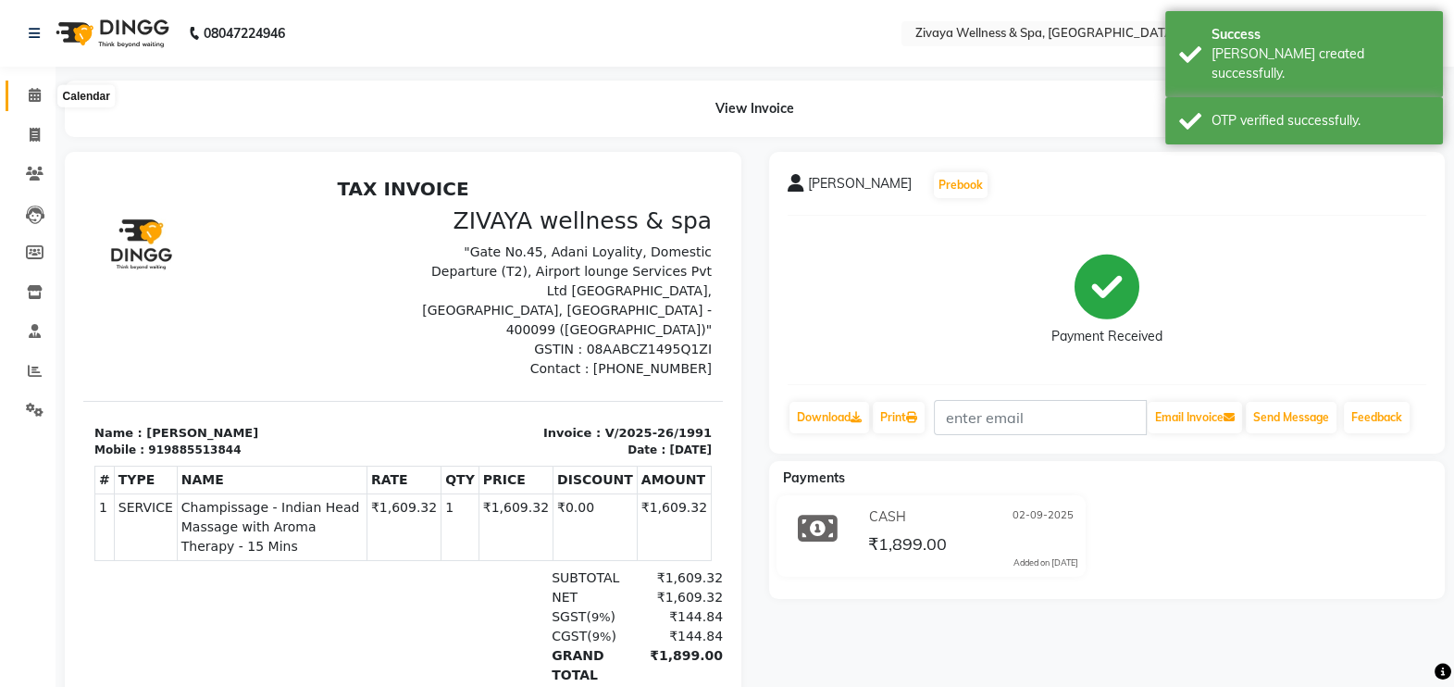
click at [30, 94] on icon at bounding box center [35, 95] width 12 height 14
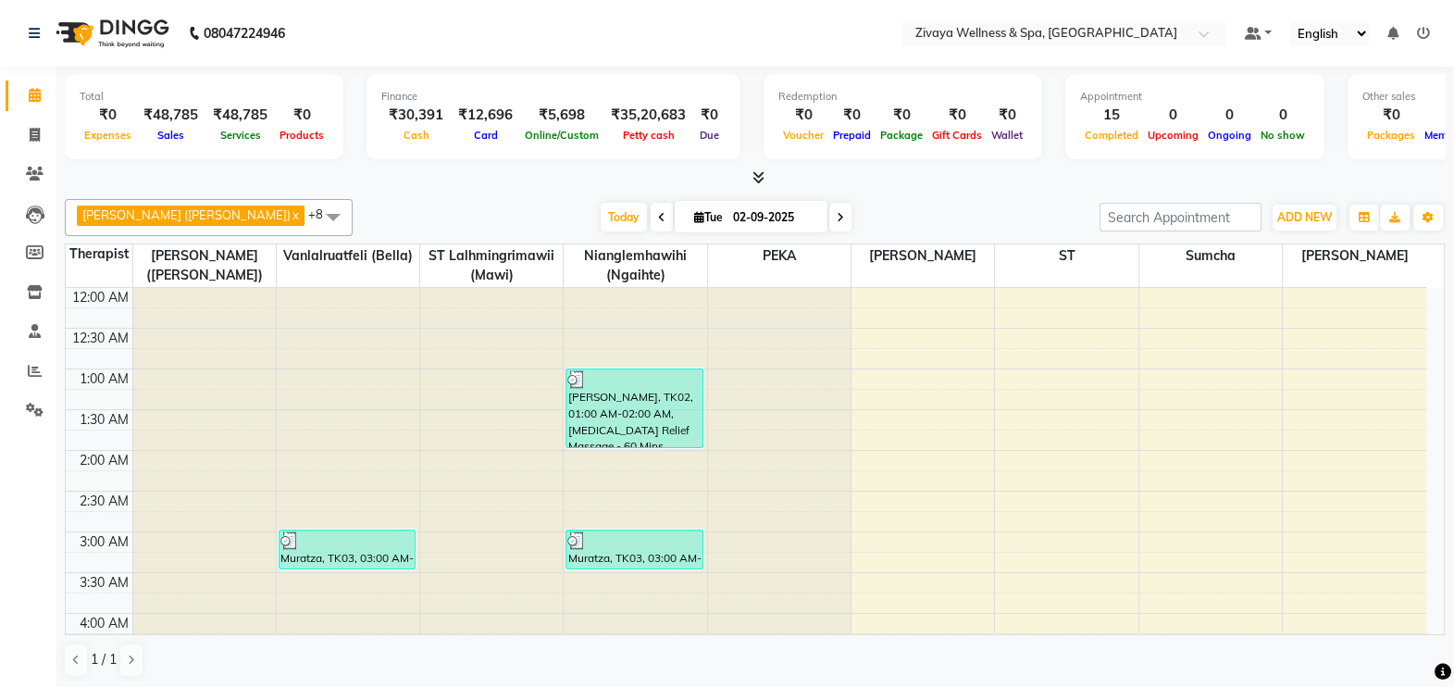
scroll to position [107, 0]
